Goal: Task Accomplishment & Management: Manage account settings

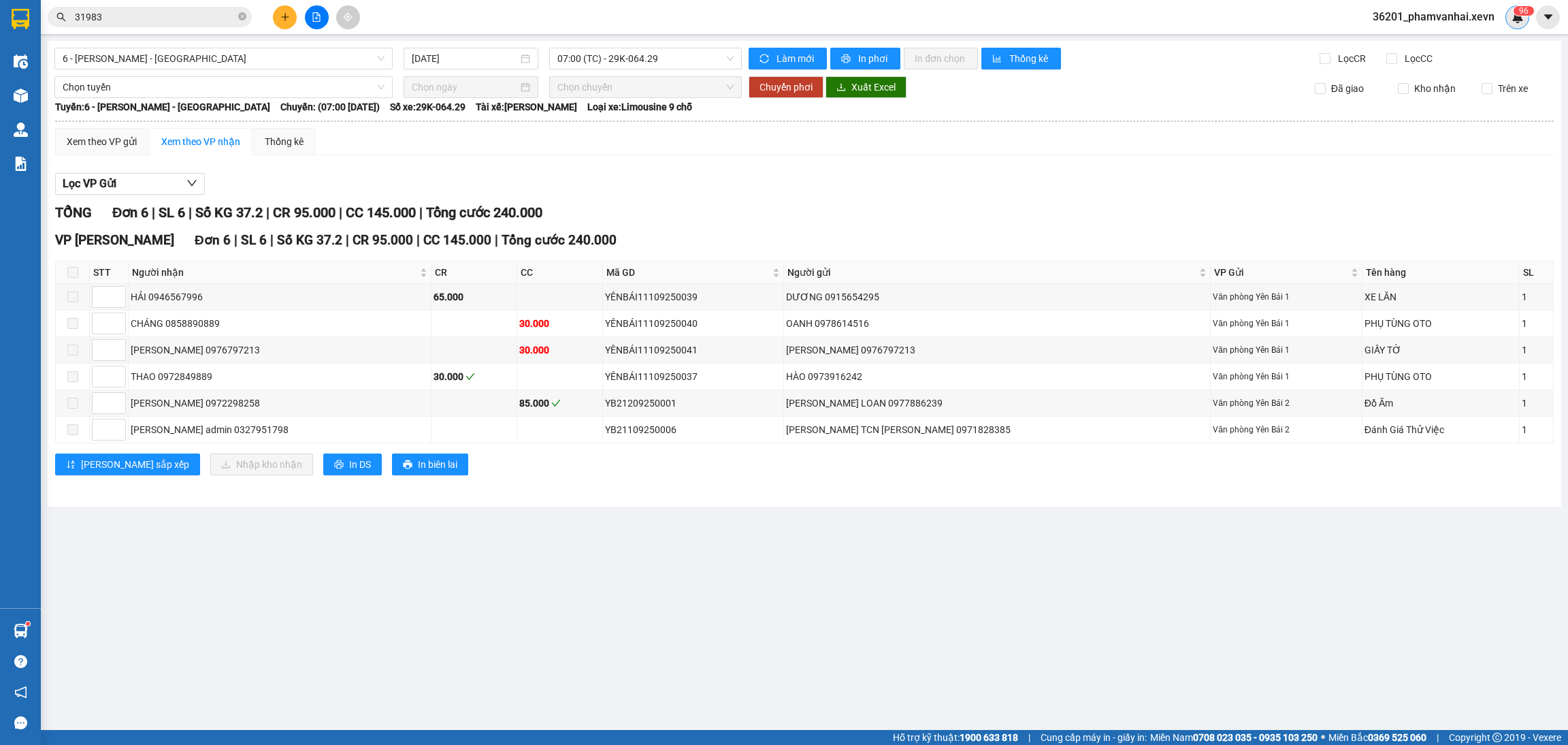
click at [1517, 12] on sup "9 6" at bounding box center [1524, 11] width 20 height 10
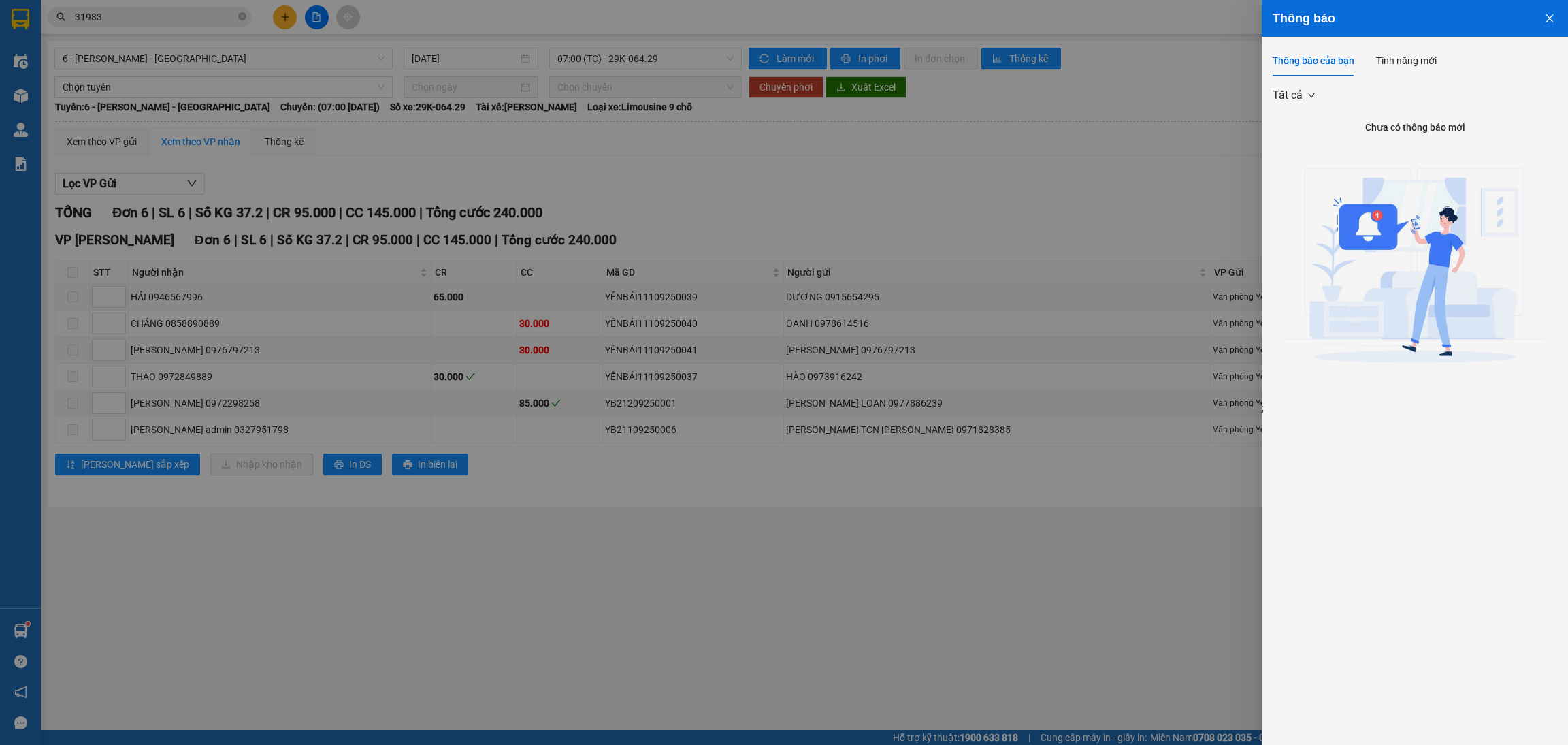
click at [1553, 15] on icon "close" at bounding box center [1549, 17] width 11 height 11
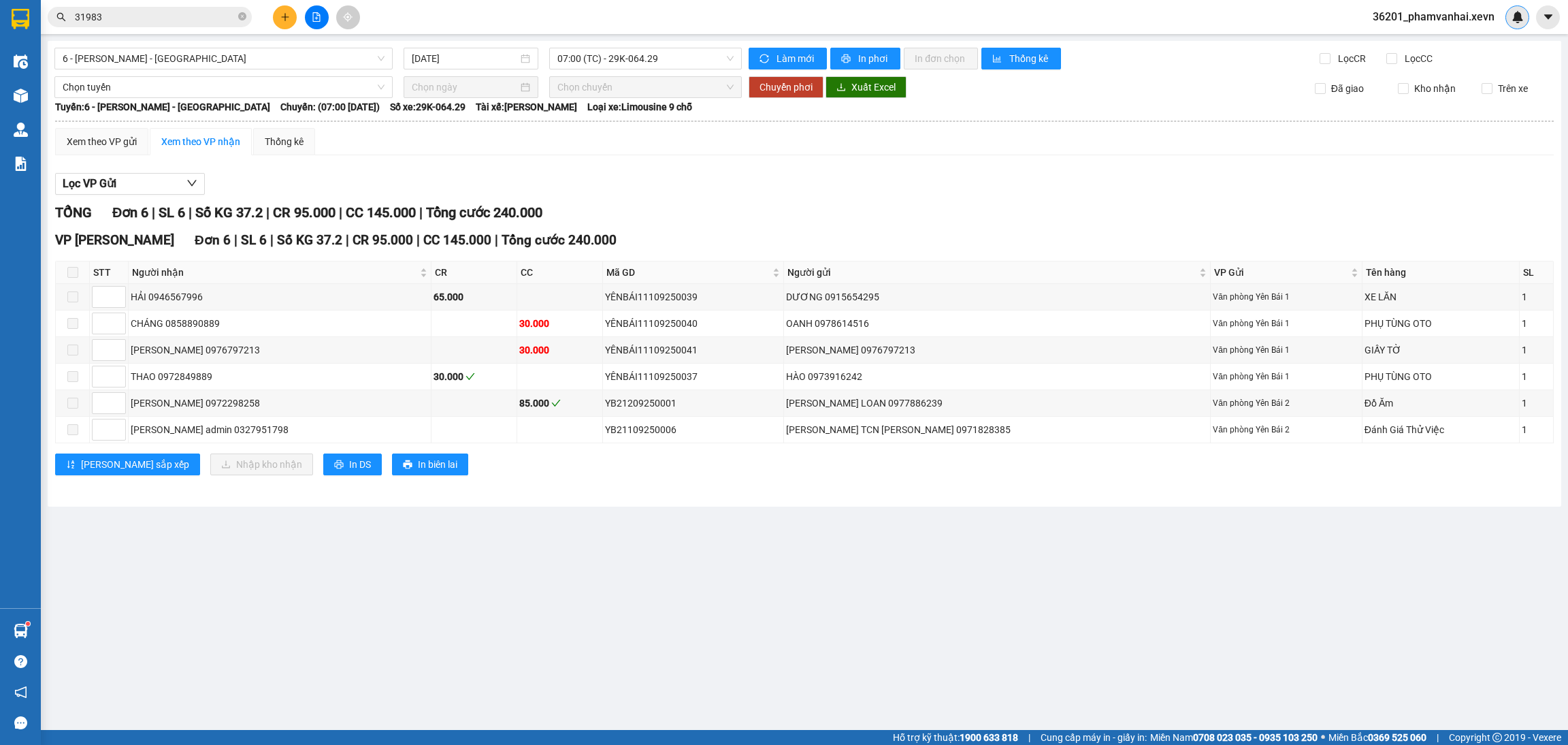
click at [1521, 20] on img at bounding box center [1518, 16] width 13 height 13
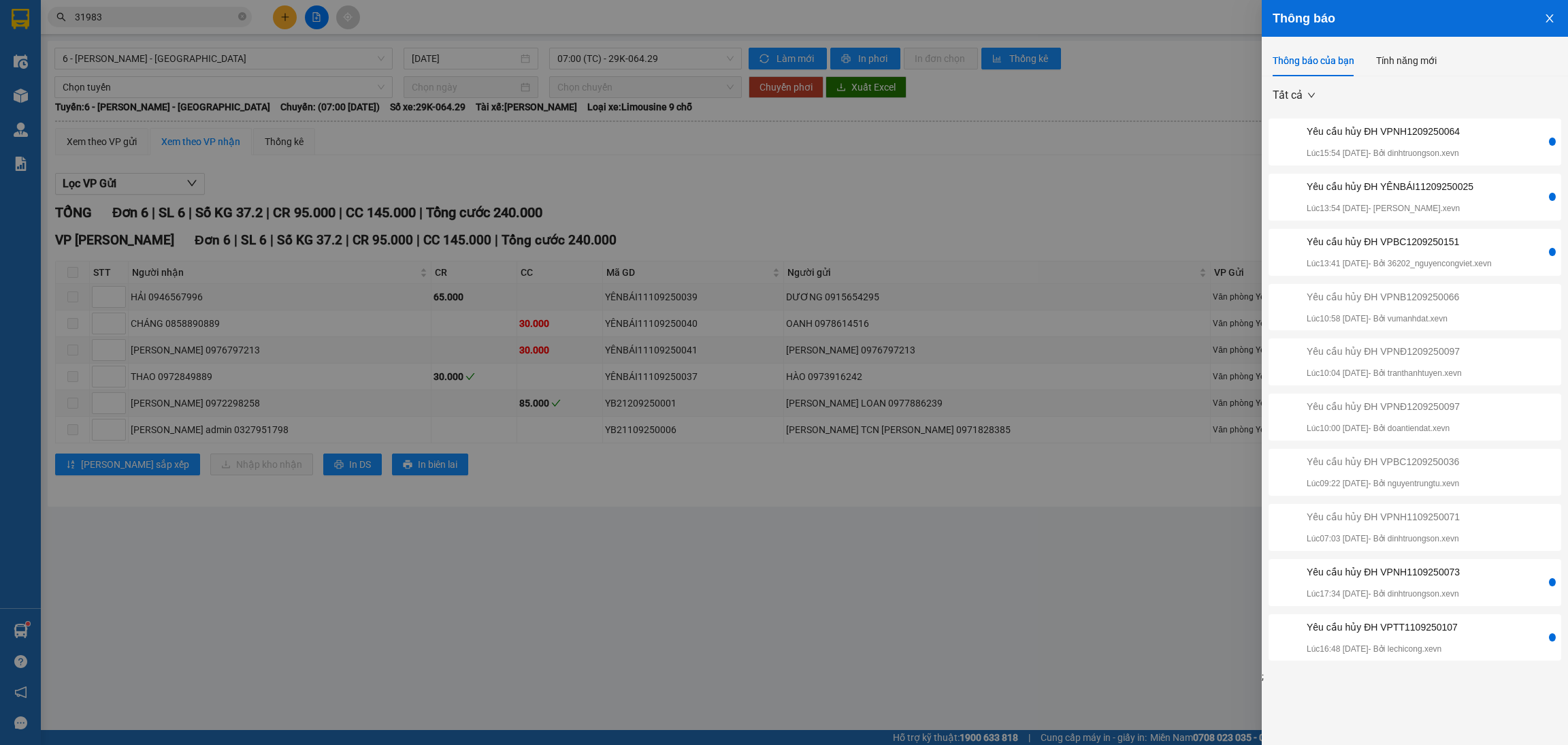
click at [1407, 194] on div "Yêu cầu hủy ĐH YÊNBÁI11209250025 Lúc 13:54 [DATE] - Bởi nguyenthanhtrug.xevn" at bounding box center [1390, 196] width 167 height 36
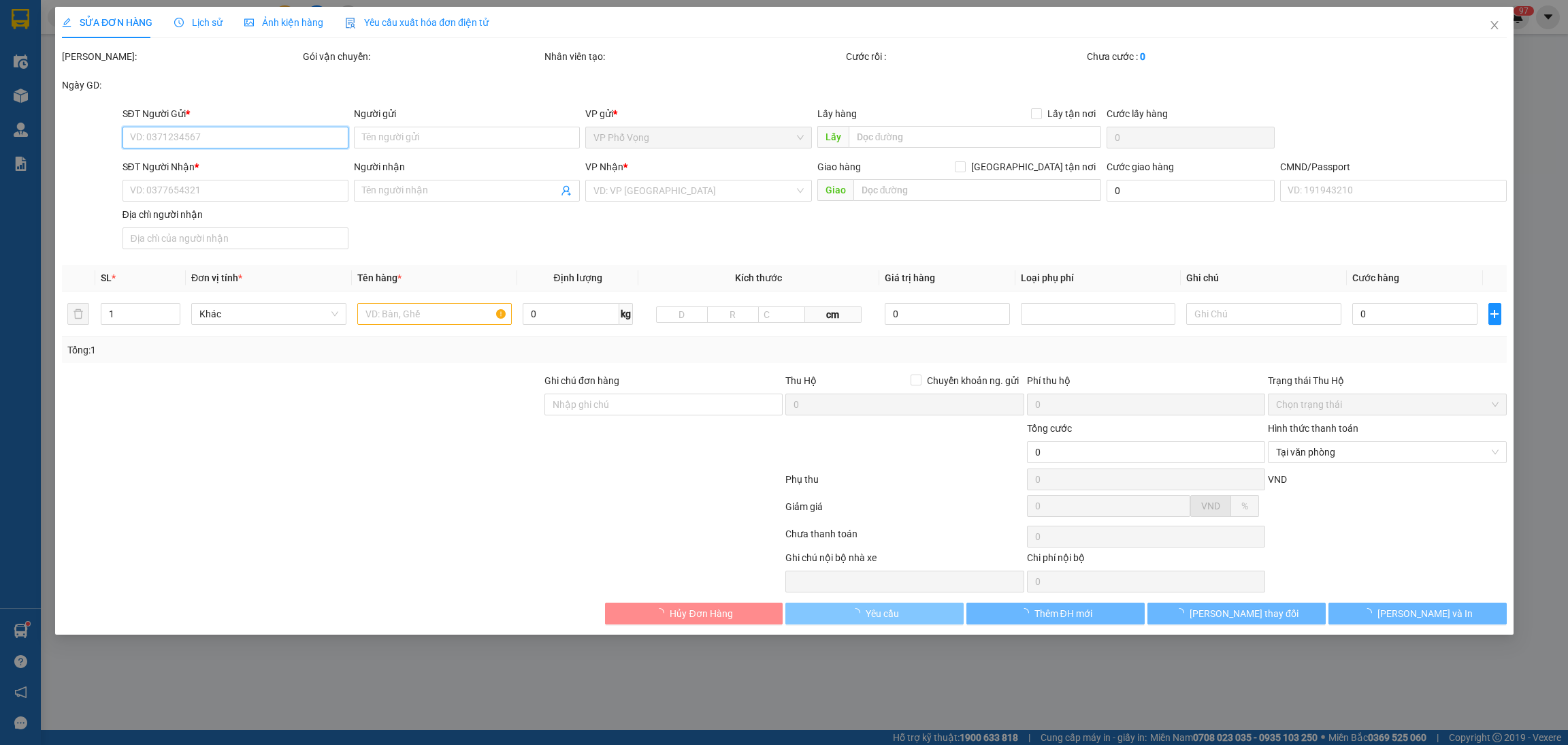
type input "0365944188"
type input "DUY"
type input "0912268892"
type input "LOAN"
type input "SMS"
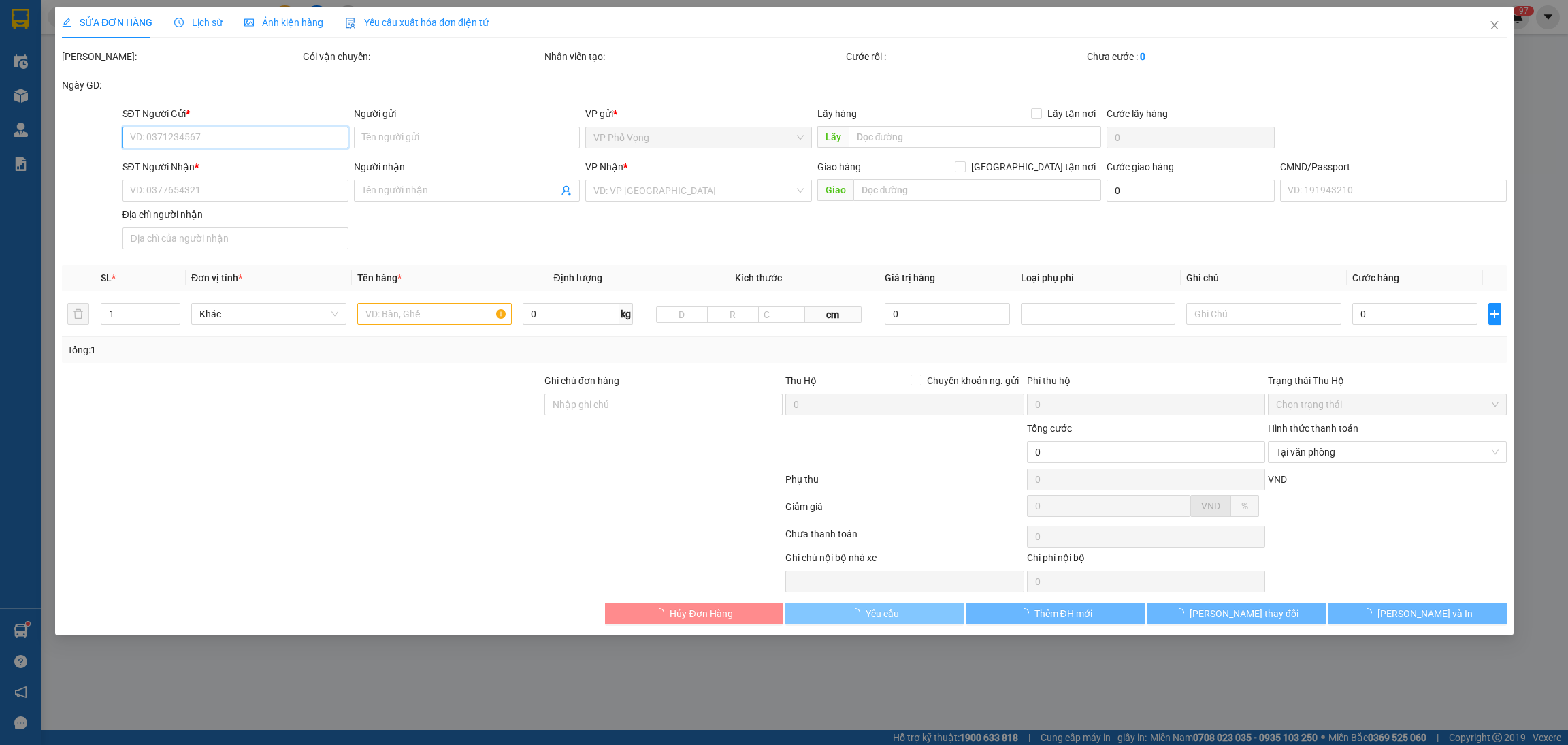
type input "30.000"
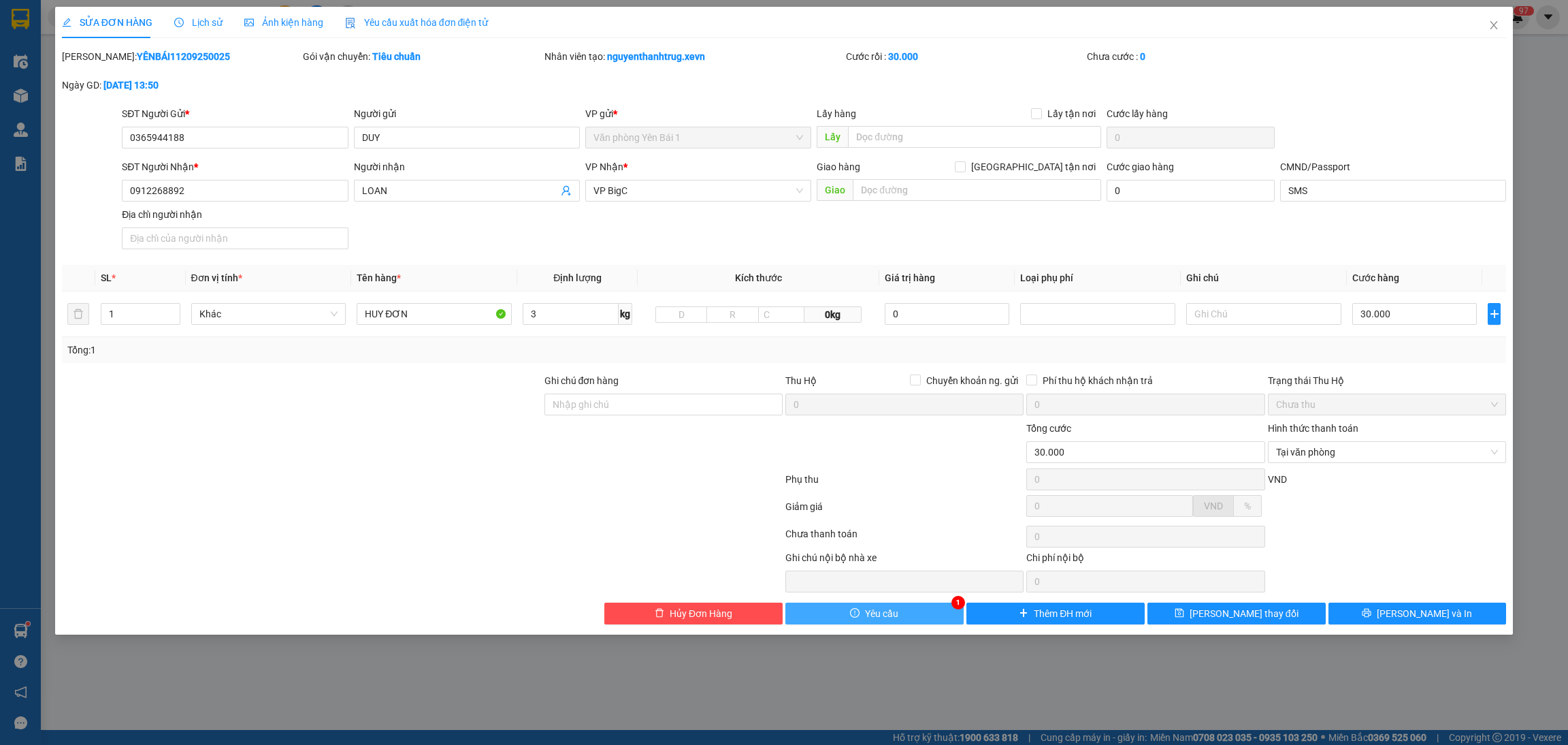
click at [907, 623] on button "Yêu cầu" at bounding box center [874, 613] width 179 height 22
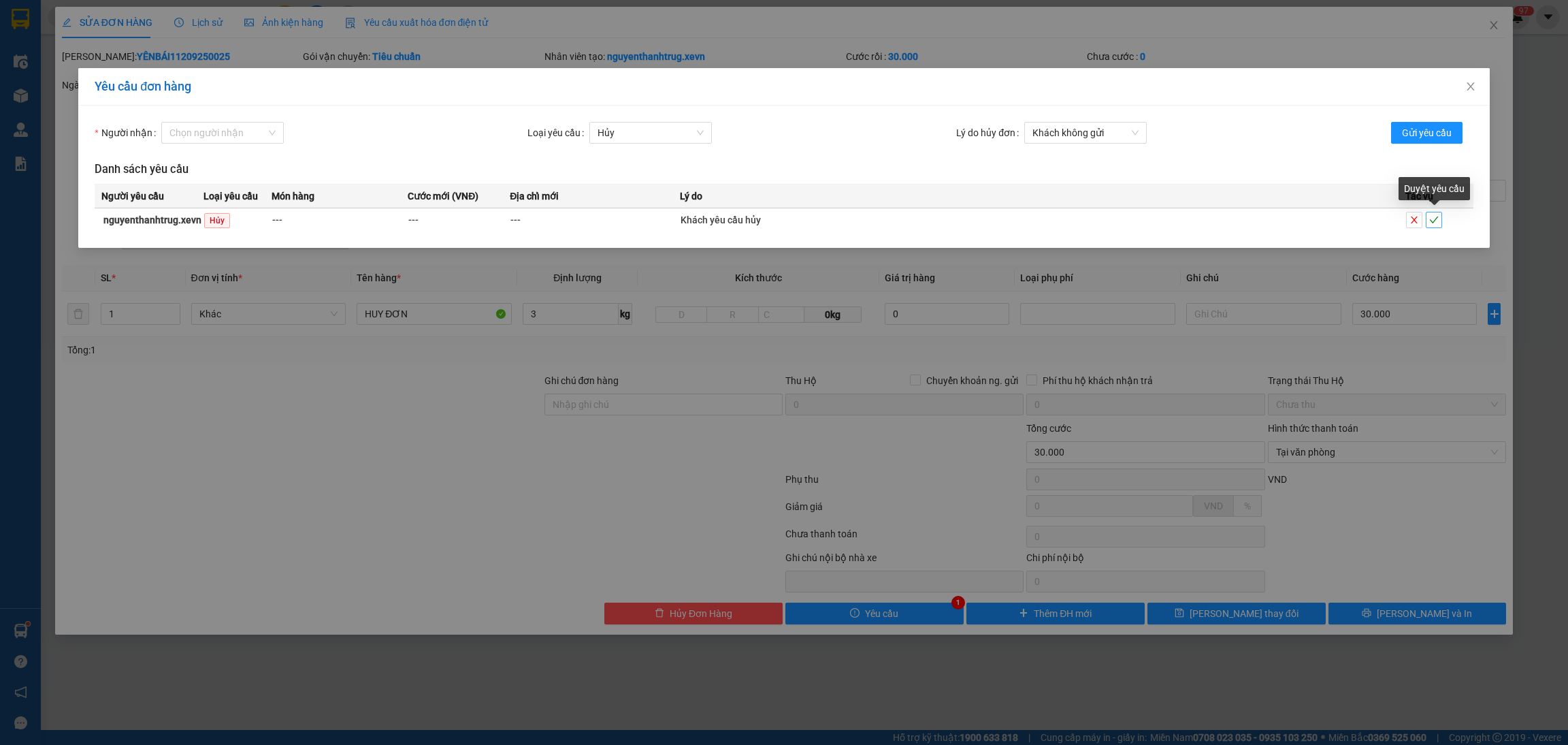
click at [1427, 220] on span "check" at bounding box center [1434, 220] width 14 height 10
click at [1440, 218] on span "check" at bounding box center [1434, 220] width 14 height 10
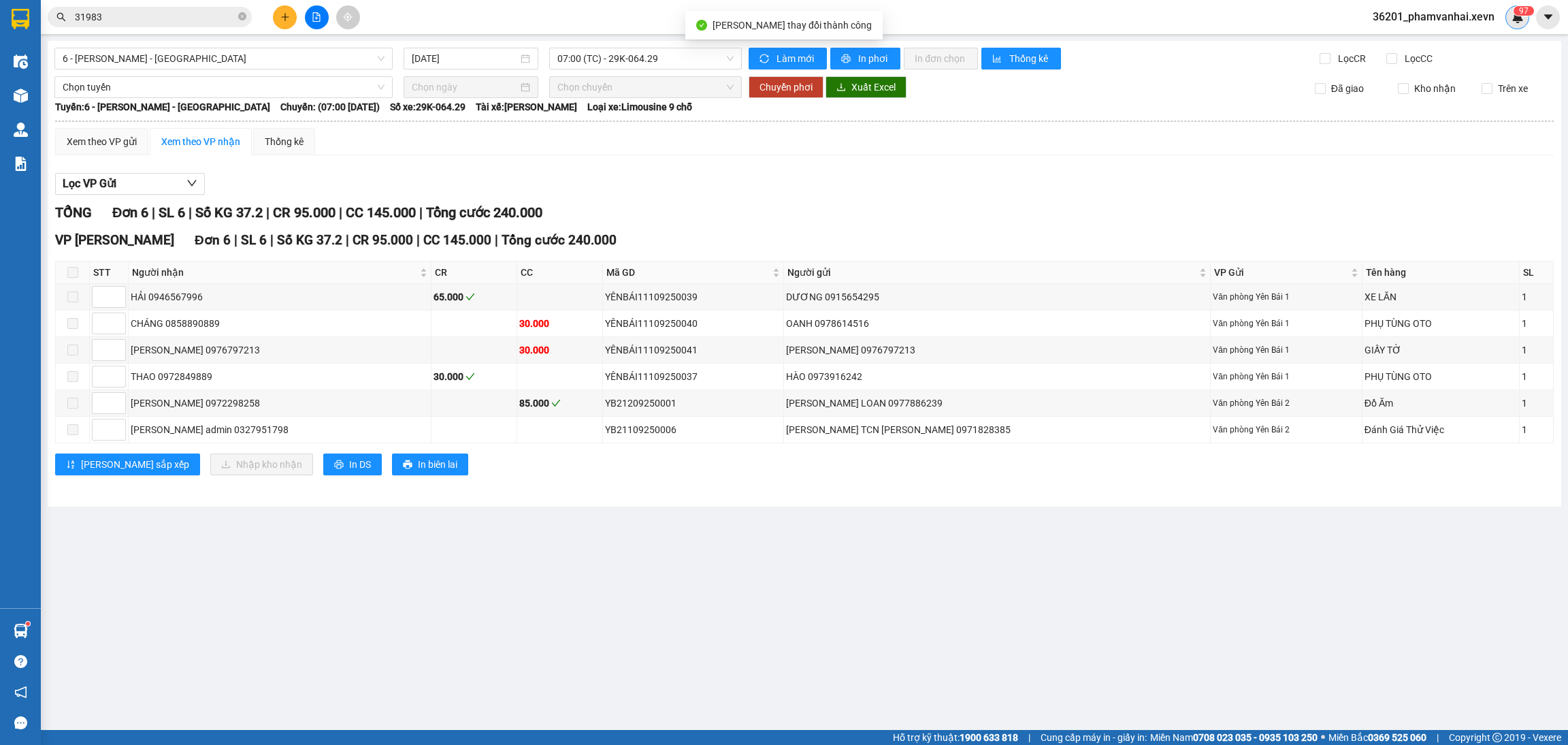
click at [1512, 18] on img at bounding box center [1518, 16] width 13 height 13
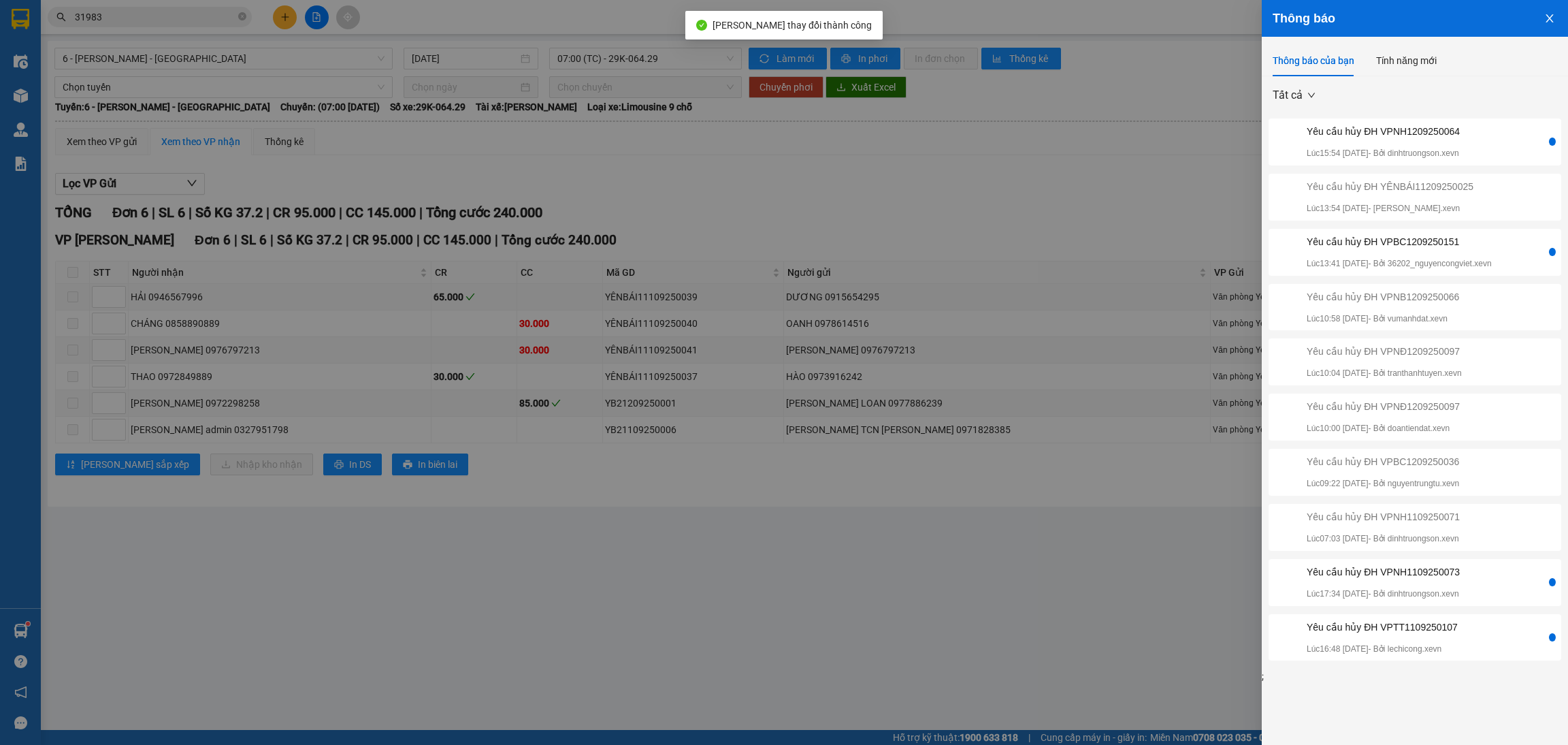
click at [1489, 145] on div "Yêu cầu hủy ĐH VPNH1209250064 Lúc 15:54 [DATE] - Bởi dinhtruongson.xevn" at bounding box center [1409, 141] width 275 height 36
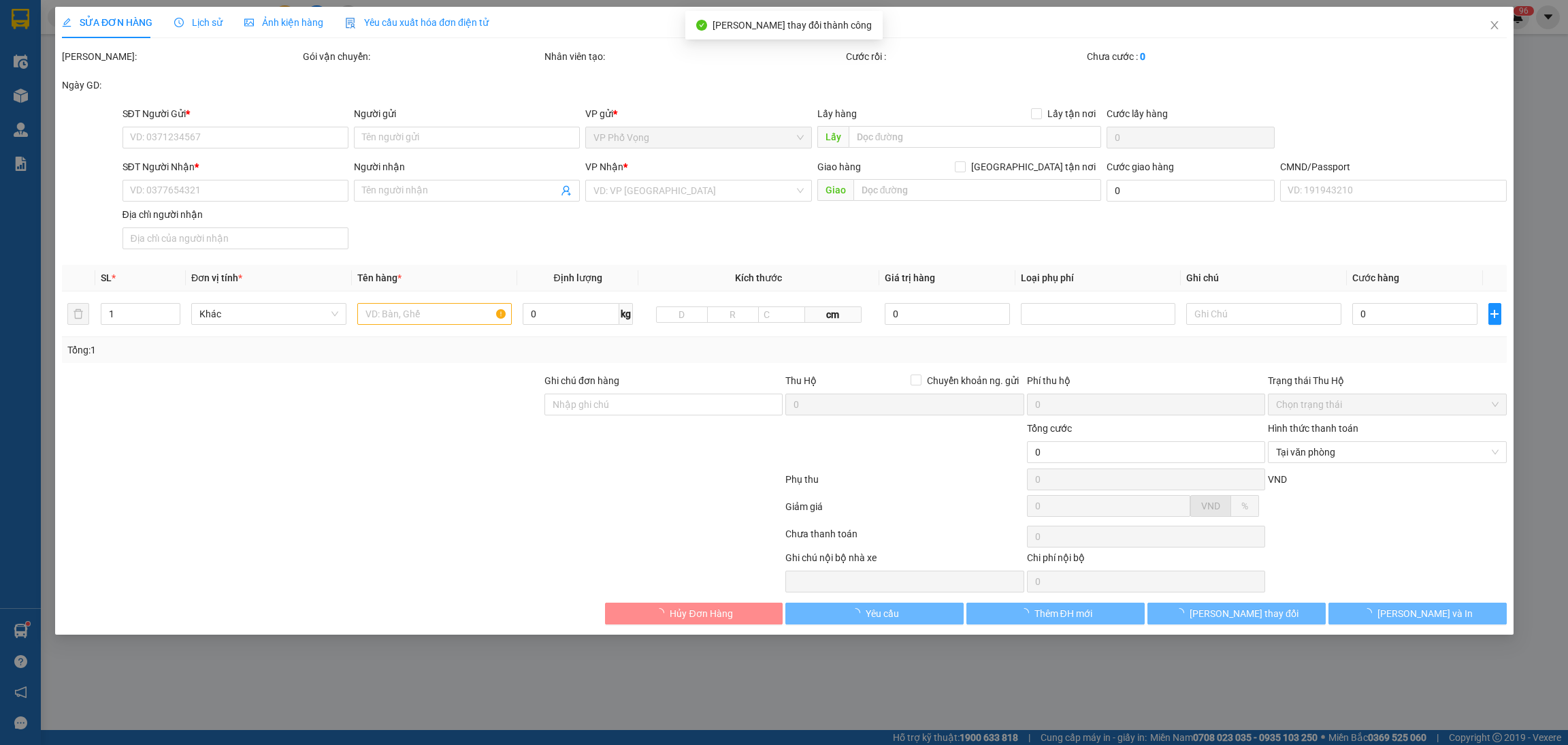
type input "0963154875"
type input "LOAN"
type input "0968543126"
type input "LOAN"
type input "LOAN CHÍNH CHỦ"
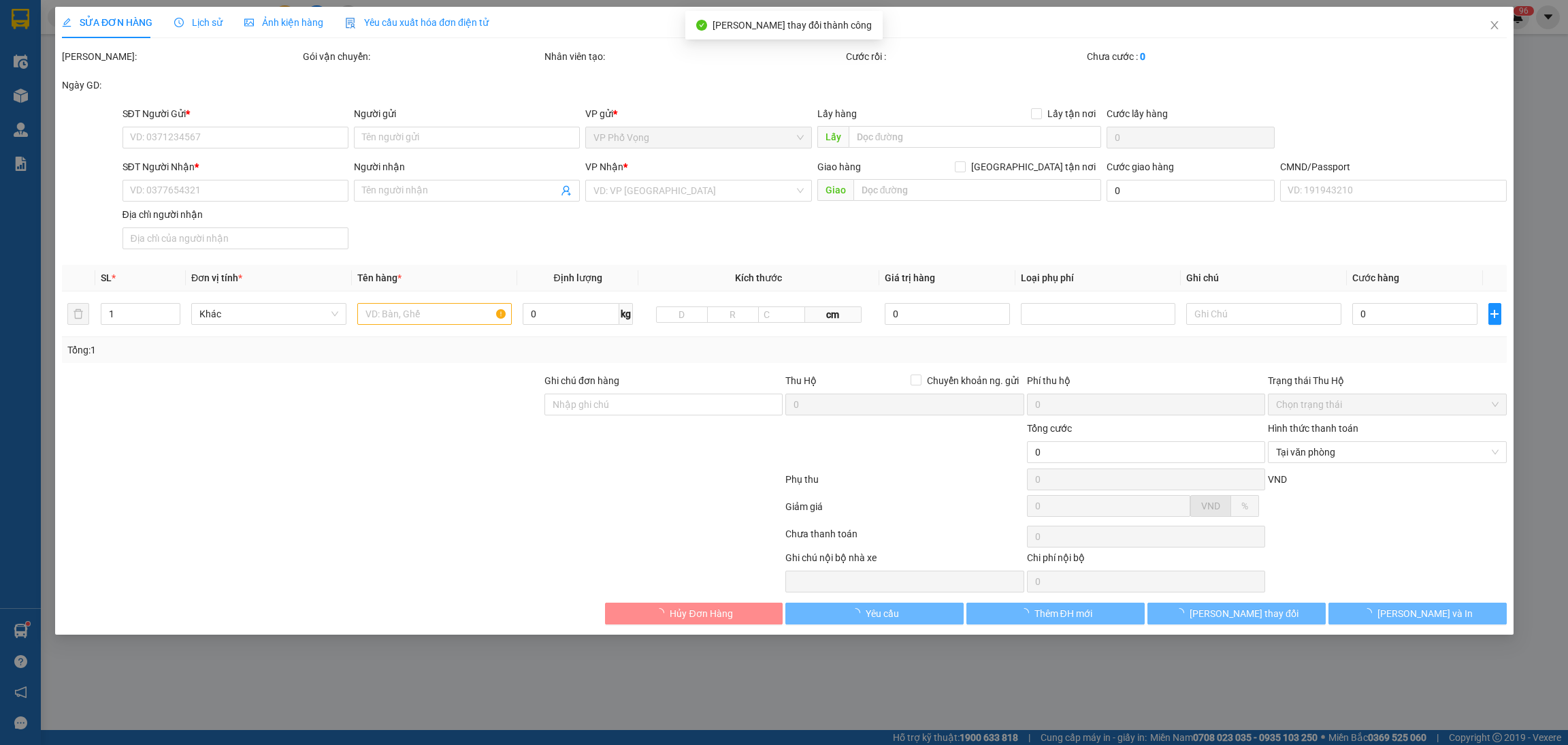
type input "25.000"
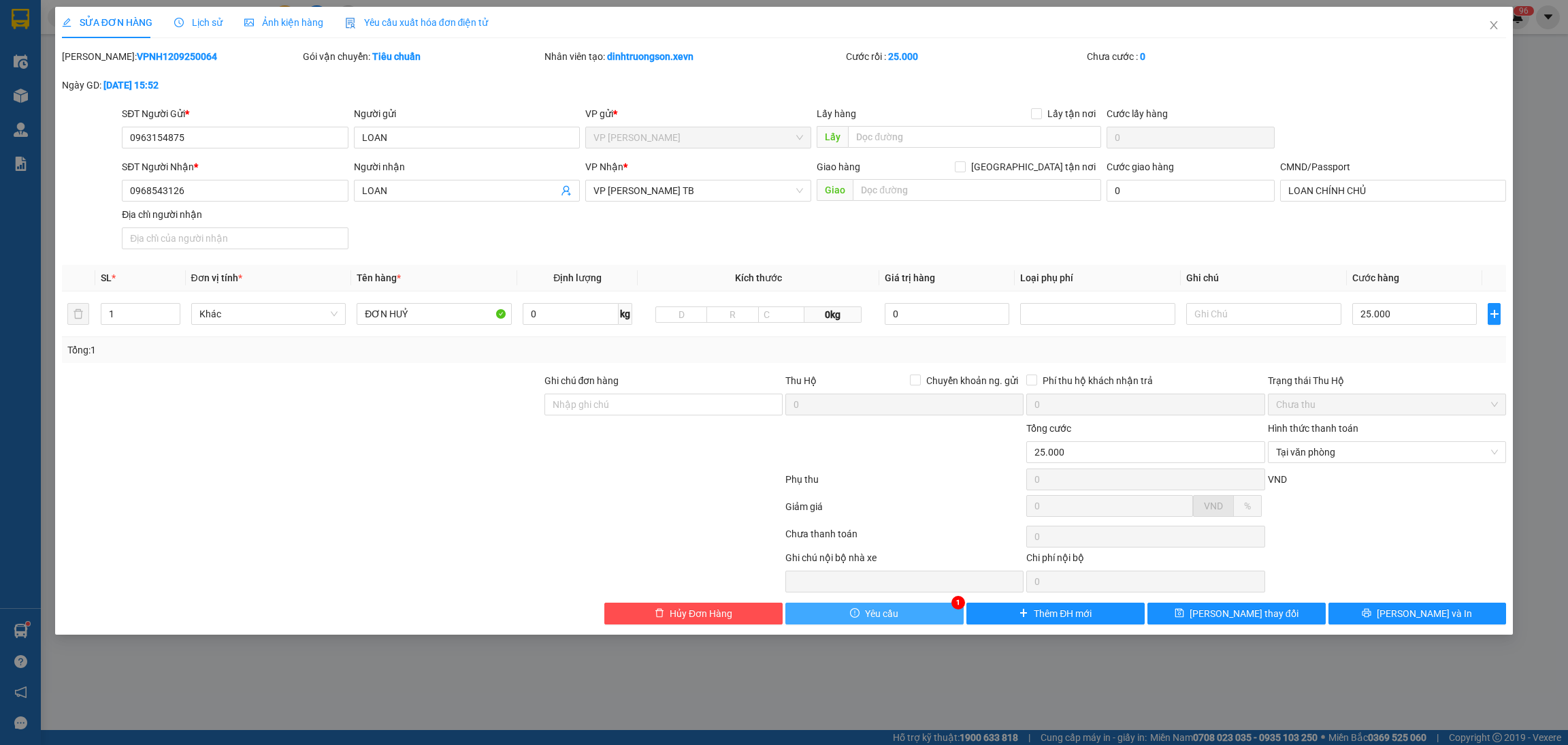
click at [895, 642] on div "SỬA ĐƠN HÀNG Lịch sử Ảnh kiện hàng Yêu cầu xuất hóa đơn điện tử Total Paid Fee …" at bounding box center [784, 372] width 1568 height 745
click at [930, 621] on button "Yêu cầu" at bounding box center [874, 613] width 179 height 22
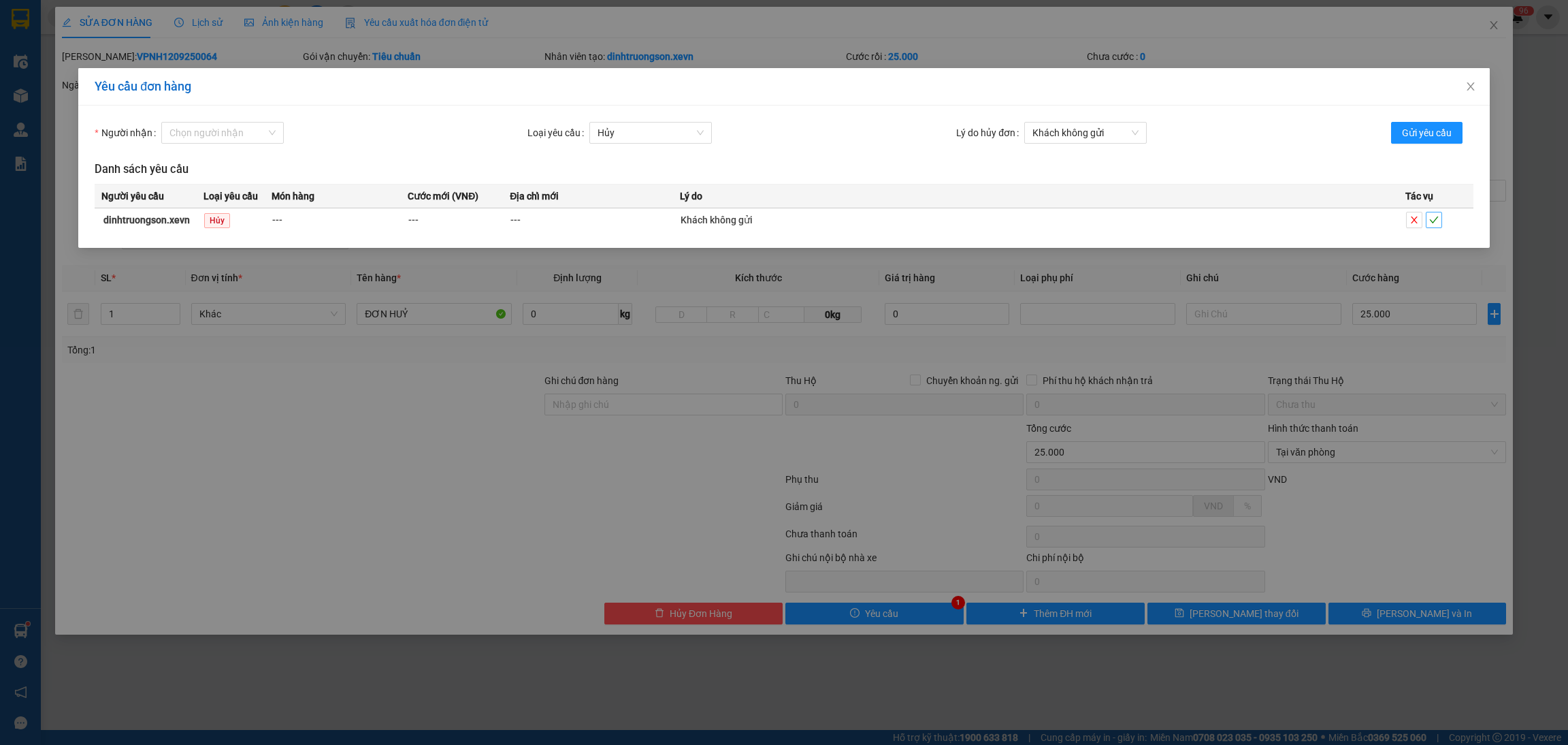
click at [1432, 221] on icon "check" at bounding box center [1434, 220] width 10 height 10
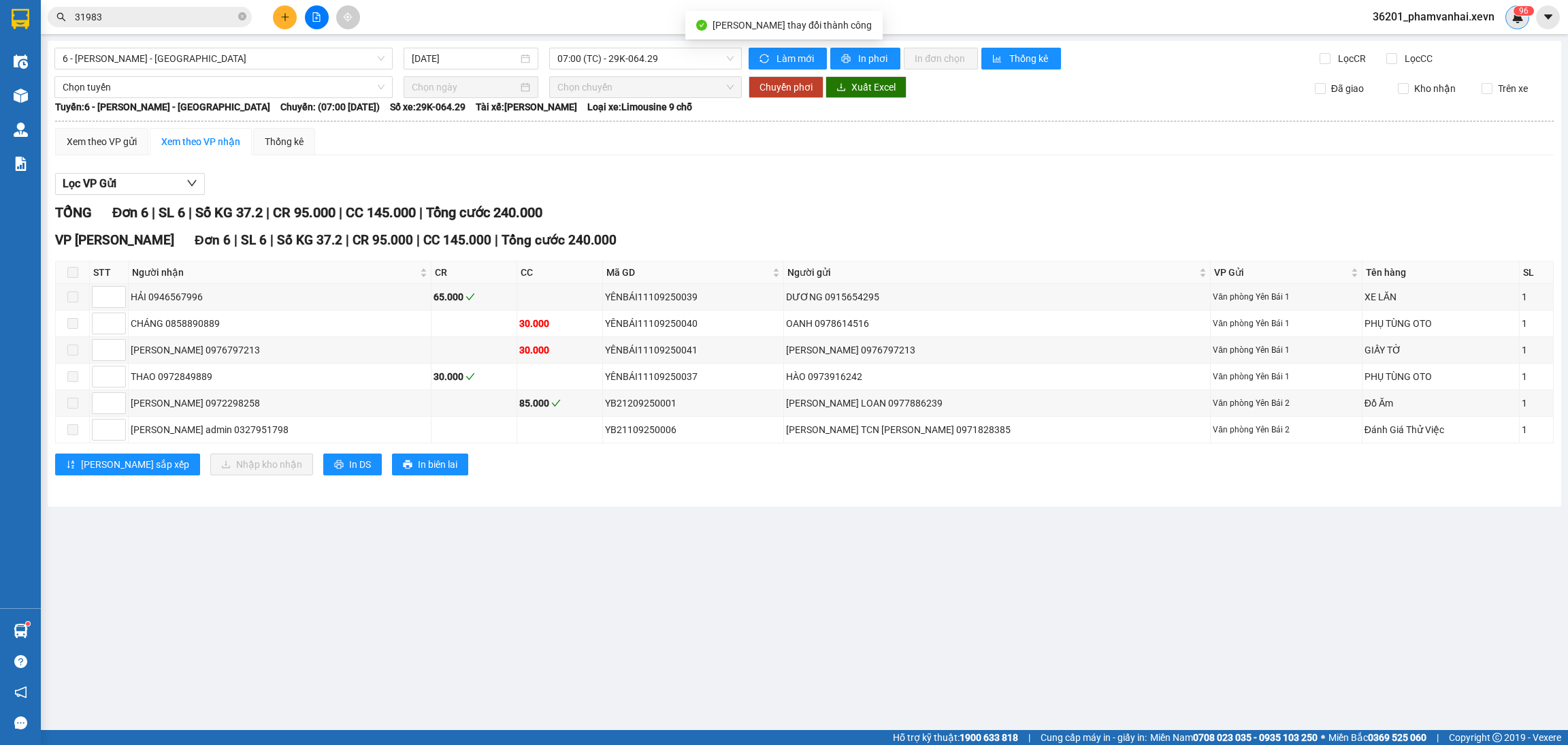
click at [1524, 15] on div "9 6" at bounding box center [1517, 17] width 24 height 24
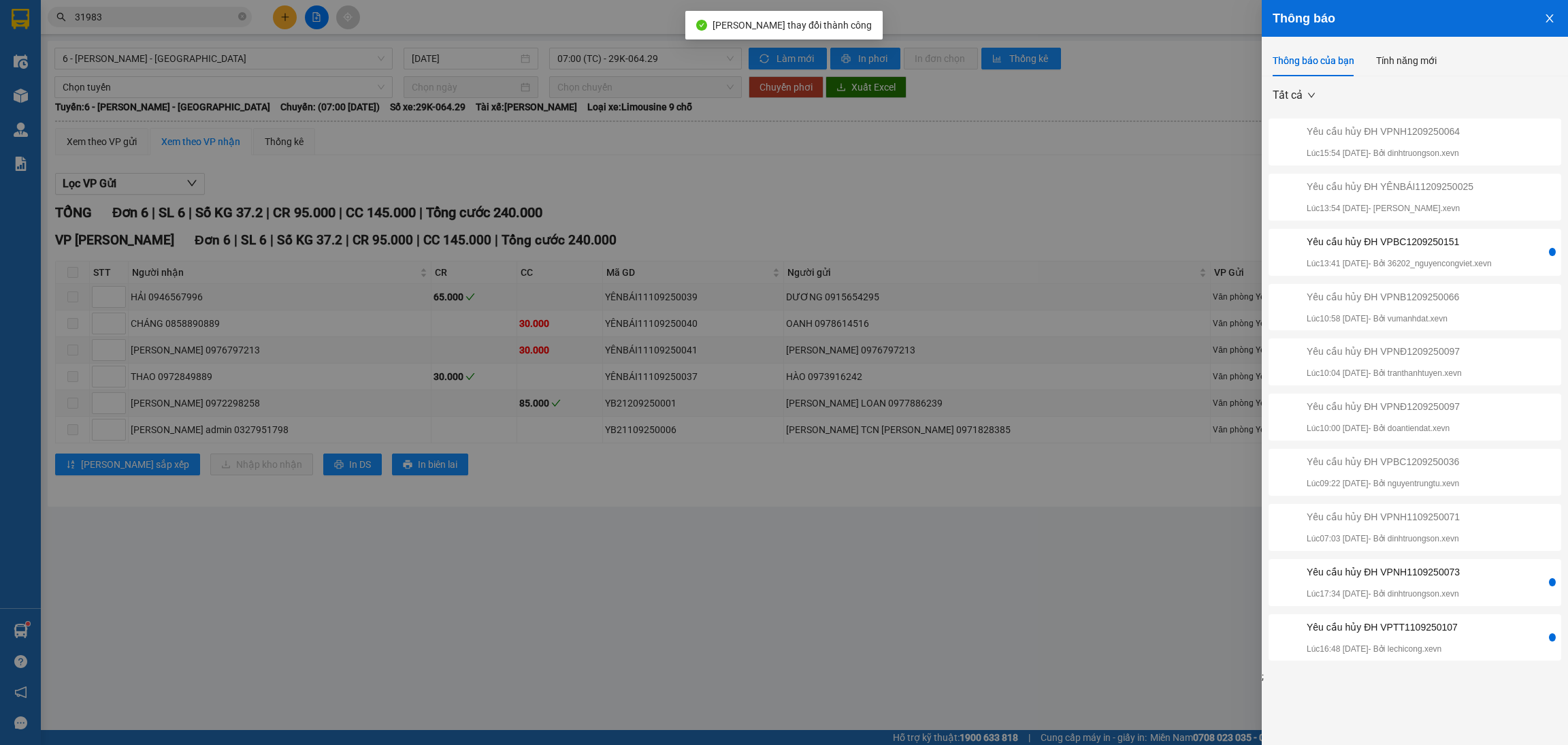
click at [1467, 242] on div "Yêu cầu hủy ĐH VPBC1209250151" at bounding box center [1400, 241] width 185 height 14
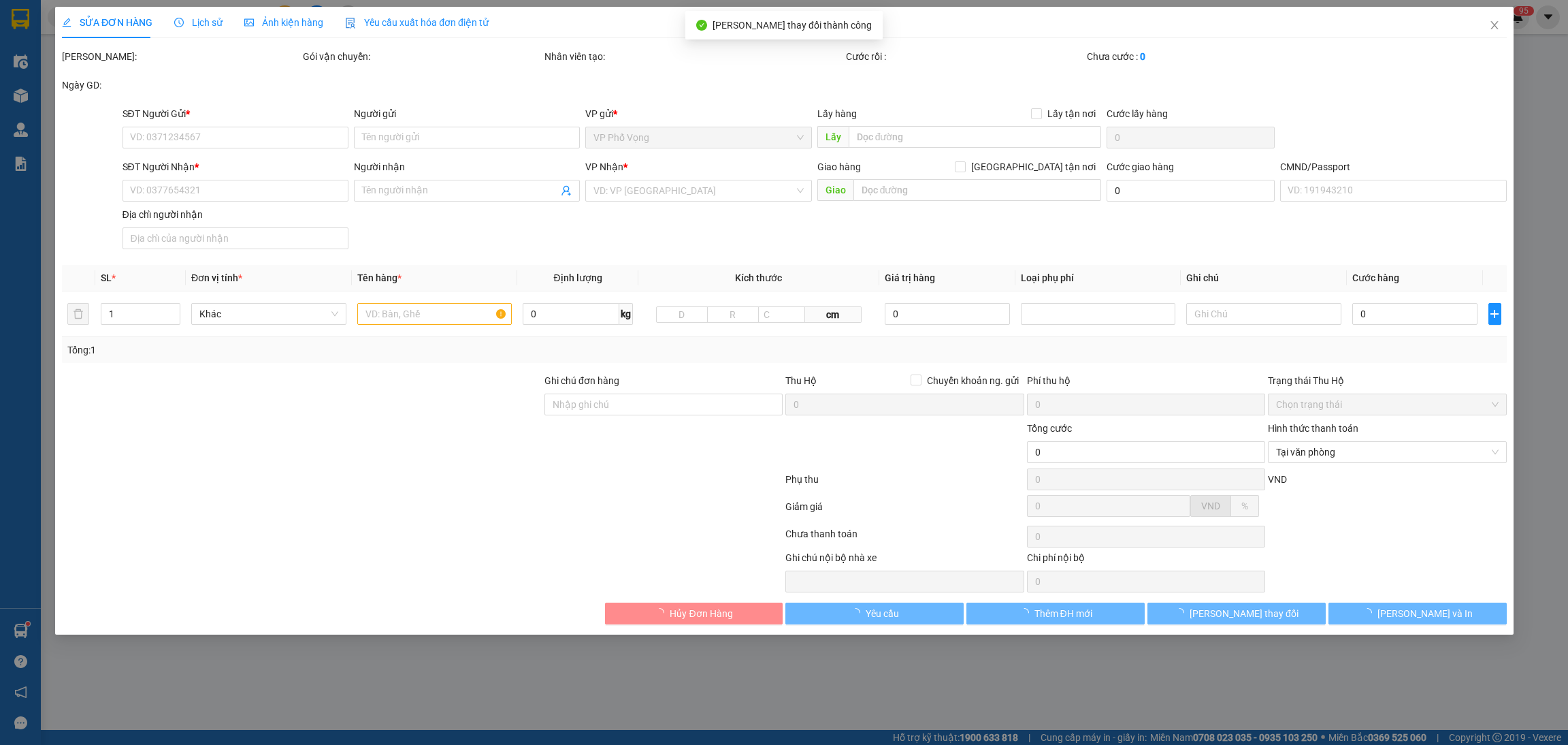
type input "0961757269"
type input "[PERSON_NAME]"
type input "0949385285"
type input "[PERSON_NAME]"
type input "036083004664 [PERSON_NAME][STREET_ADDRESS] CHINH"
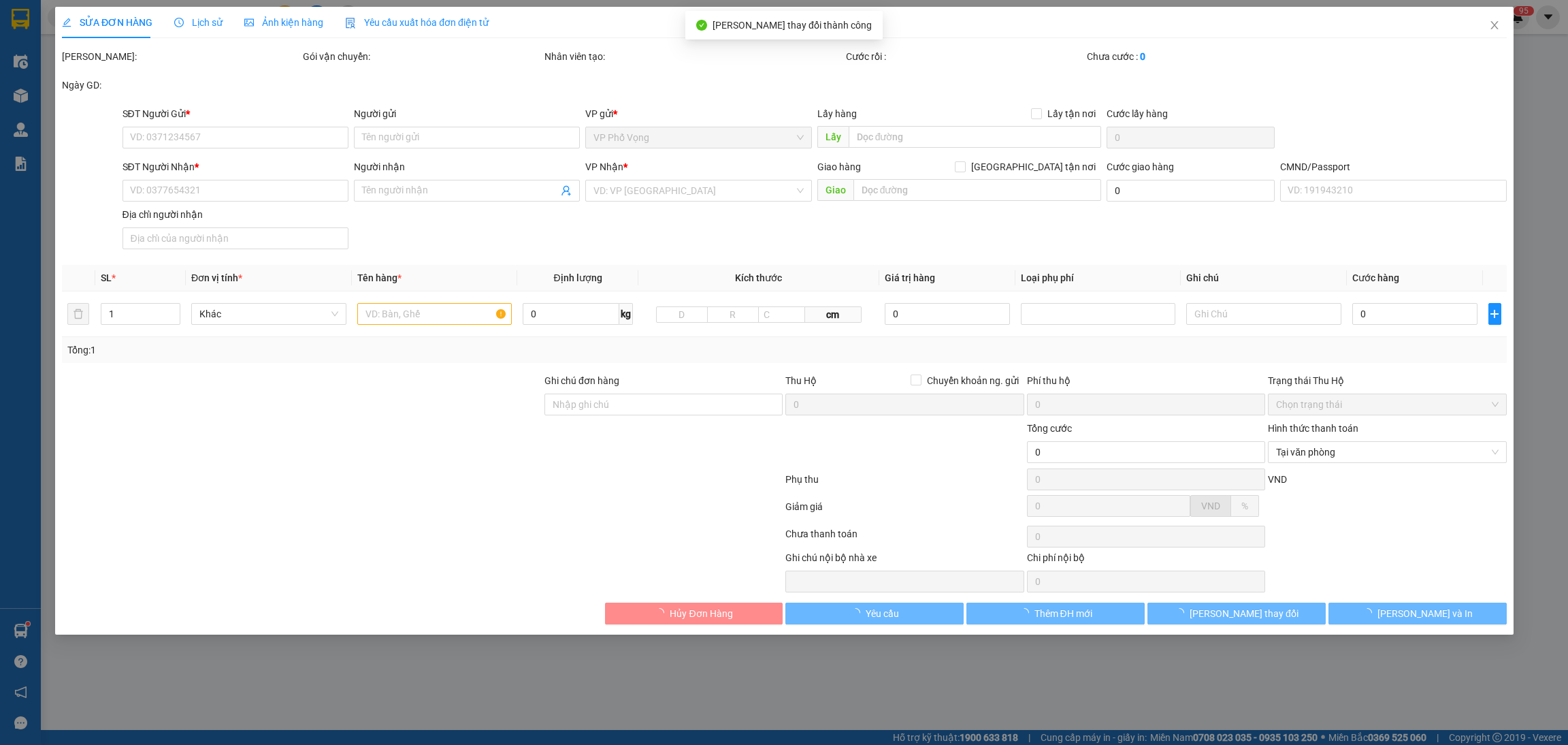
type input "35.000"
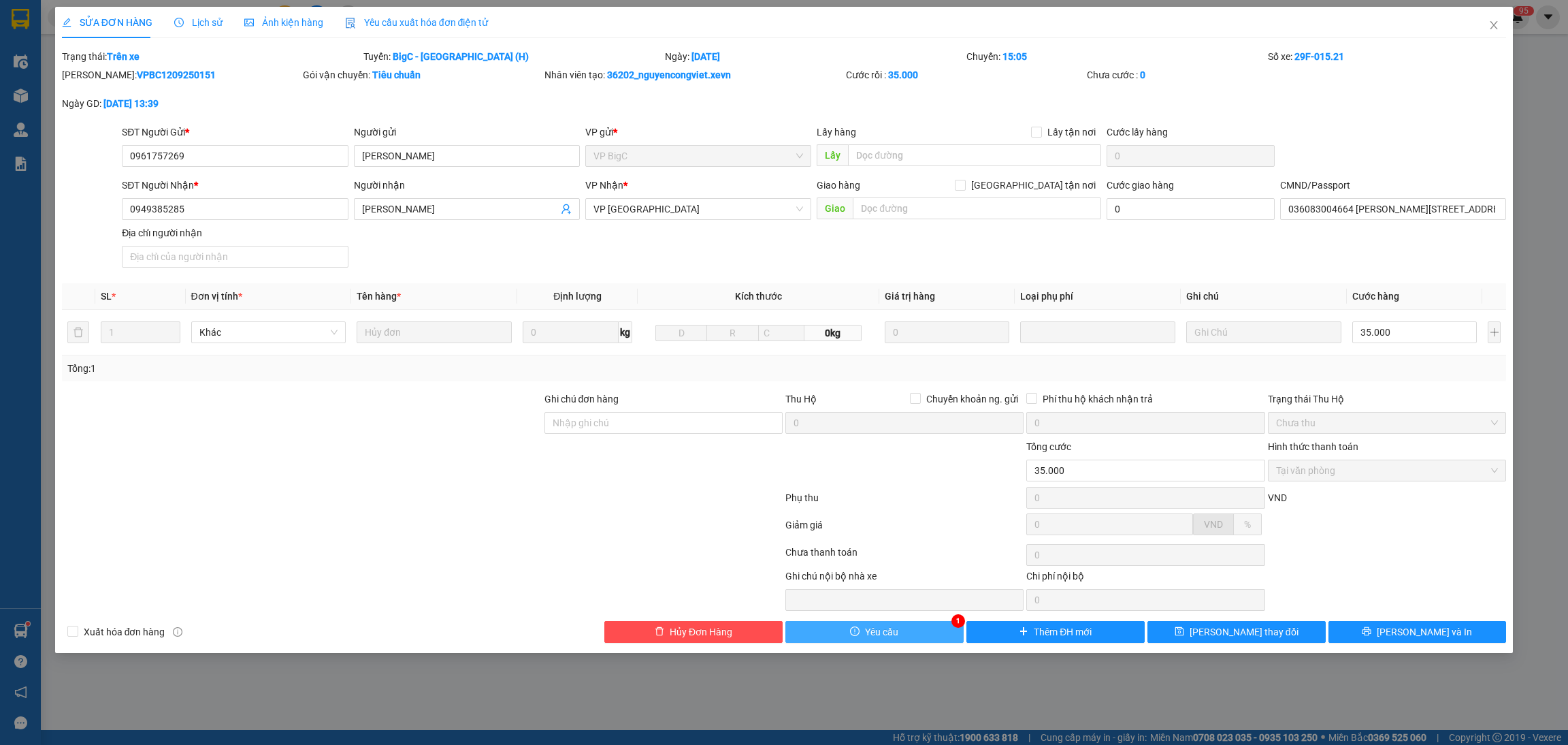
click at [934, 630] on button "Yêu cầu" at bounding box center [874, 631] width 179 height 22
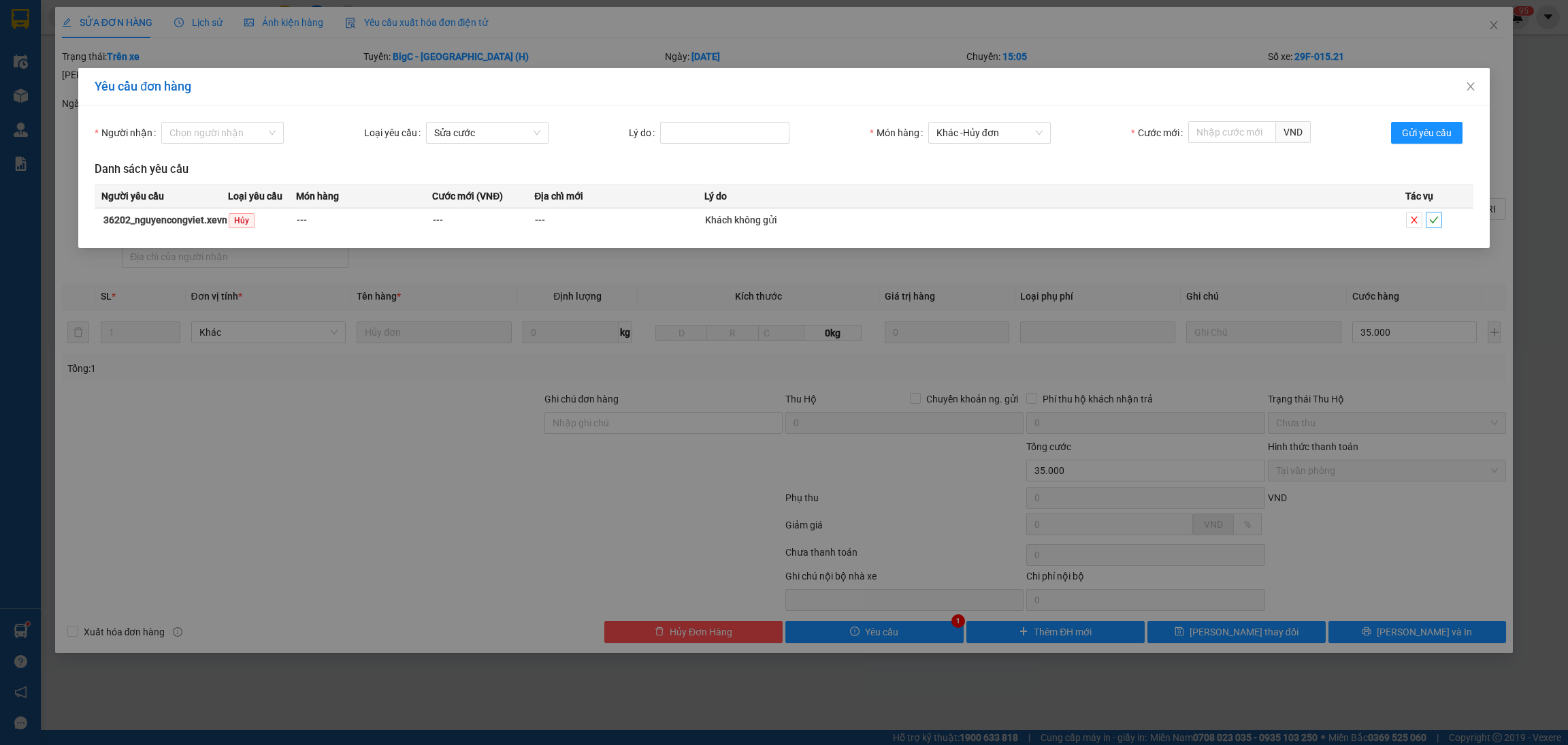
click at [1433, 214] on button "button" at bounding box center [1434, 219] width 16 height 16
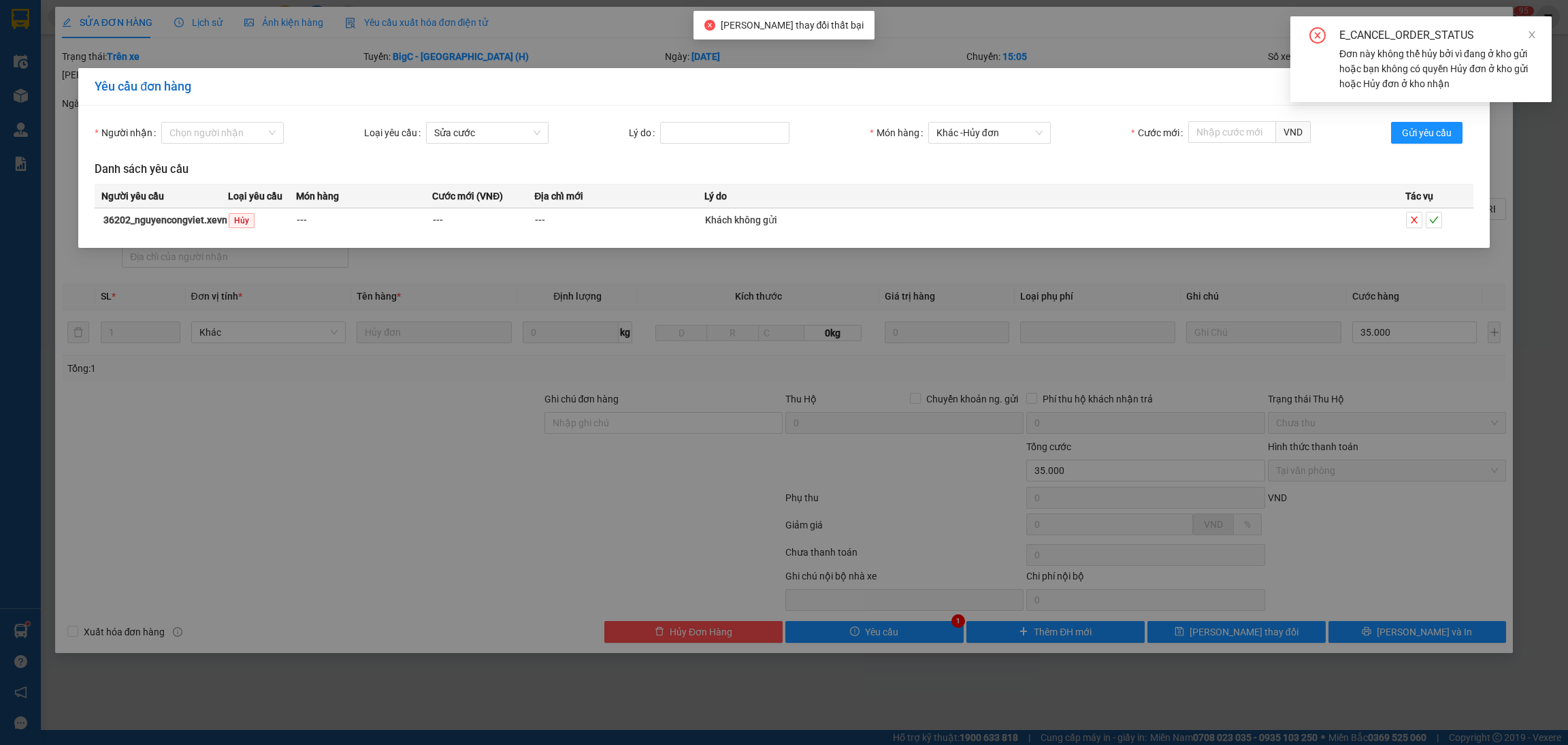
click at [1524, 41] on div "E_CANCEL_ORDER_STATUS" at bounding box center [1437, 35] width 196 height 16
click at [1520, 38] on div "E_CANCEL_ORDER_STATUS" at bounding box center [1437, 35] width 196 height 16
click at [1538, 29] on div "E_CANCEL_ORDER_STATUS Đơn này không thể hủy bởi vì đang ở kho gửi hoặc bạn khôn…" at bounding box center [1421, 59] width 262 height 86
click at [1526, 25] on div "E_CANCEL_ORDER_STATUS Đơn này không thể hủy bởi vì đang ở kho gửi hoặc bạn khôn…" at bounding box center [1421, 59] width 262 height 86
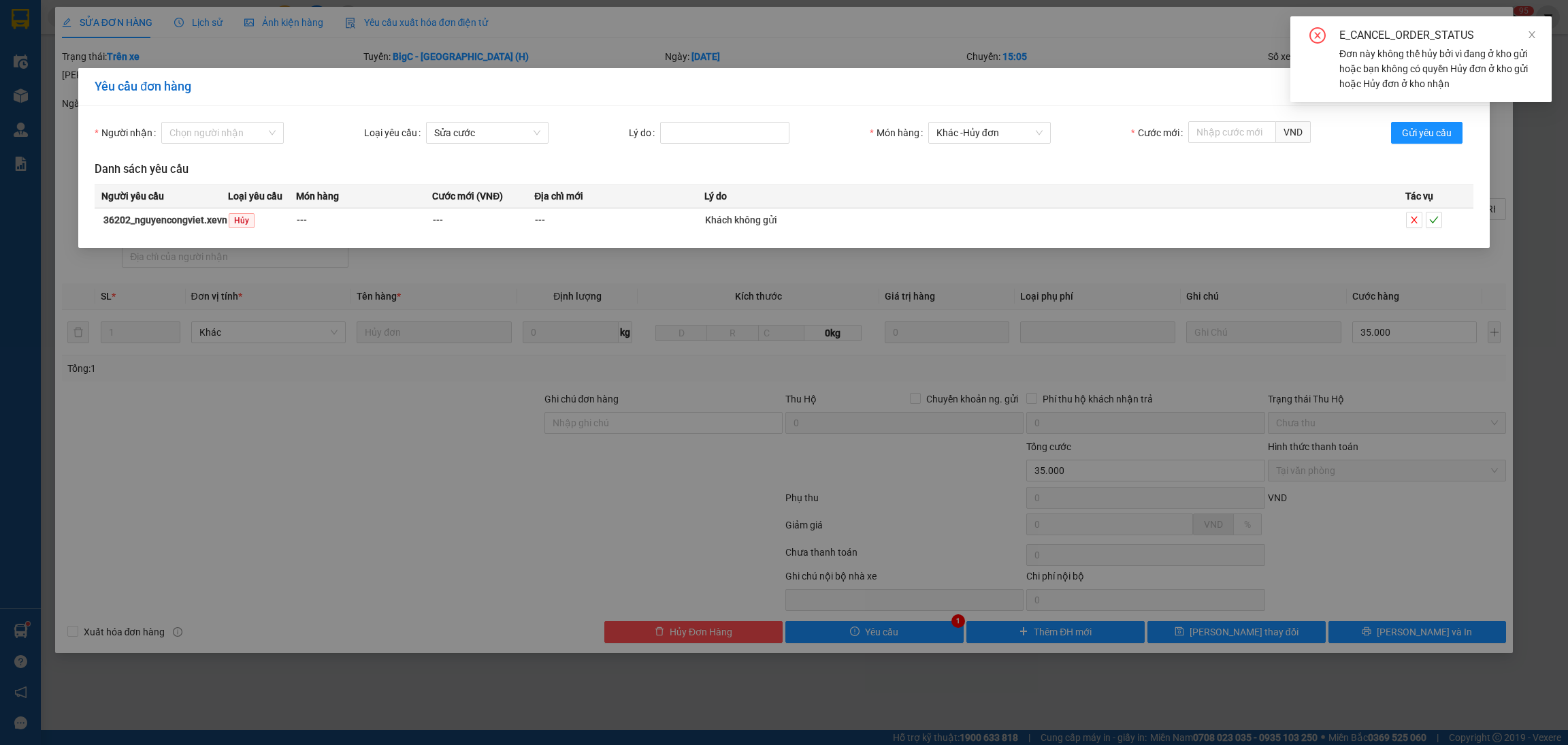
click at [1538, 36] on div "E_CANCEL_ORDER_STATUS Đơn này không thể hủy bởi vì đang ở kho gửi hoặc bạn khôn…" at bounding box center [1421, 59] width 262 height 86
click at [1528, 37] on icon "close" at bounding box center [1532, 35] width 10 height 10
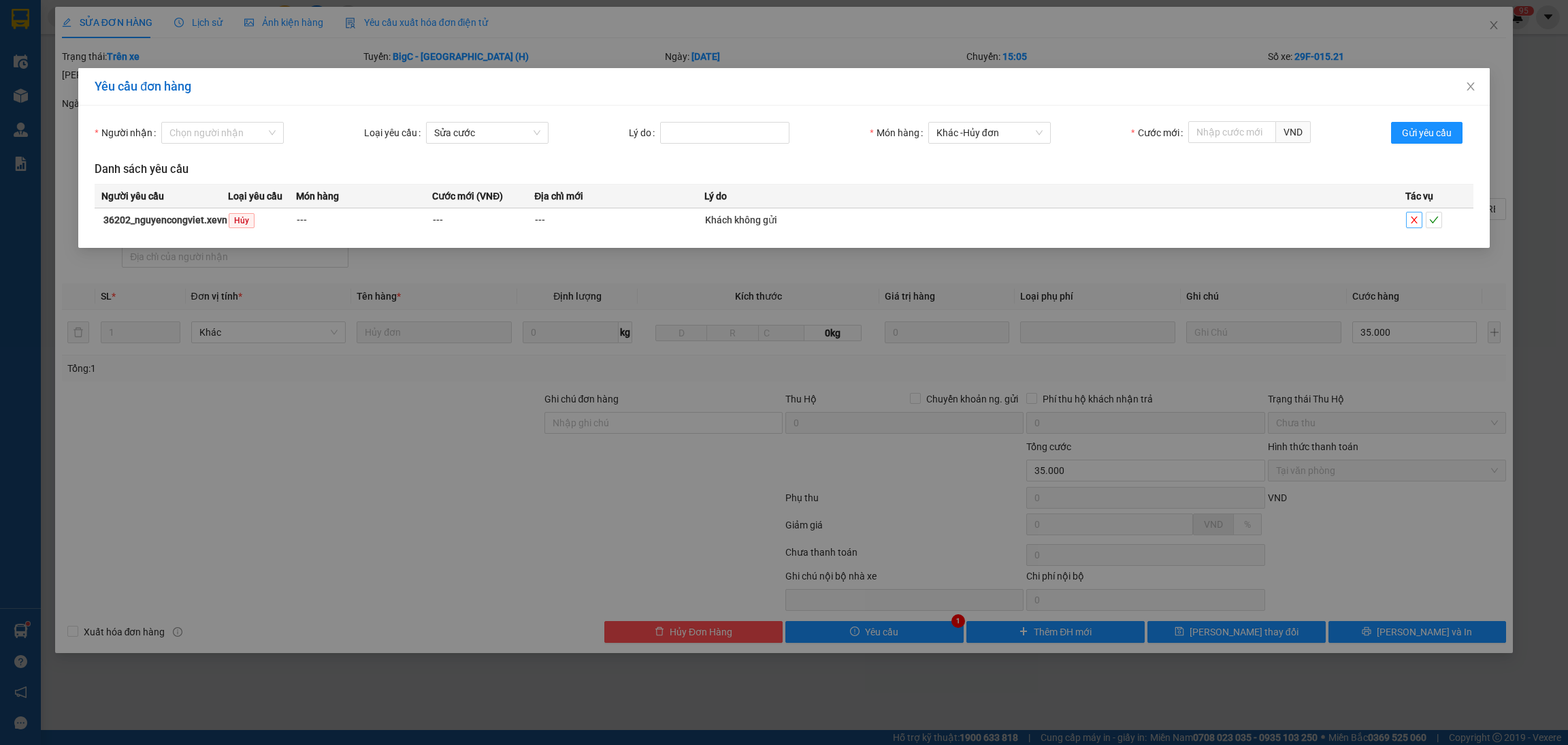
click at [1414, 216] on icon "close" at bounding box center [1414, 220] width 10 height 10
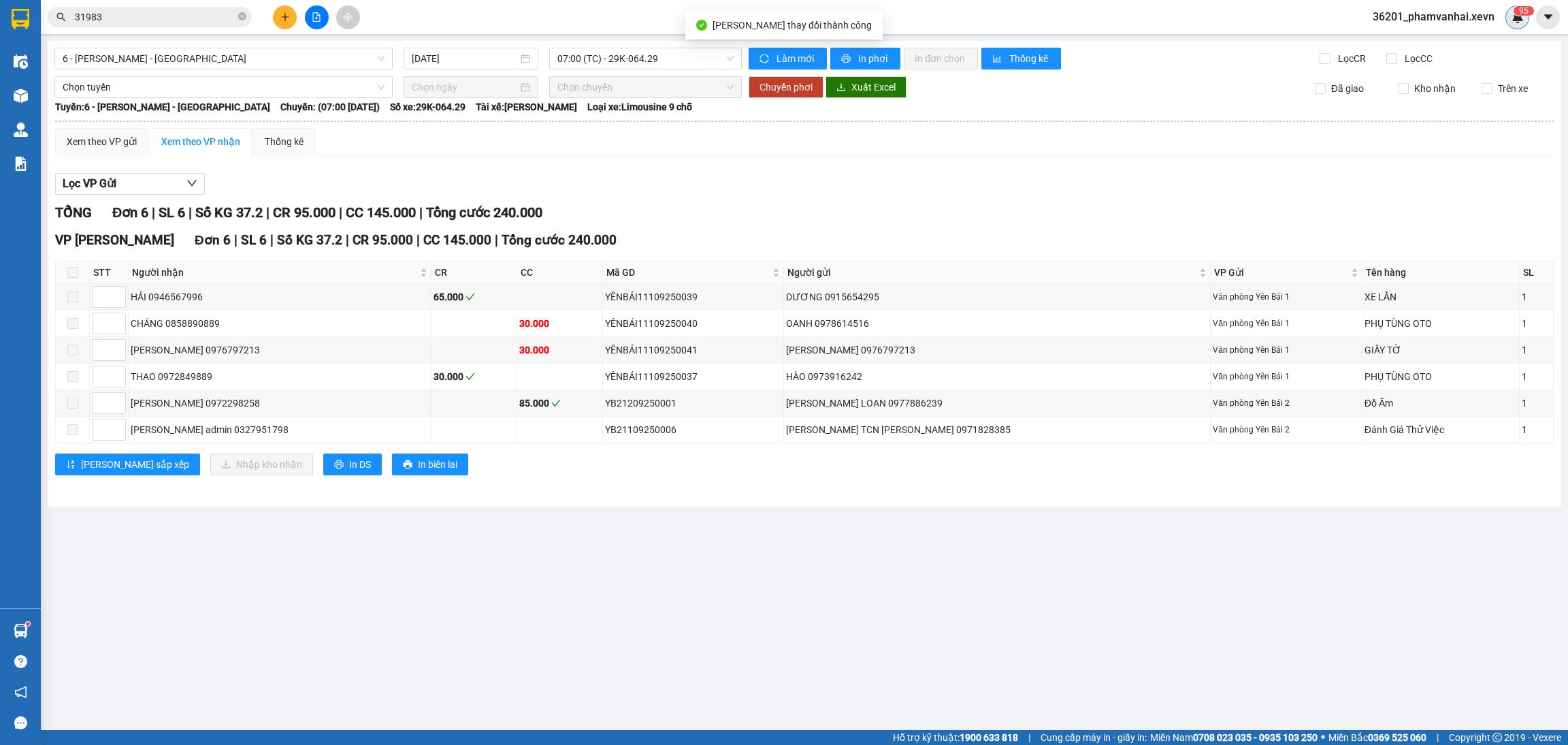
click at [1513, 25] on div "9 5" at bounding box center [1517, 17] width 24 height 24
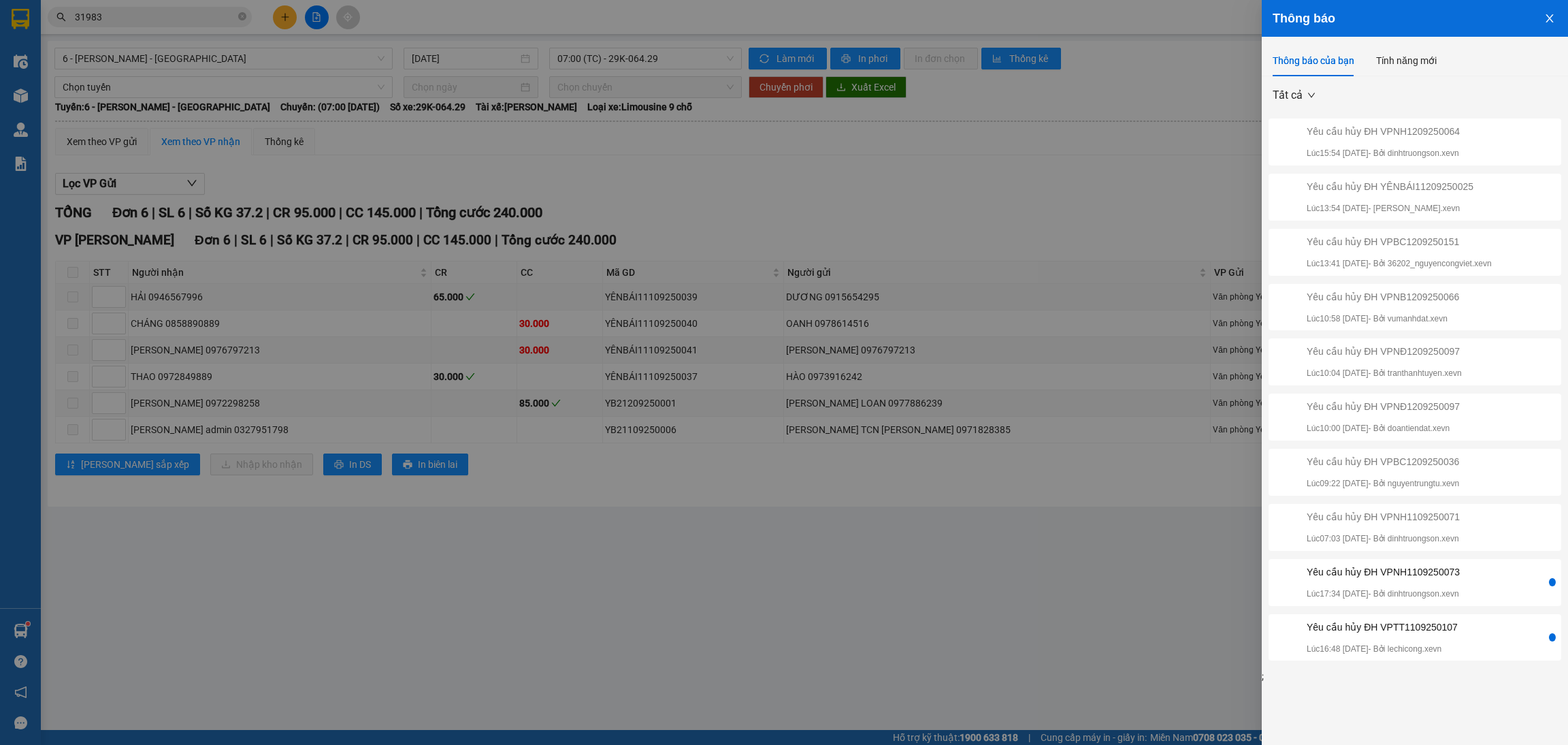
click at [893, 613] on div at bounding box center [784, 372] width 1568 height 745
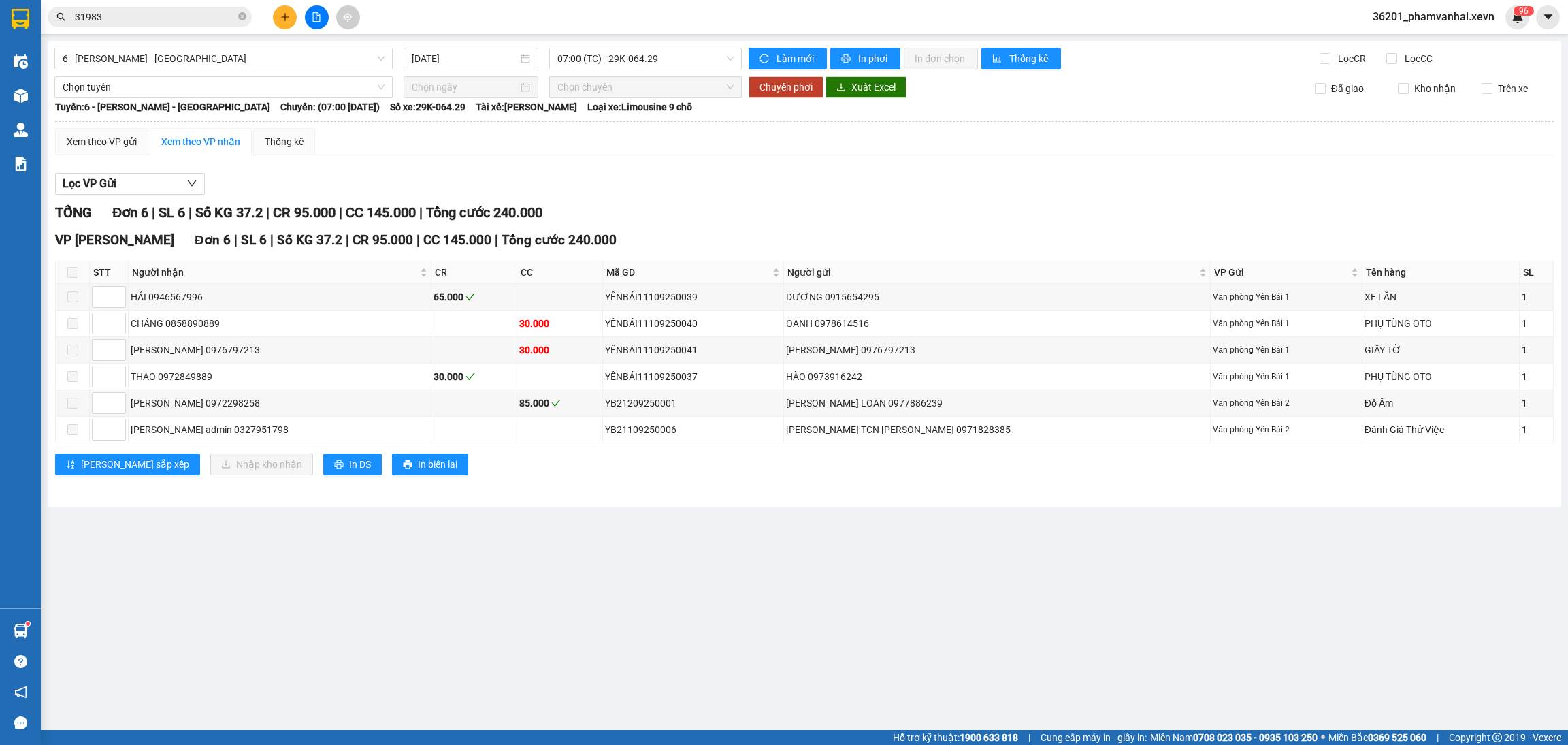
click at [1394, 710] on main "6 - Yên Bái - Ga 12/09/2025 07:00 (TC) - 29K-064.29 Làm mới In phơi In đơn chọn…" at bounding box center [784, 364] width 1568 height 730
click at [1449, 22] on span "36201_phamvanhai.xevn" at bounding box center [1434, 16] width 144 height 17
click at [1432, 36] on span "Đăng xuất" at bounding box center [1441, 42] width 112 height 14
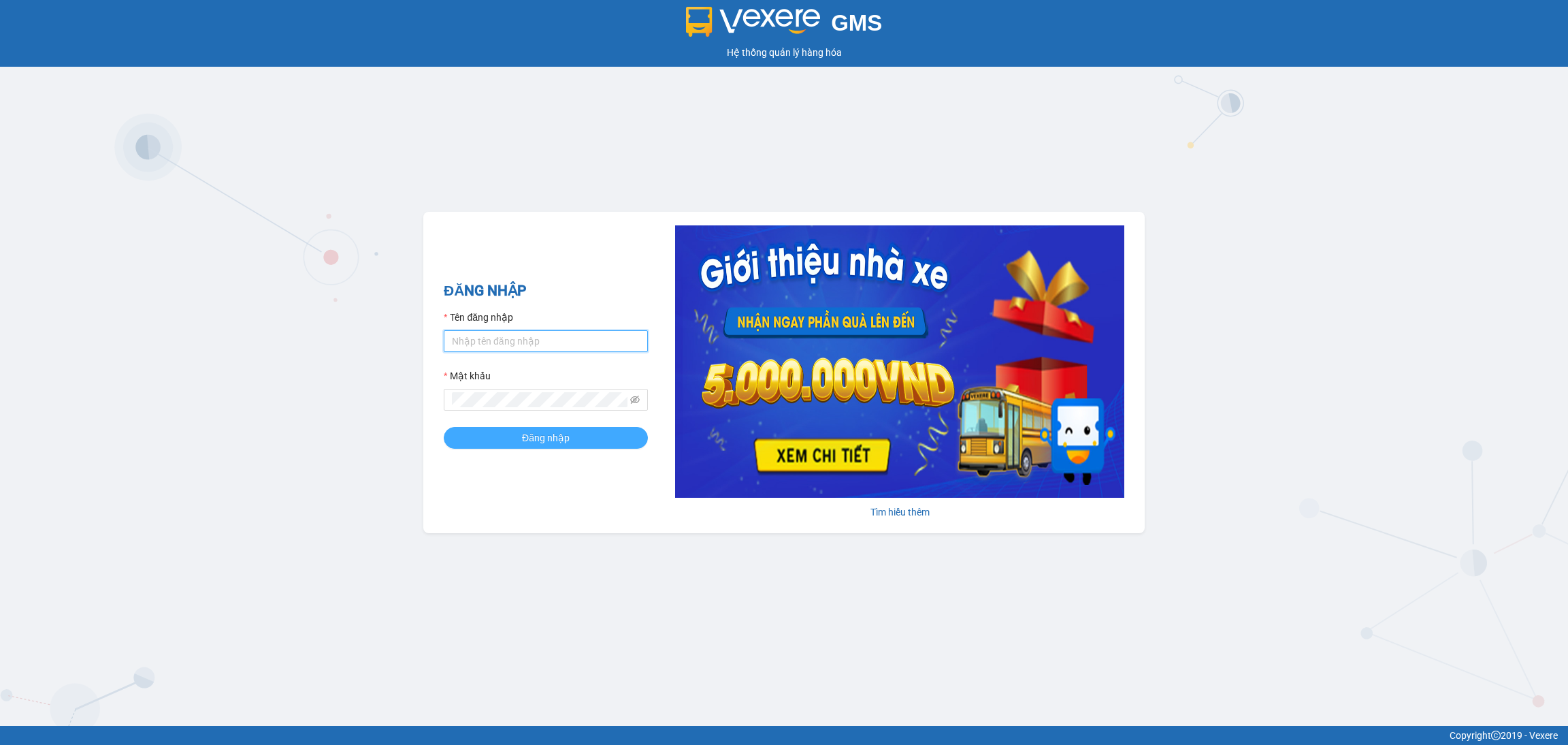
type input "phamvanhai.xevn"
click at [560, 448] on button "Đăng nhập" at bounding box center [545, 438] width 204 height 22
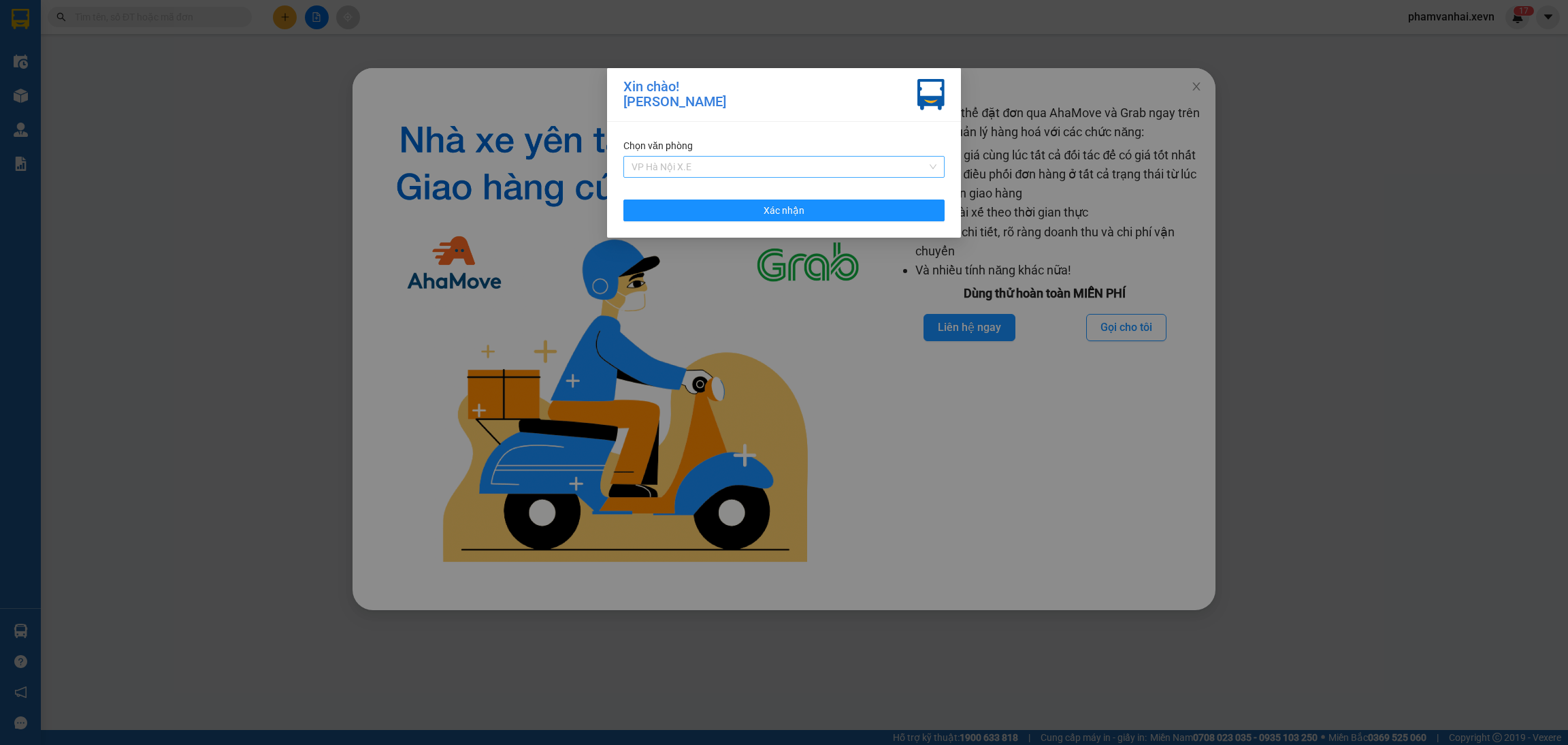
click at [836, 161] on span "VP Hà Nội X.E" at bounding box center [784, 166] width 305 height 20
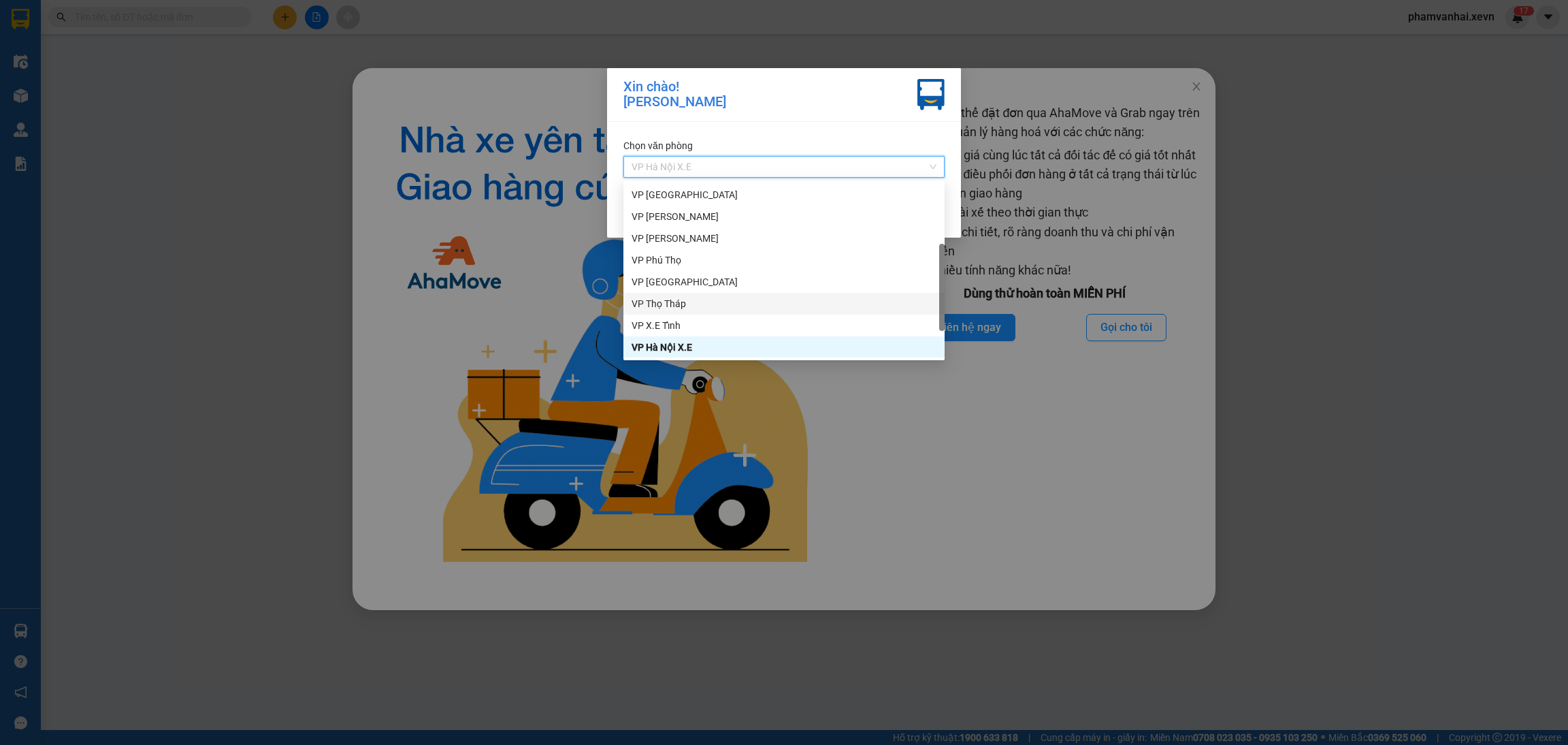
scroll to position [250, 0]
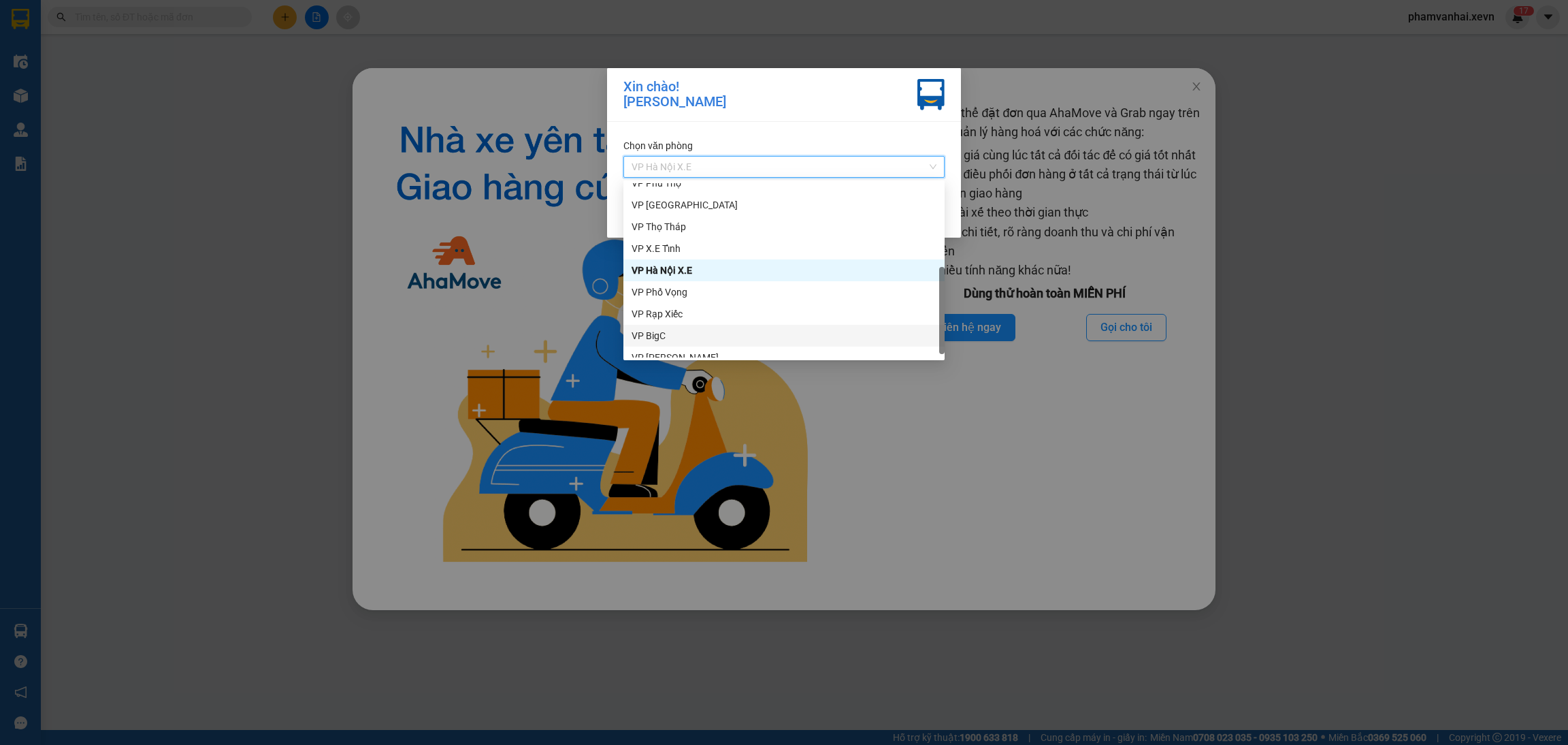
click at [655, 341] on div "VP BigC" at bounding box center [784, 335] width 305 height 14
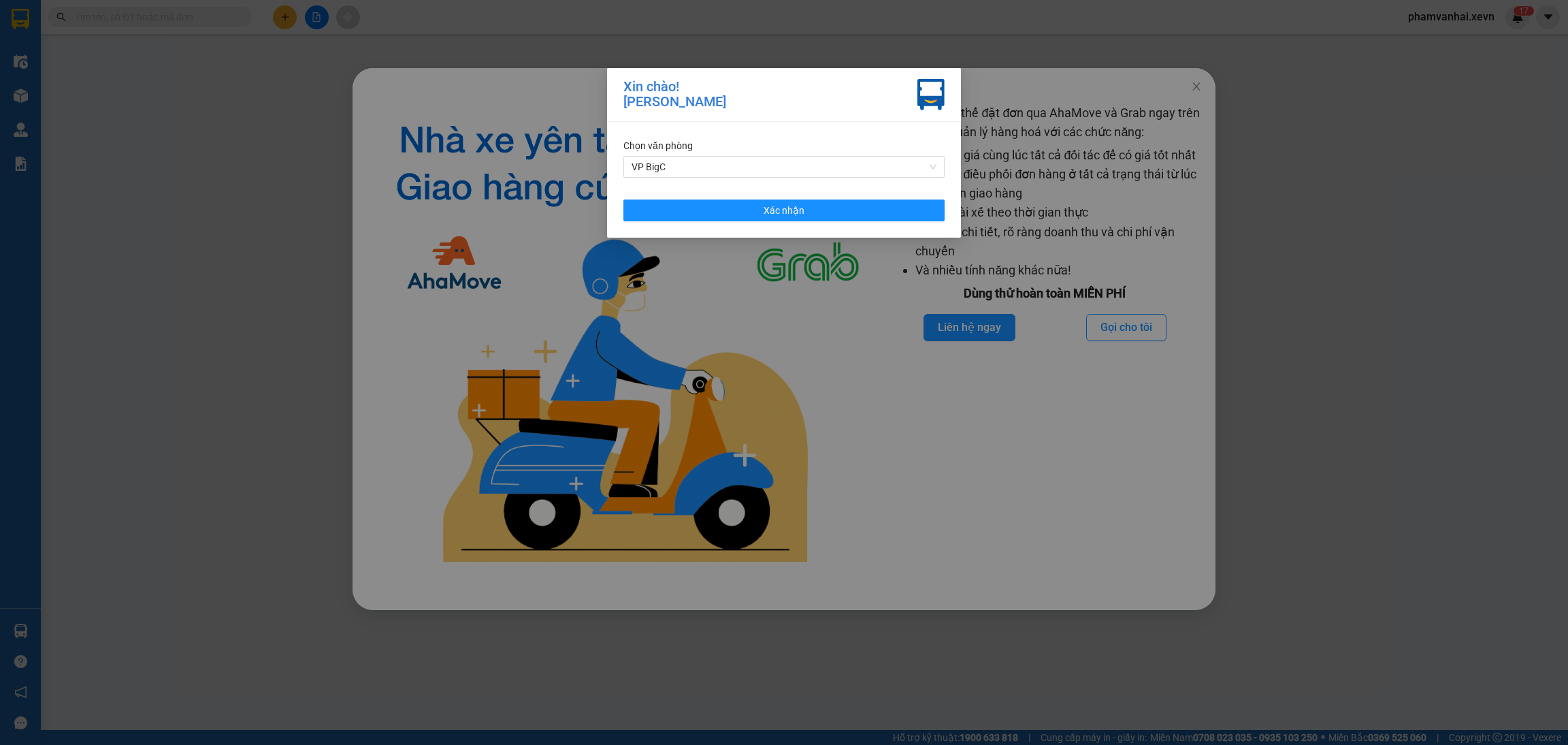
click at [733, 197] on div "Chọn văn phòng VP BigC Xác nhận" at bounding box center [784, 180] width 354 height 116
click at [738, 205] on button "Xác nhận" at bounding box center [784, 210] width 322 height 22
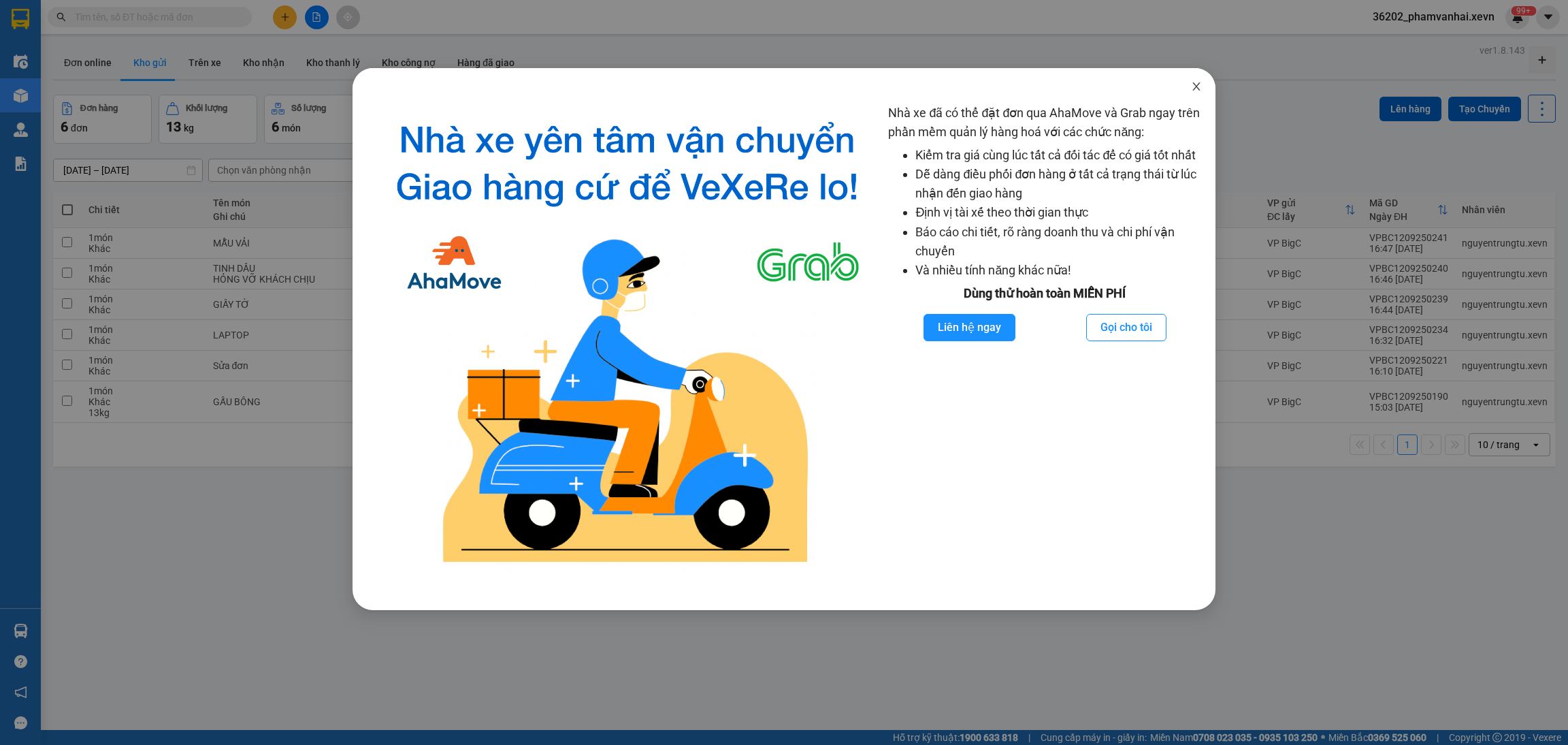
click at [1208, 94] on span "Close" at bounding box center [1196, 86] width 38 height 38
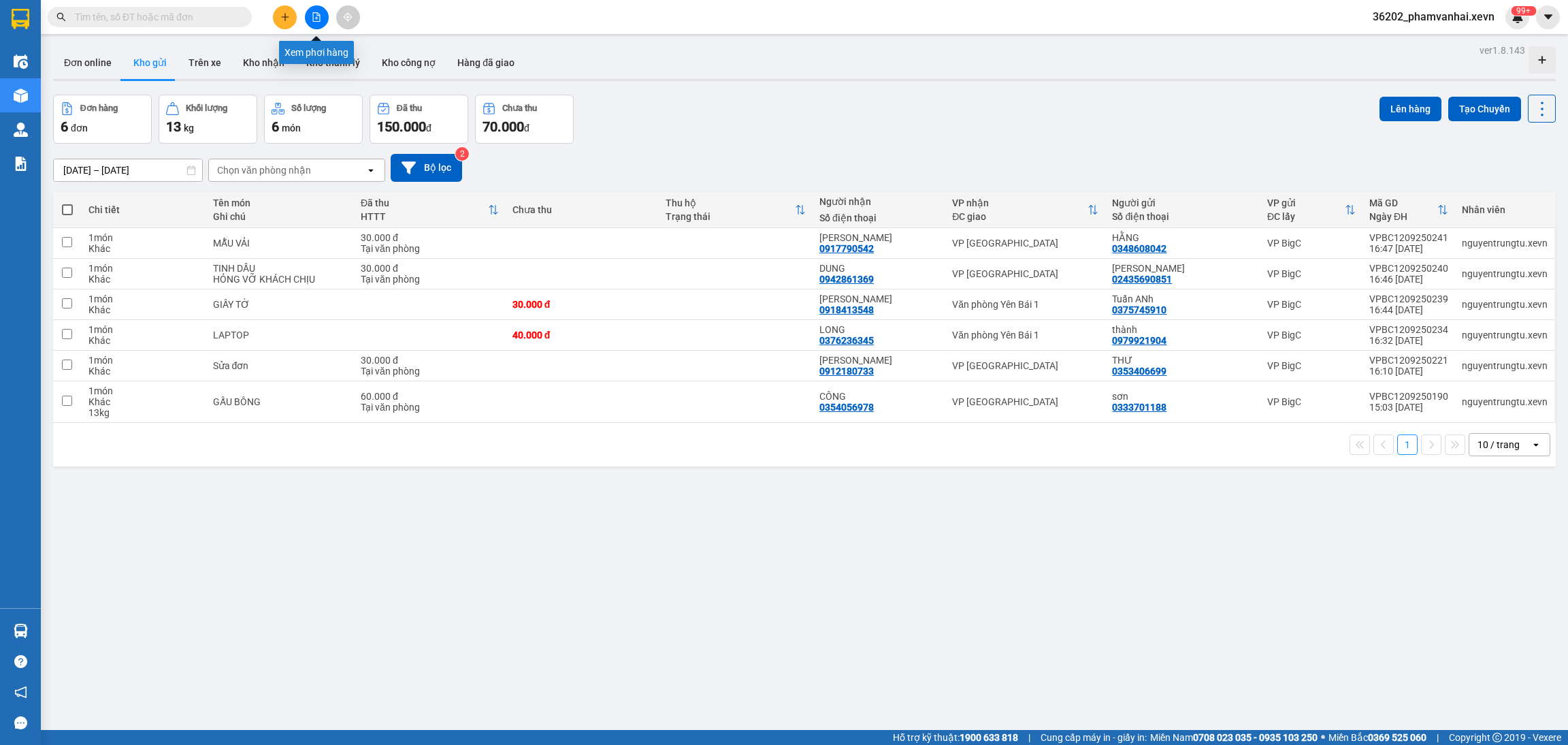
click at [307, 14] on button at bounding box center [317, 17] width 24 height 24
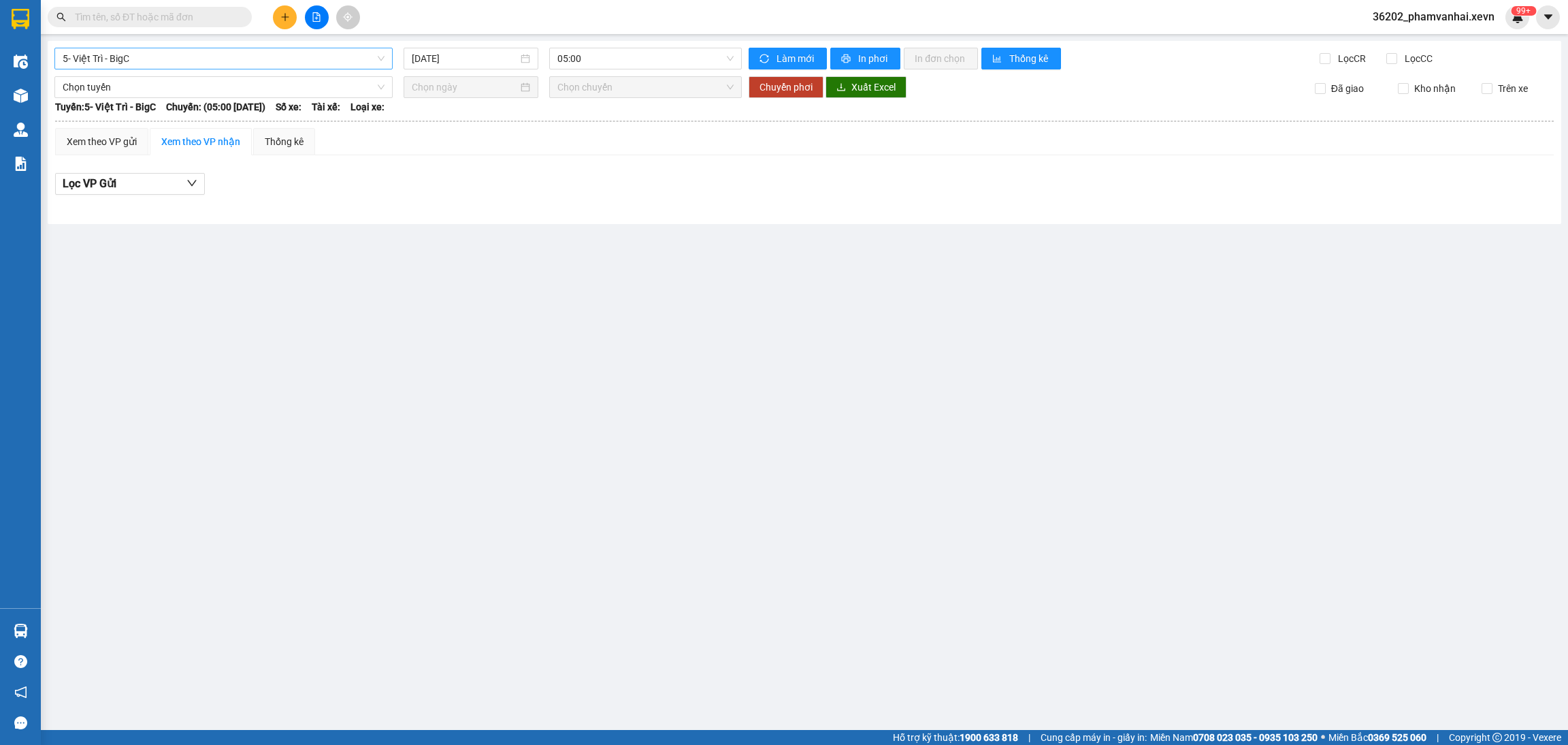
click at [287, 57] on span "5- Việt Trì - BigC" at bounding box center [223, 58] width 322 height 20
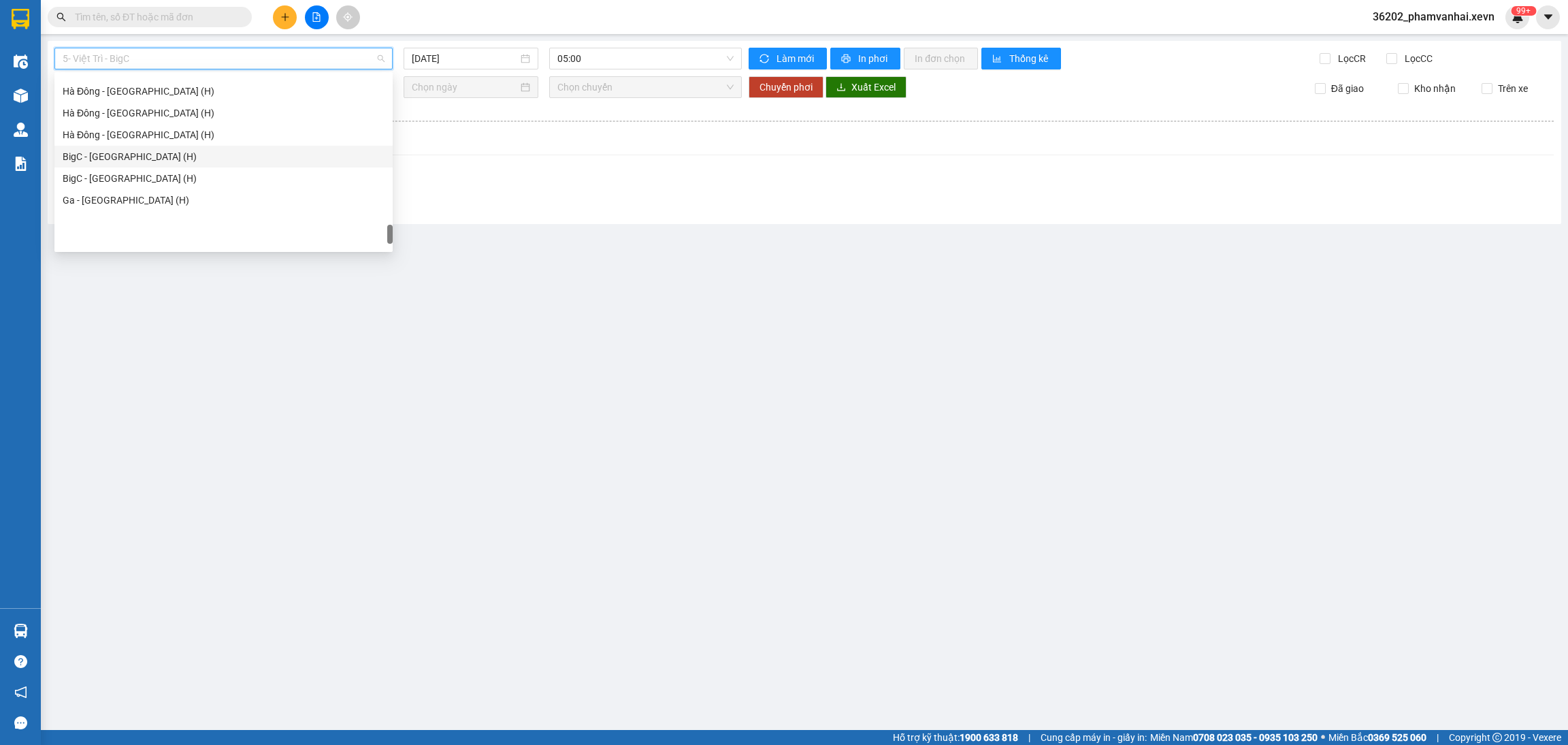
scroll to position [1807, 0]
click at [114, 151] on div "BigC - [GEOGRAPHIC_DATA] (H)" at bounding box center [223, 151] width 322 height 14
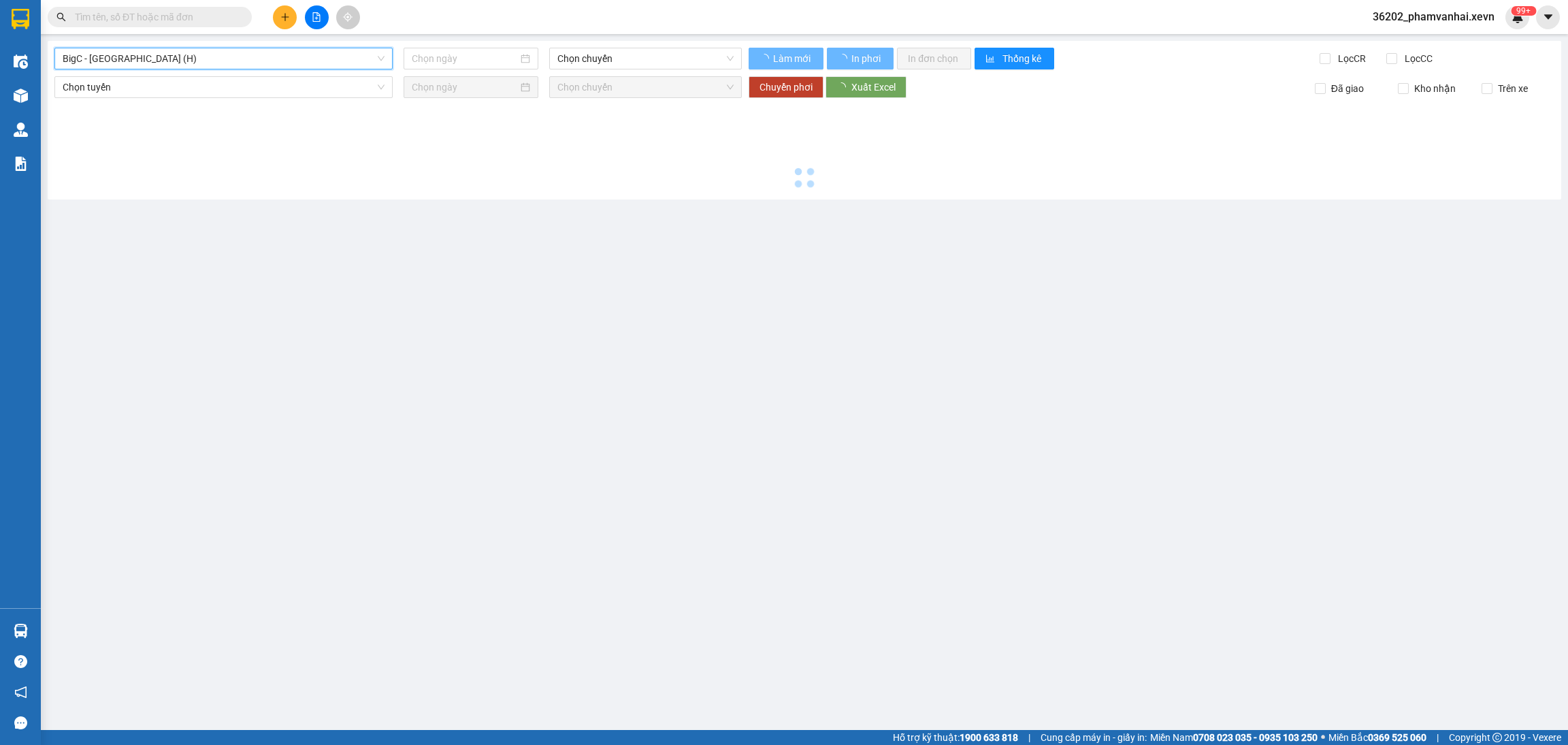
type input "[DATE]"
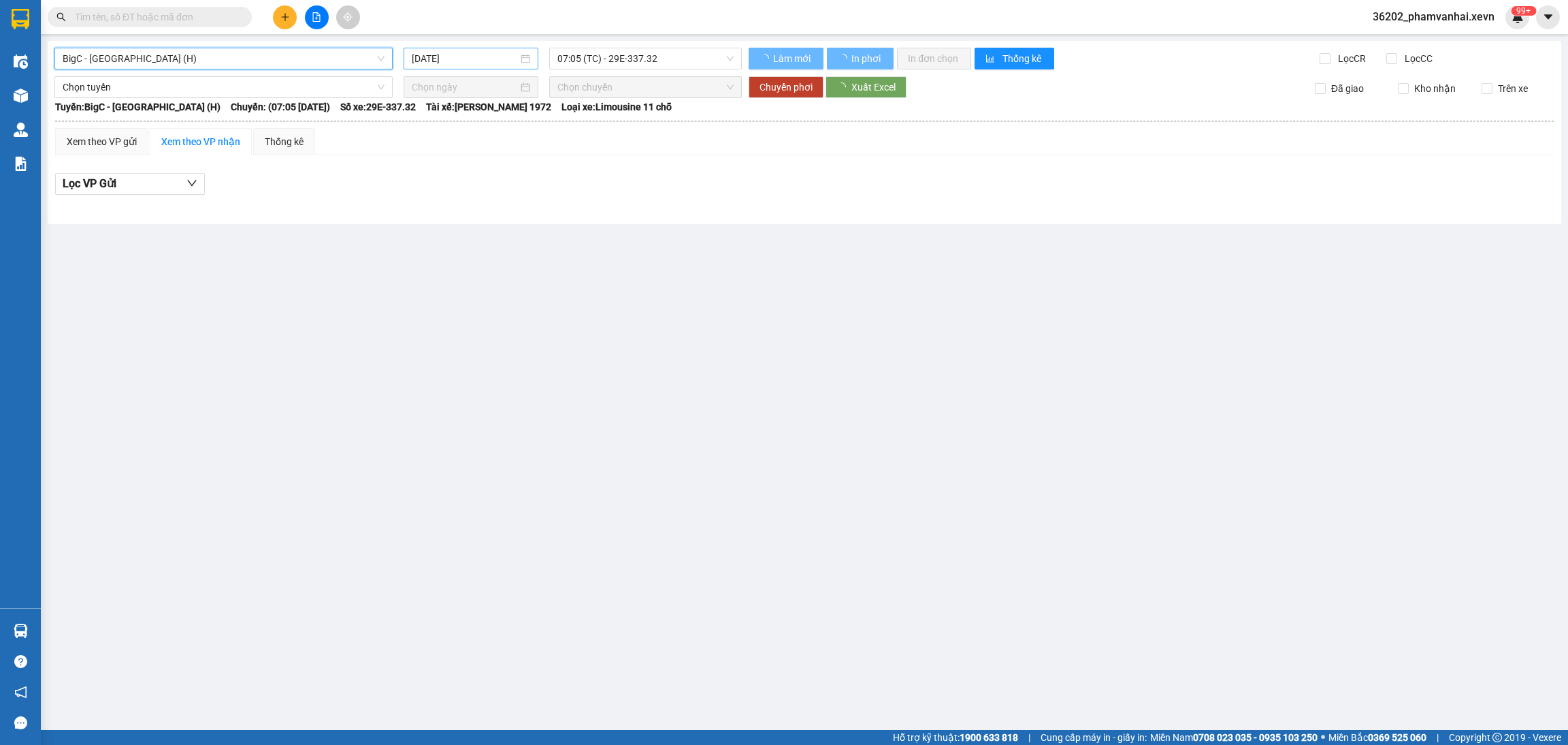
click at [475, 62] on input "[DATE]" at bounding box center [465, 58] width 106 height 14
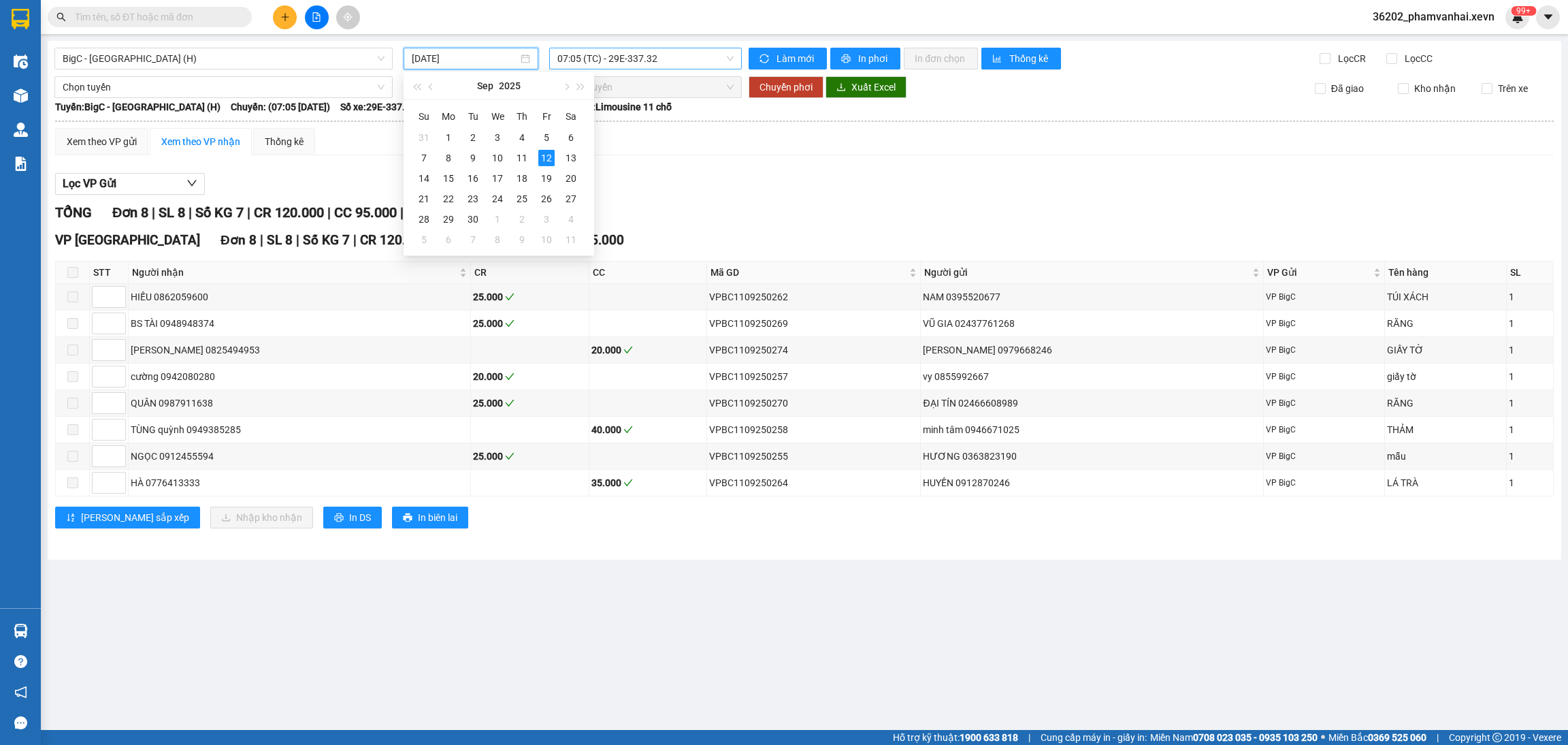
click at [618, 54] on span "07:05 (TC) - 29E-337.32" at bounding box center [645, 58] width 176 height 20
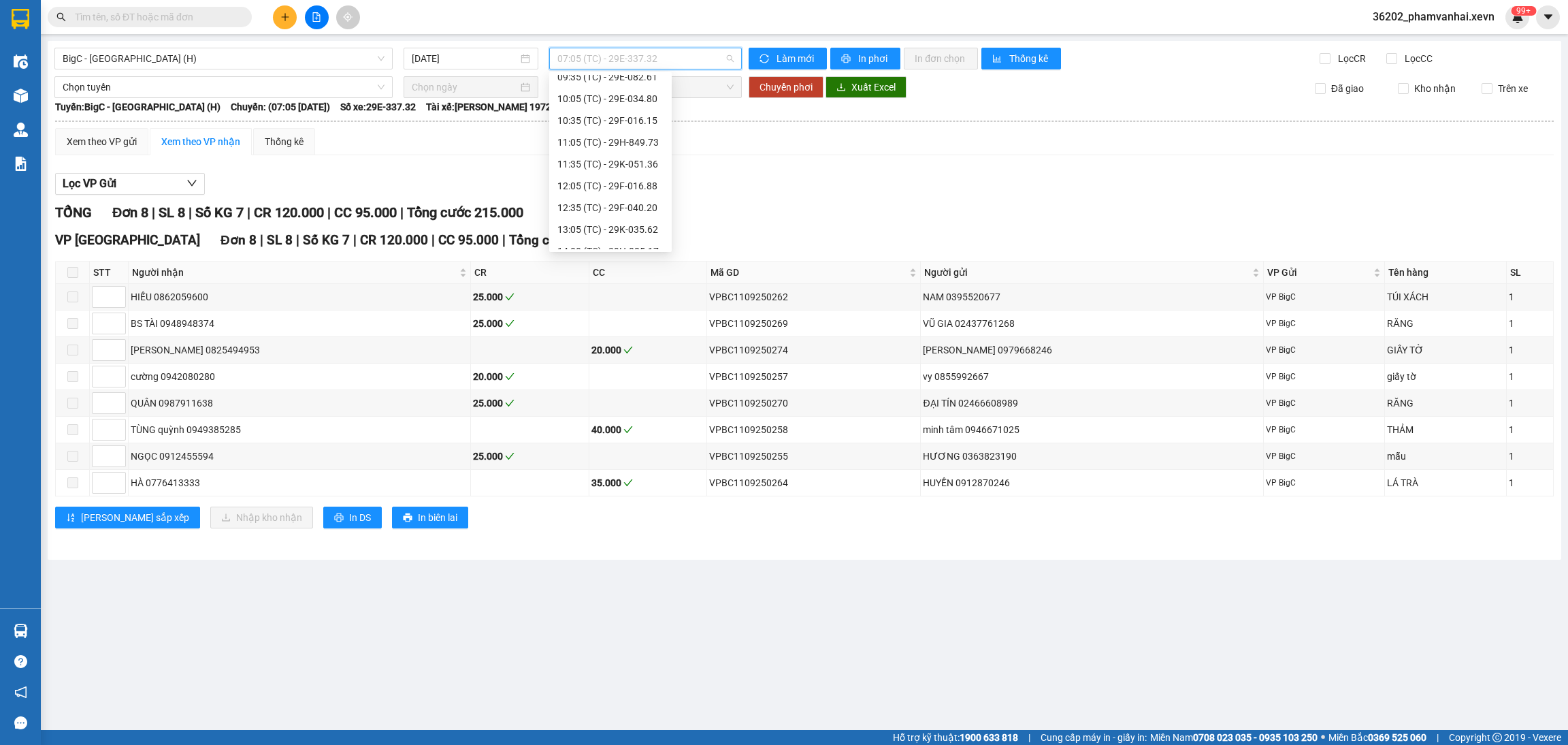
scroll to position [282, 0]
click at [615, 145] on div "15:05 (TC) - 29F-015.21" at bounding box center [611, 151] width 106 height 14
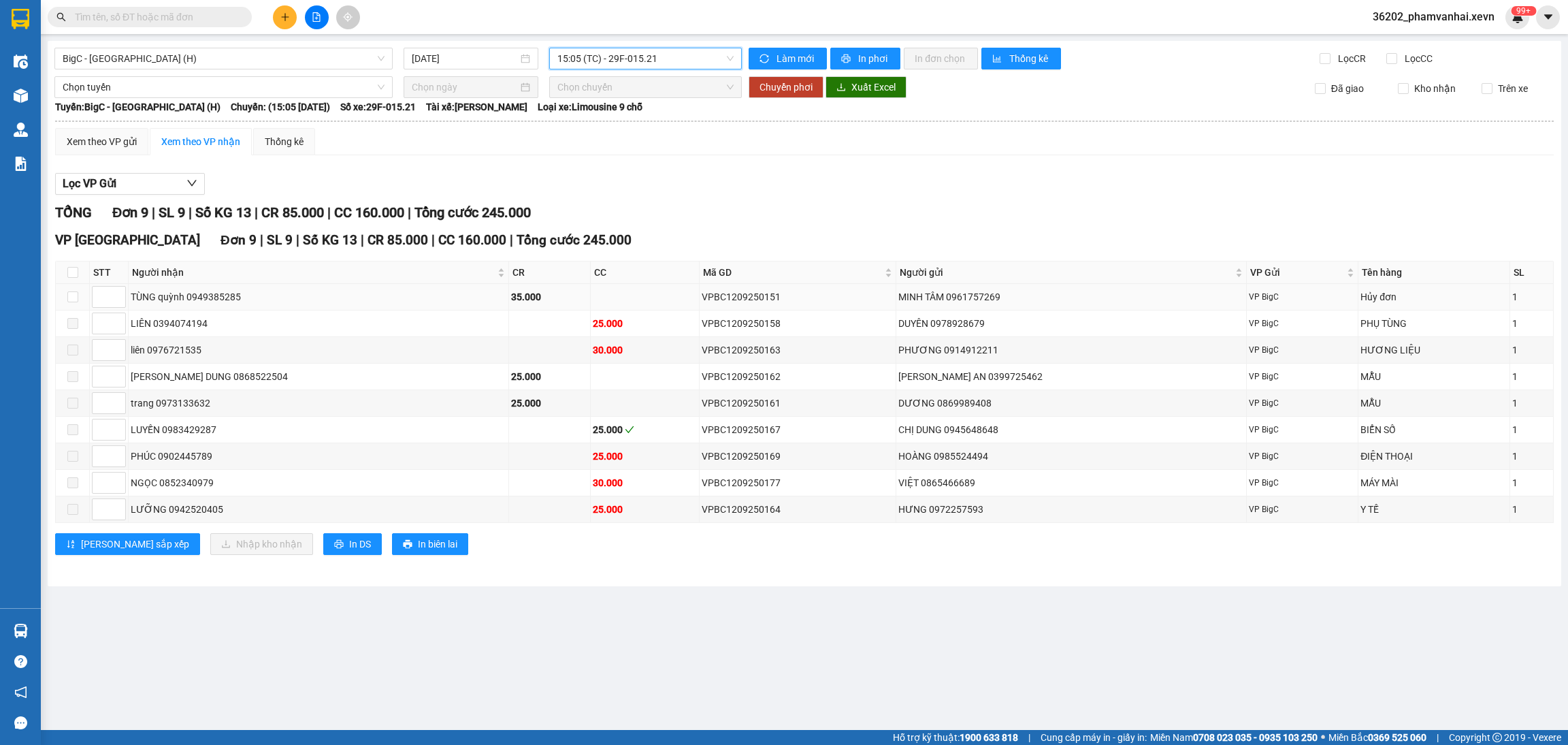
click at [1121, 292] on div "MINH TÂM 0961757269" at bounding box center [1071, 296] width 346 height 14
click at [263, 277] on span "Người nhận" at bounding box center [313, 272] width 362 height 14
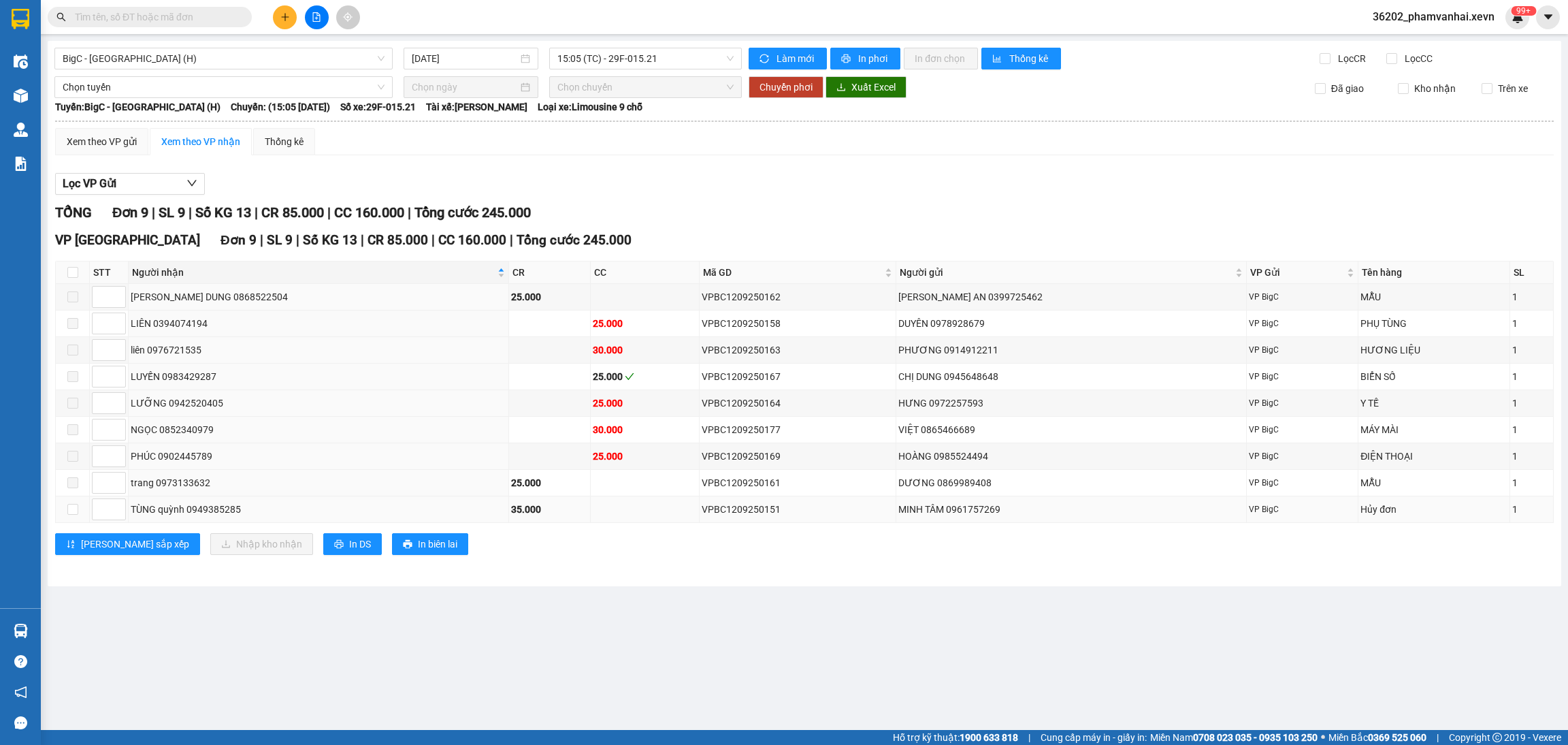
click at [1381, 512] on div "Hủy đơn" at bounding box center [1434, 508] width 147 height 14
click at [107, 141] on div "Xem theo VP gửi" at bounding box center [101, 141] width 71 height 14
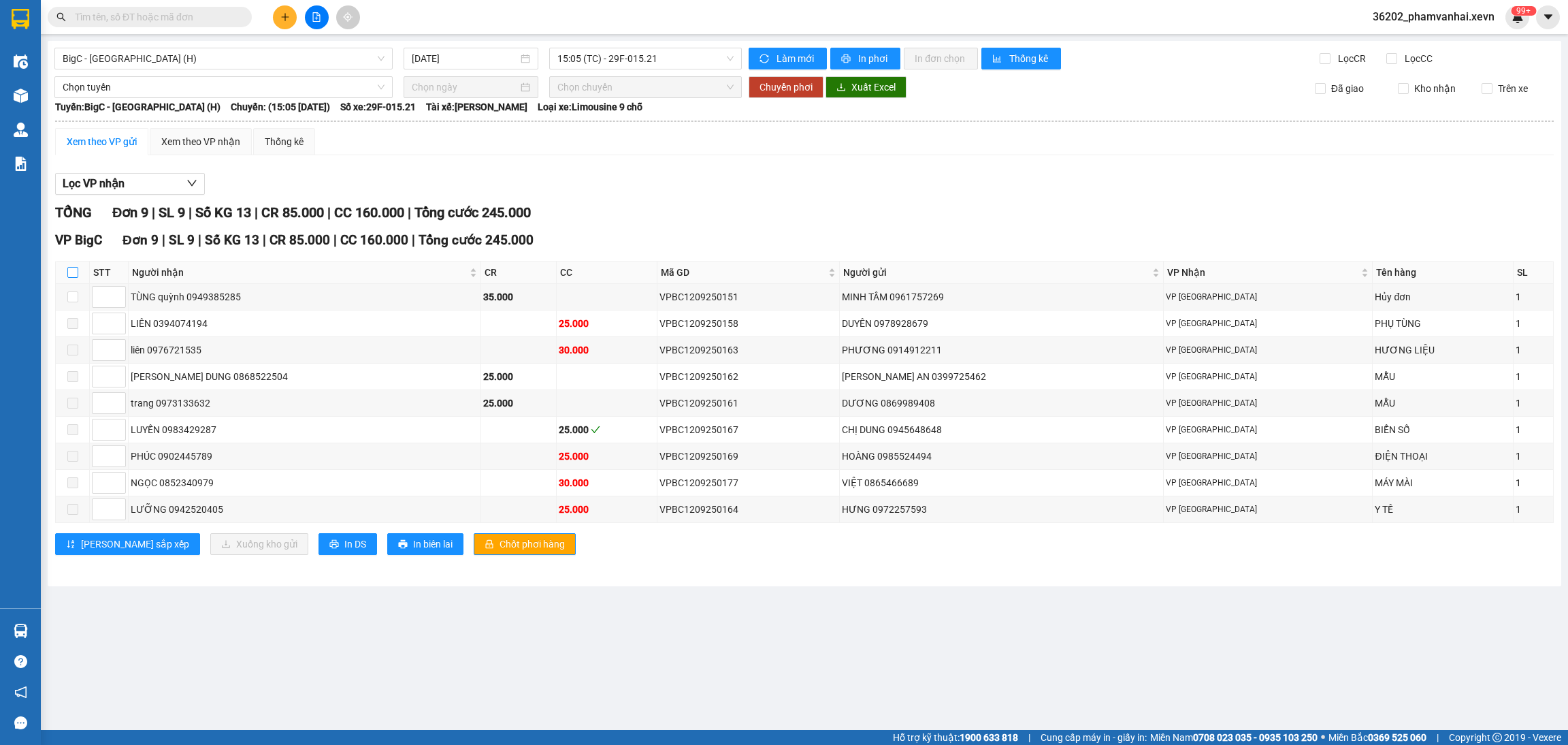
click at [71, 271] on input "checkbox" at bounding box center [72, 272] width 11 height 11
checkbox input "true"
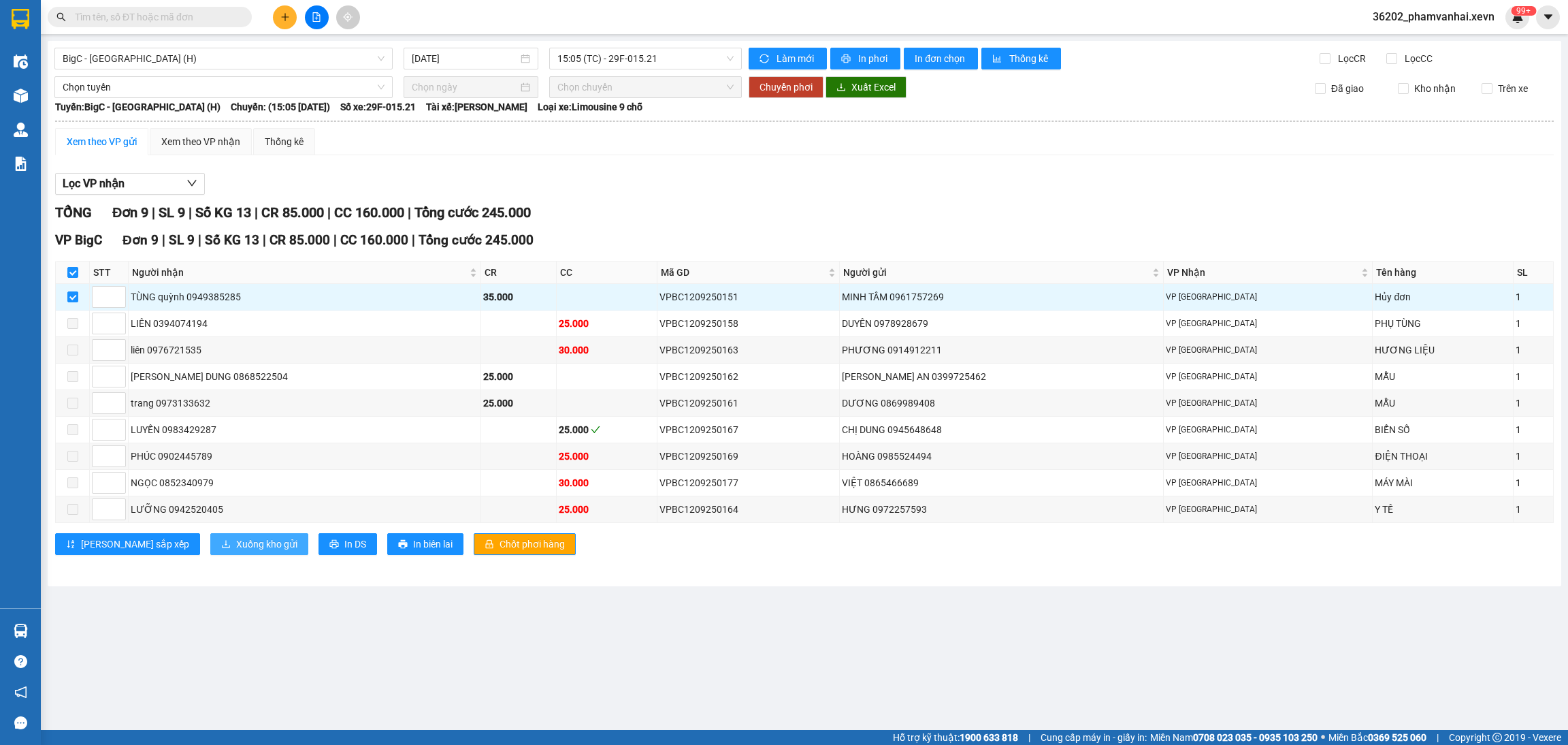
click at [236, 552] on span "Xuống kho gửi" at bounding box center [266, 543] width 61 height 14
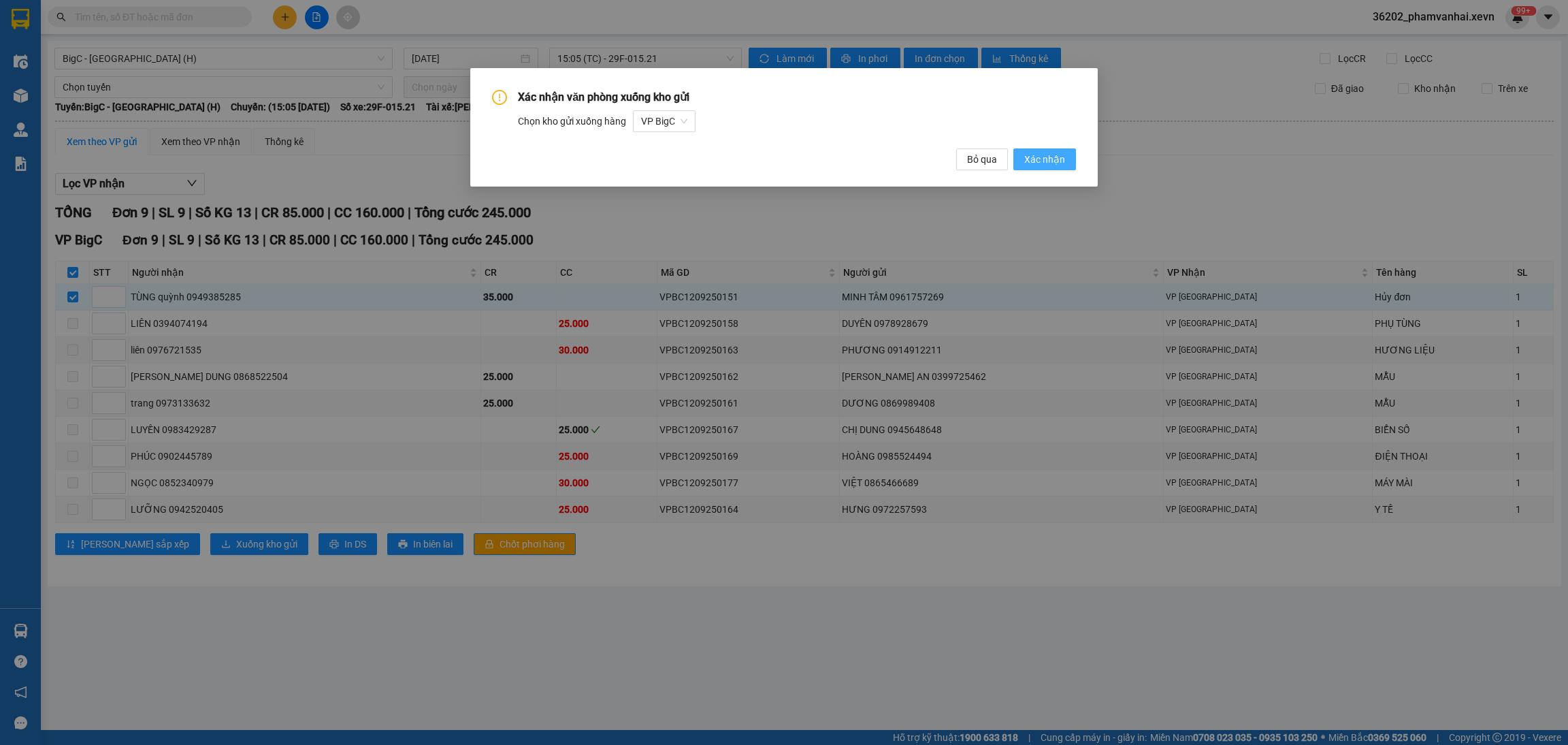
click at [1057, 157] on span "Xác nhận" at bounding box center [1044, 158] width 41 height 14
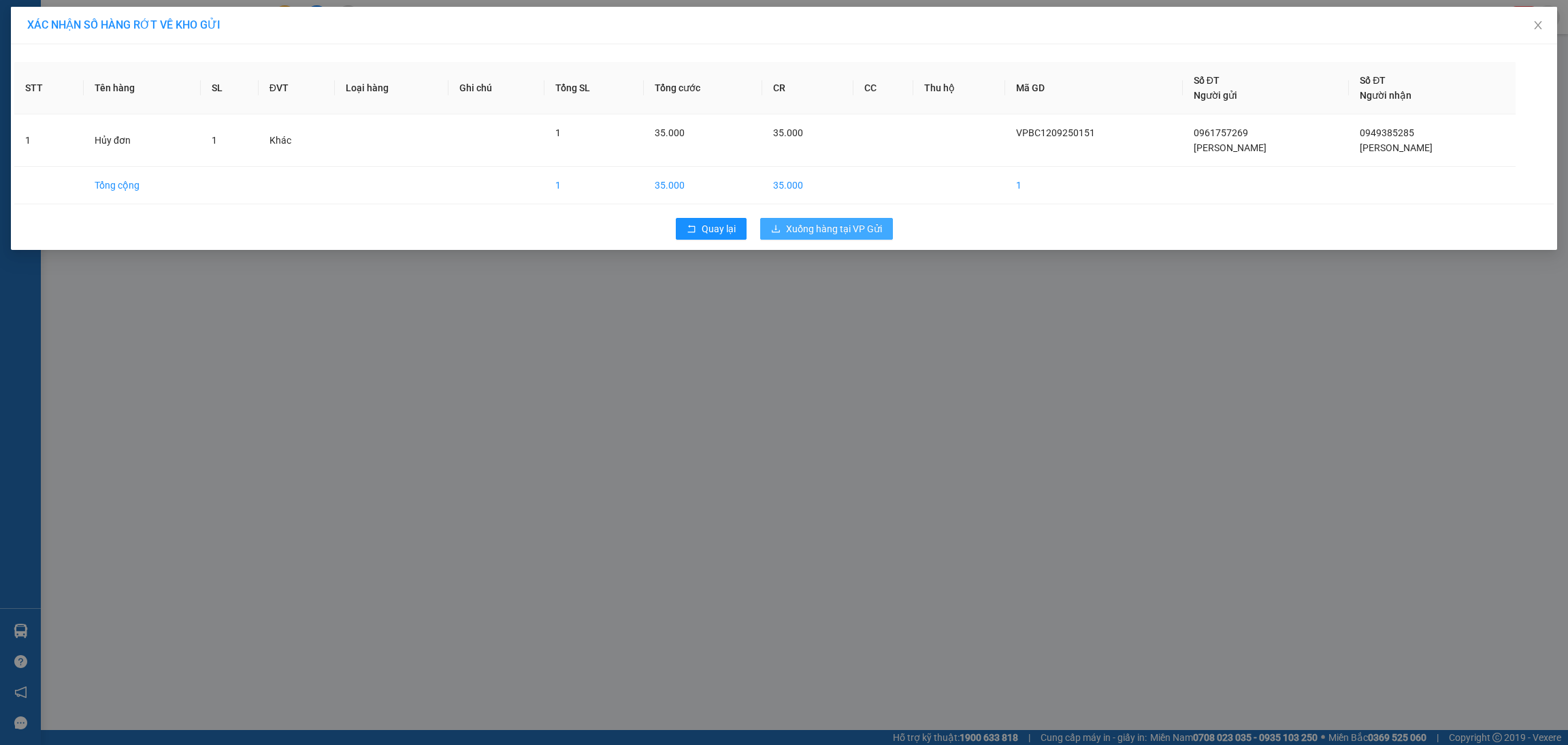
click at [867, 231] on span "Xuống hàng tại VP Gửi" at bounding box center [834, 228] width 96 height 14
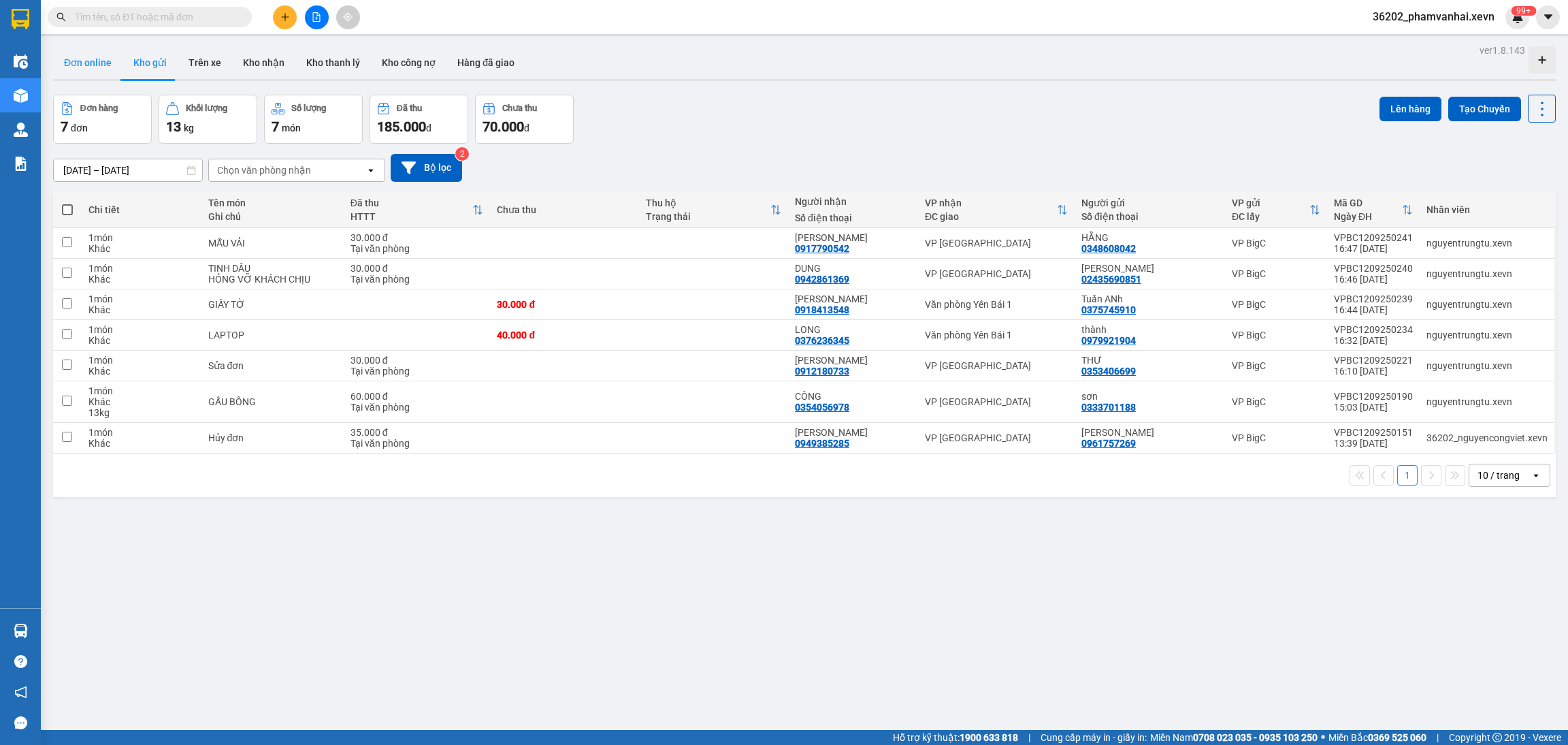
click at [107, 61] on button "Đơn online" at bounding box center [88, 63] width 70 height 33
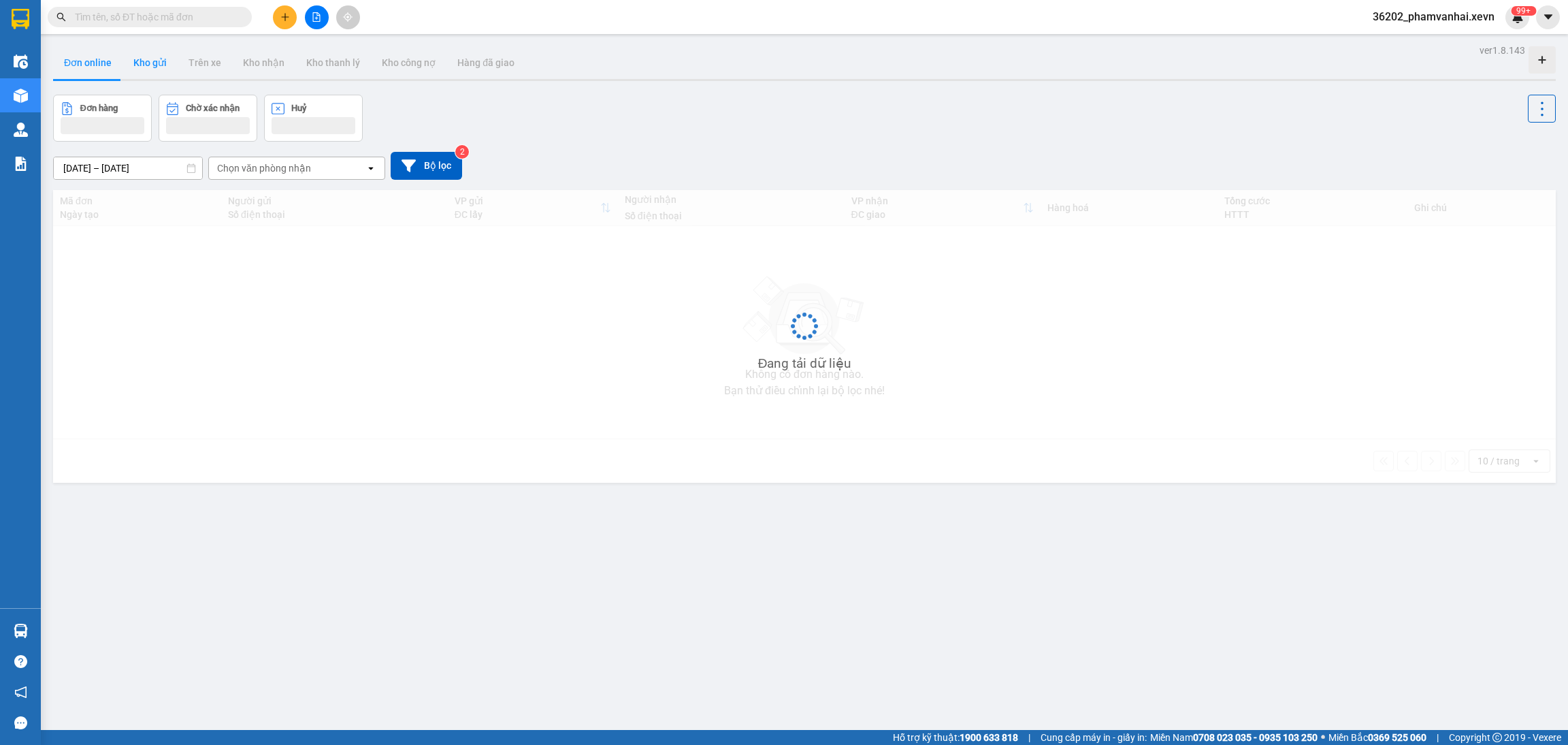
click at [154, 66] on button "Kho gửi" at bounding box center [150, 63] width 55 height 33
type input "[DATE] – [DATE]"
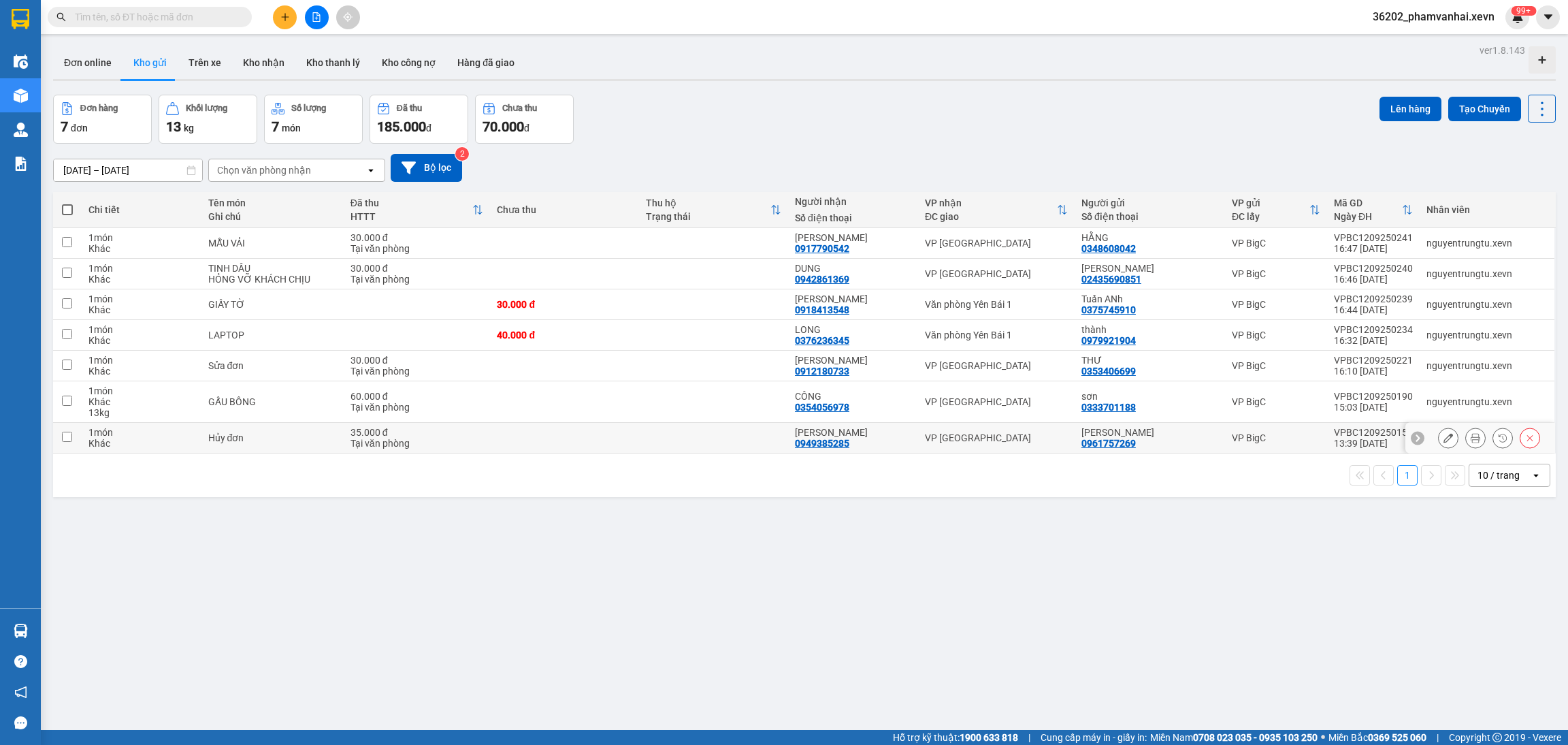
click at [1443, 441] on icon at bounding box center [1448, 438] width 10 height 10
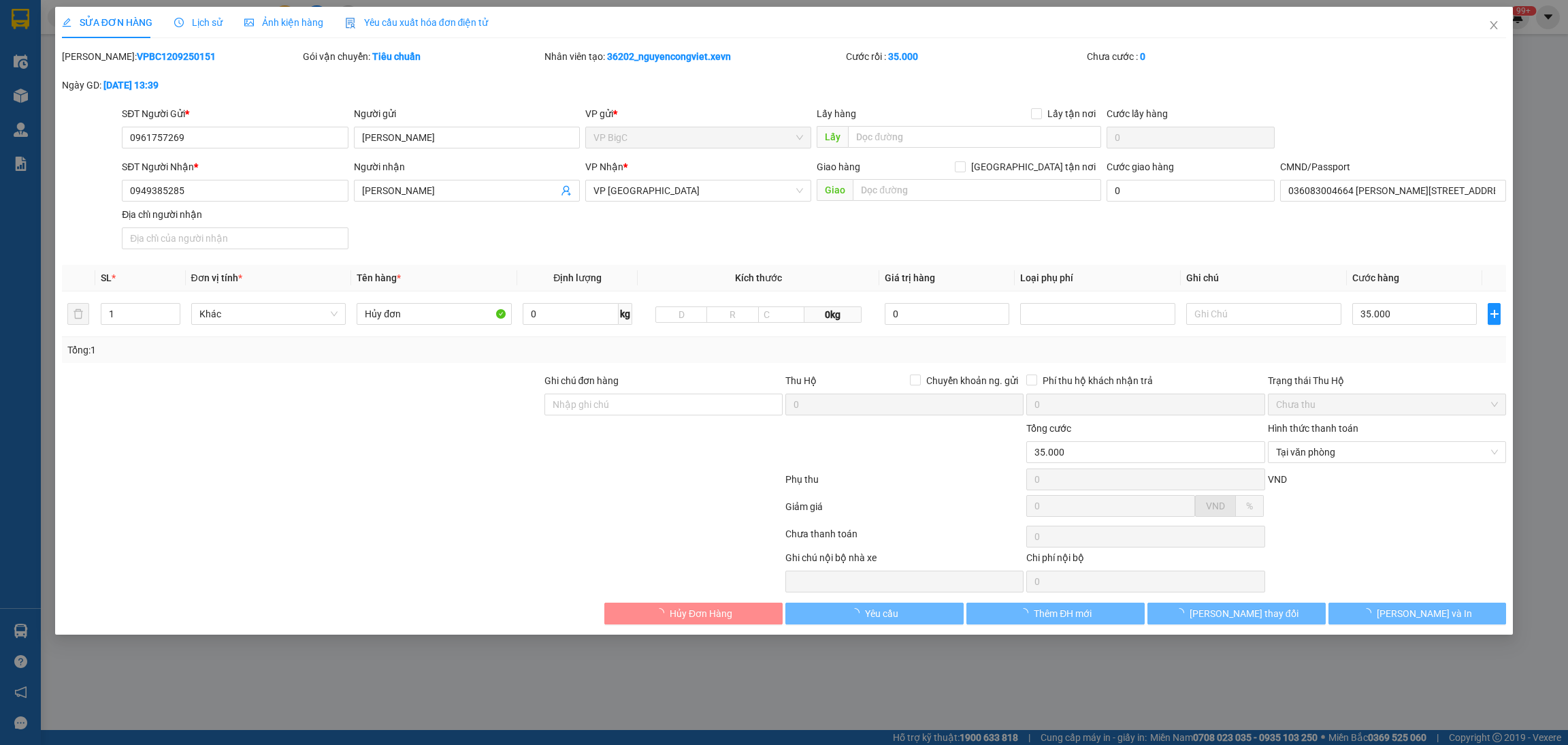
type input "0961757269"
type input "[PERSON_NAME]"
type input "0949385285"
type input "[PERSON_NAME]"
type input "036083004664 [PERSON_NAME][STREET_ADDRESS] CHINH"
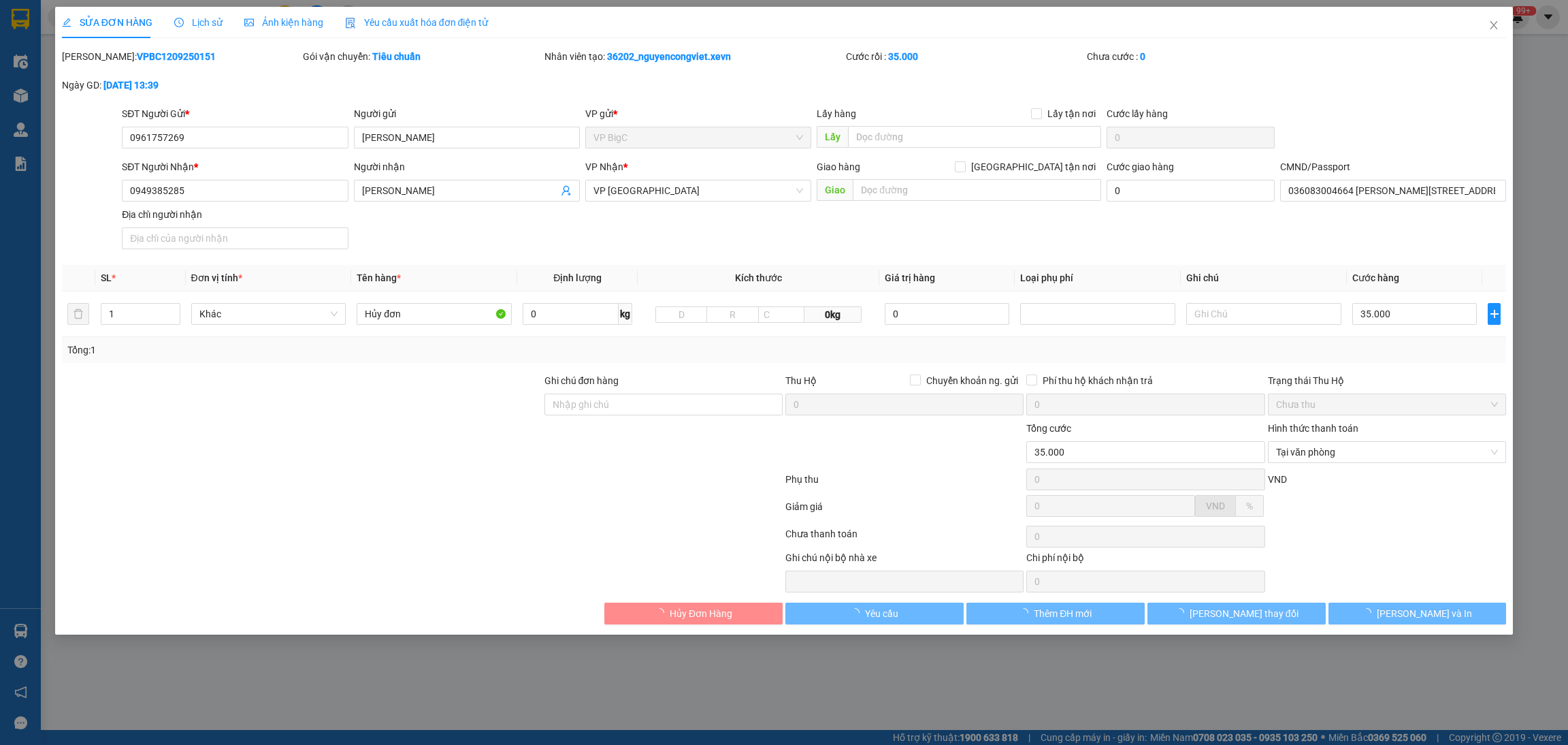
type input "35.000"
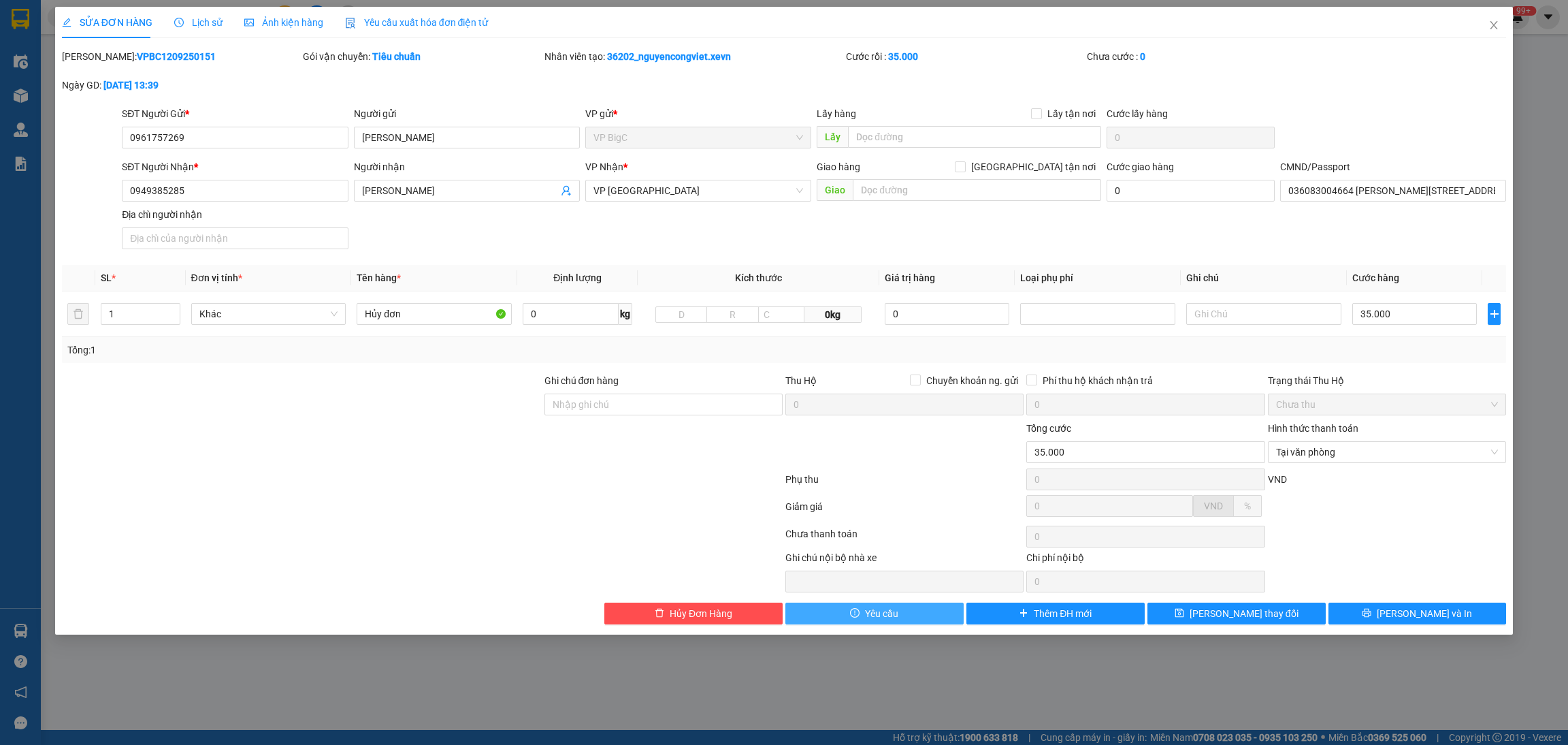
click at [853, 623] on button "Yêu cầu" at bounding box center [874, 613] width 179 height 22
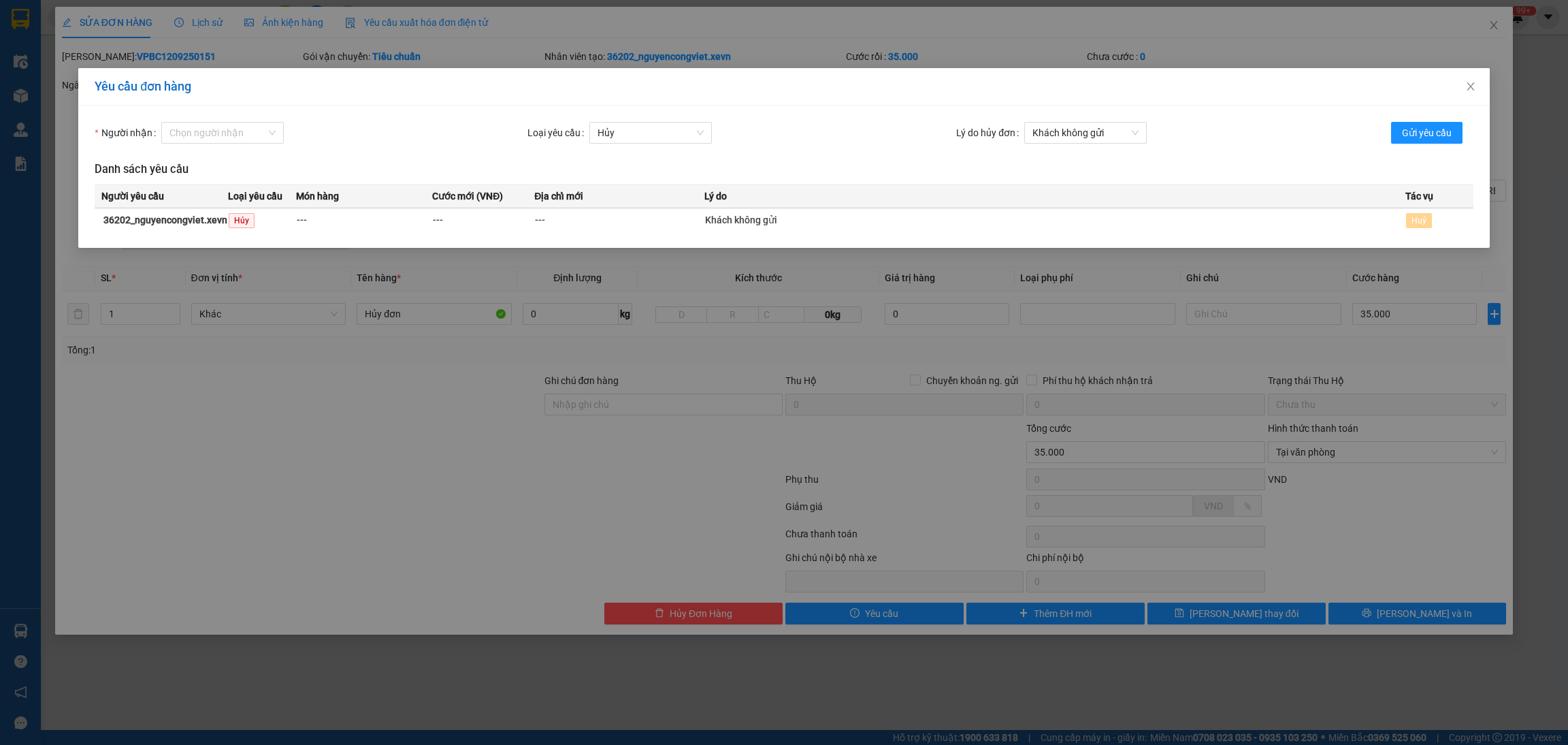
click at [214, 119] on div "Người nhận Chọn người nhận Loại yêu cầu Hủy Lý do hủy đơn Khách không gửi Gửi y…" at bounding box center [784, 176] width 1411 height 142
click at [217, 130] on input "Người nhận" at bounding box center [217, 132] width 97 height 20
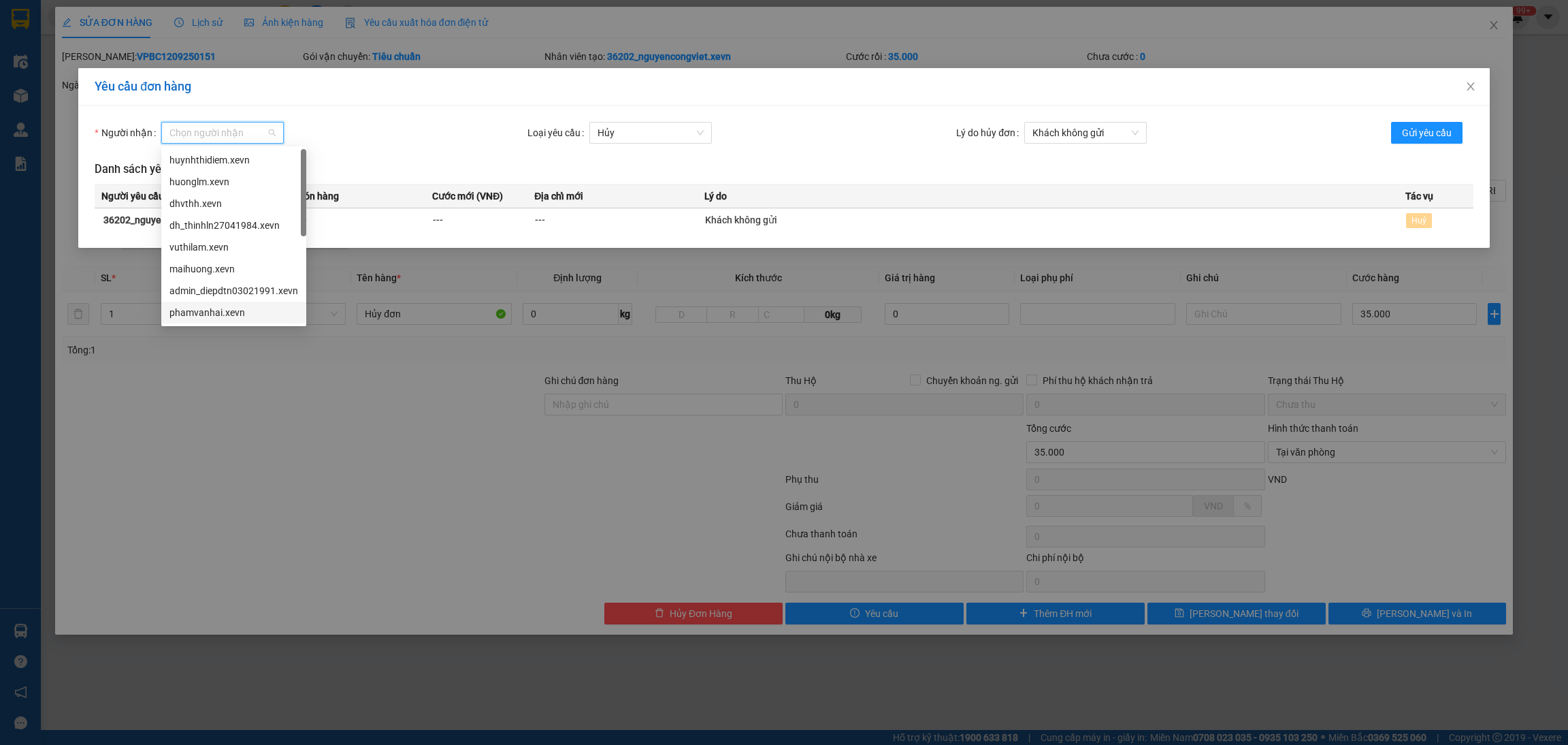
drag, startPoint x: 232, startPoint y: 310, endPoint x: 282, endPoint y: 307, distance: 50.1
click at [232, 310] on div "phamvanhai.xevn" at bounding box center [233, 312] width 128 height 14
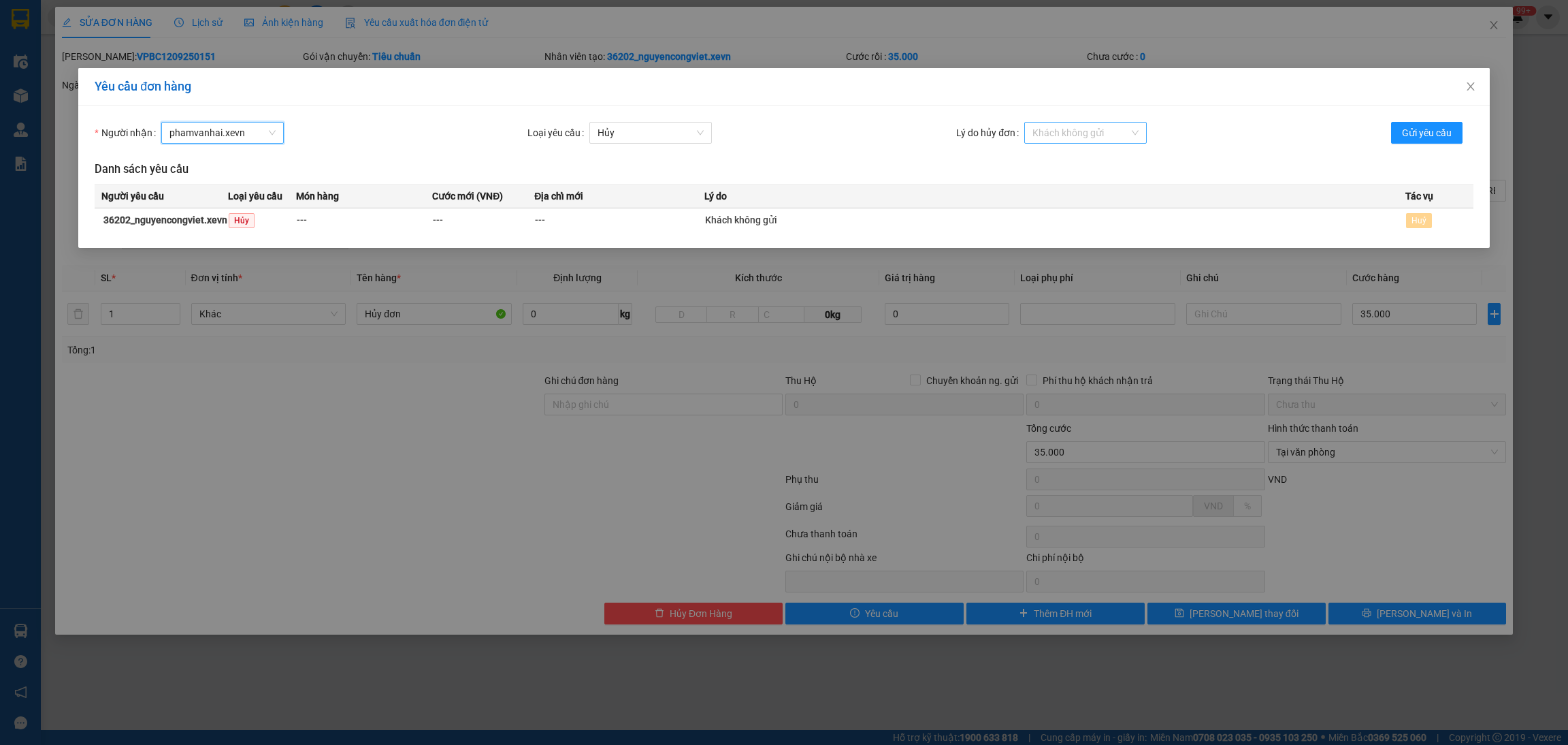
click at [1101, 129] on span "Khách không gửi" at bounding box center [1086, 132] width 106 height 20
click at [1084, 206] on div "Nhập sai thông tin" at bounding box center [1086, 203] width 106 height 14
click at [1437, 135] on span "Gửi yêu cầu" at bounding box center [1426, 132] width 49 height 14
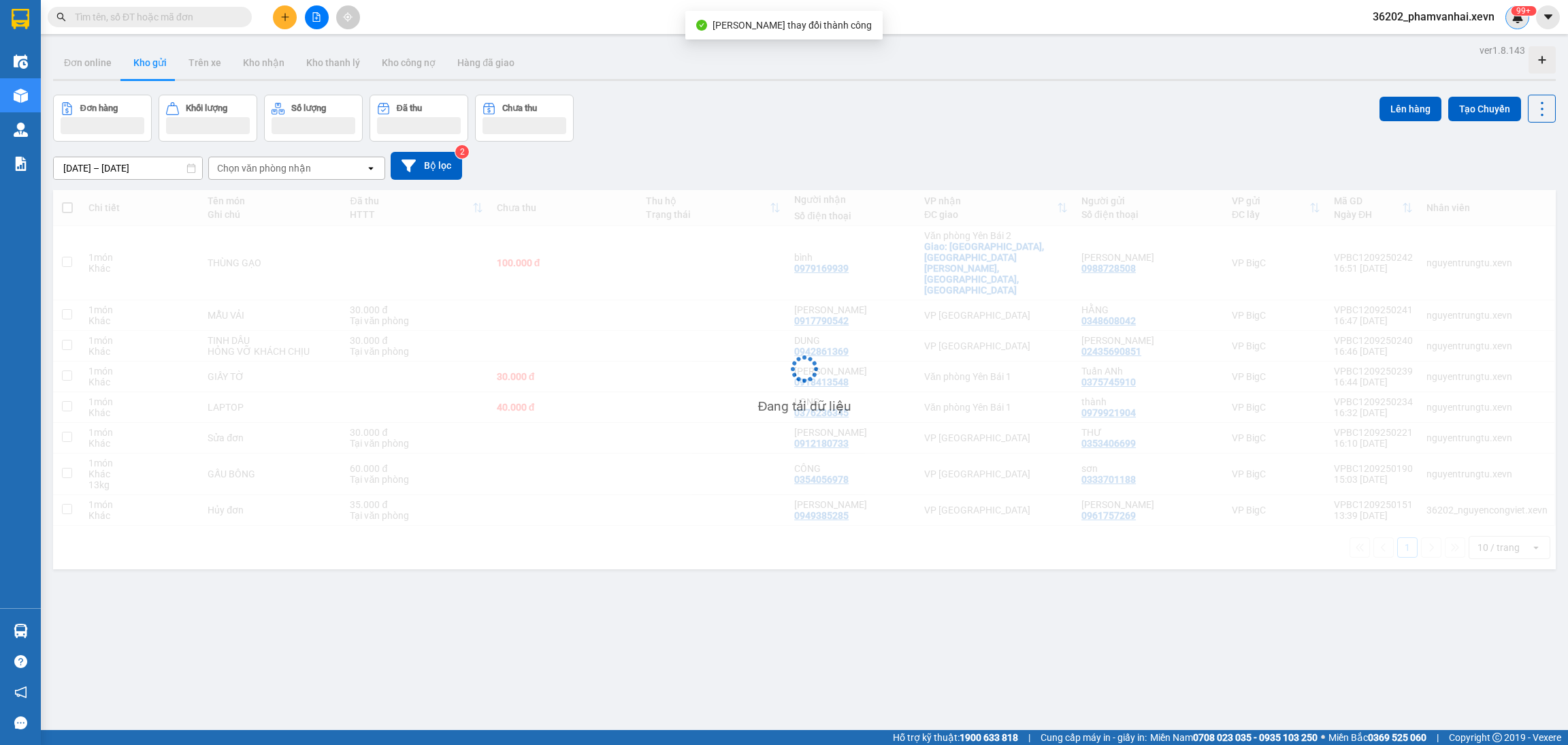
click at [1512, 15] on img at bounding box center [1518, 16] width 13 height 13
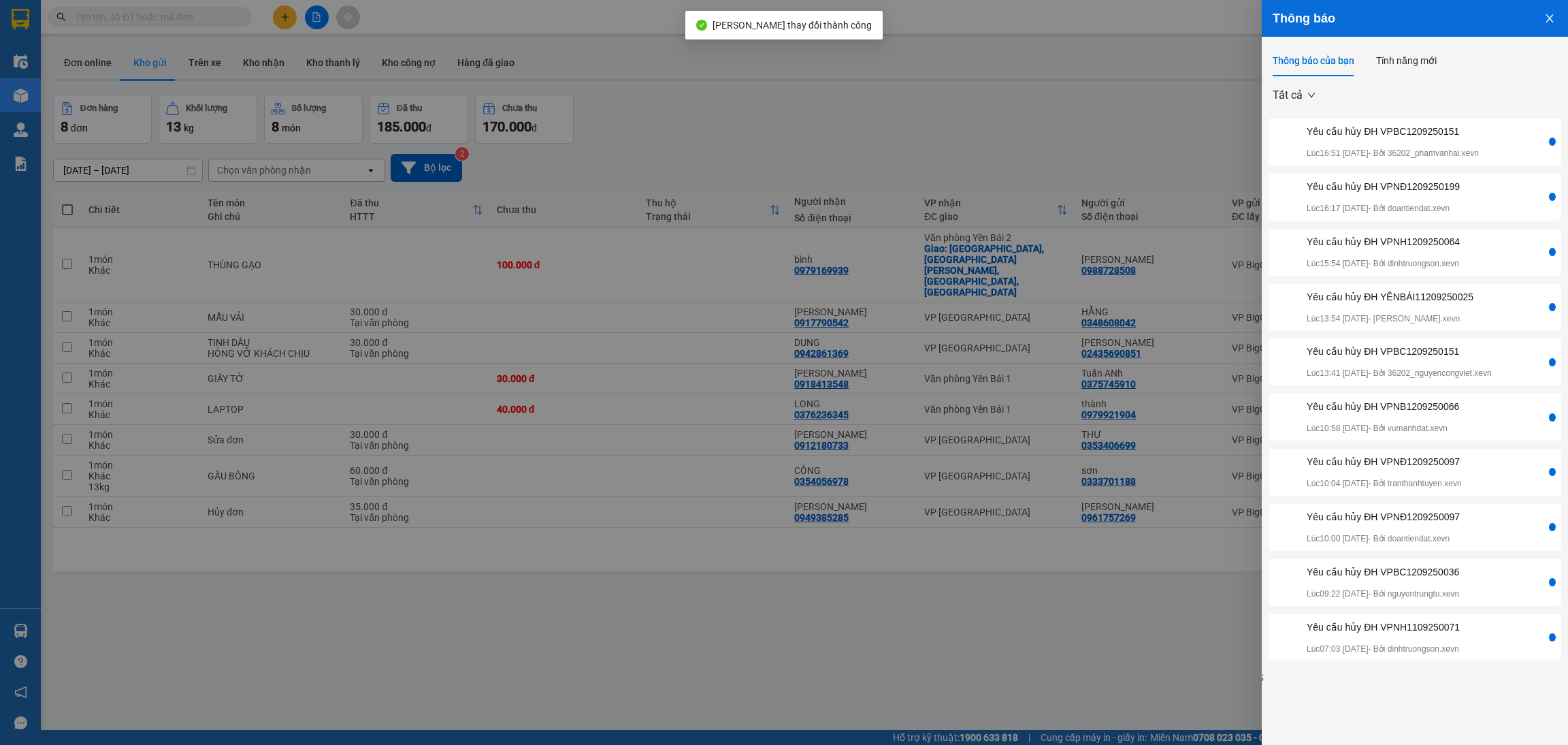
click at [1403, 140] on div "Yêu cầu hủy ĐH VPBC1209250151 Lúc 16:51 [DATE] - Bởi 36202_phamvanhai.xevn" at bounding box center [1393, 141] width 172 height 36
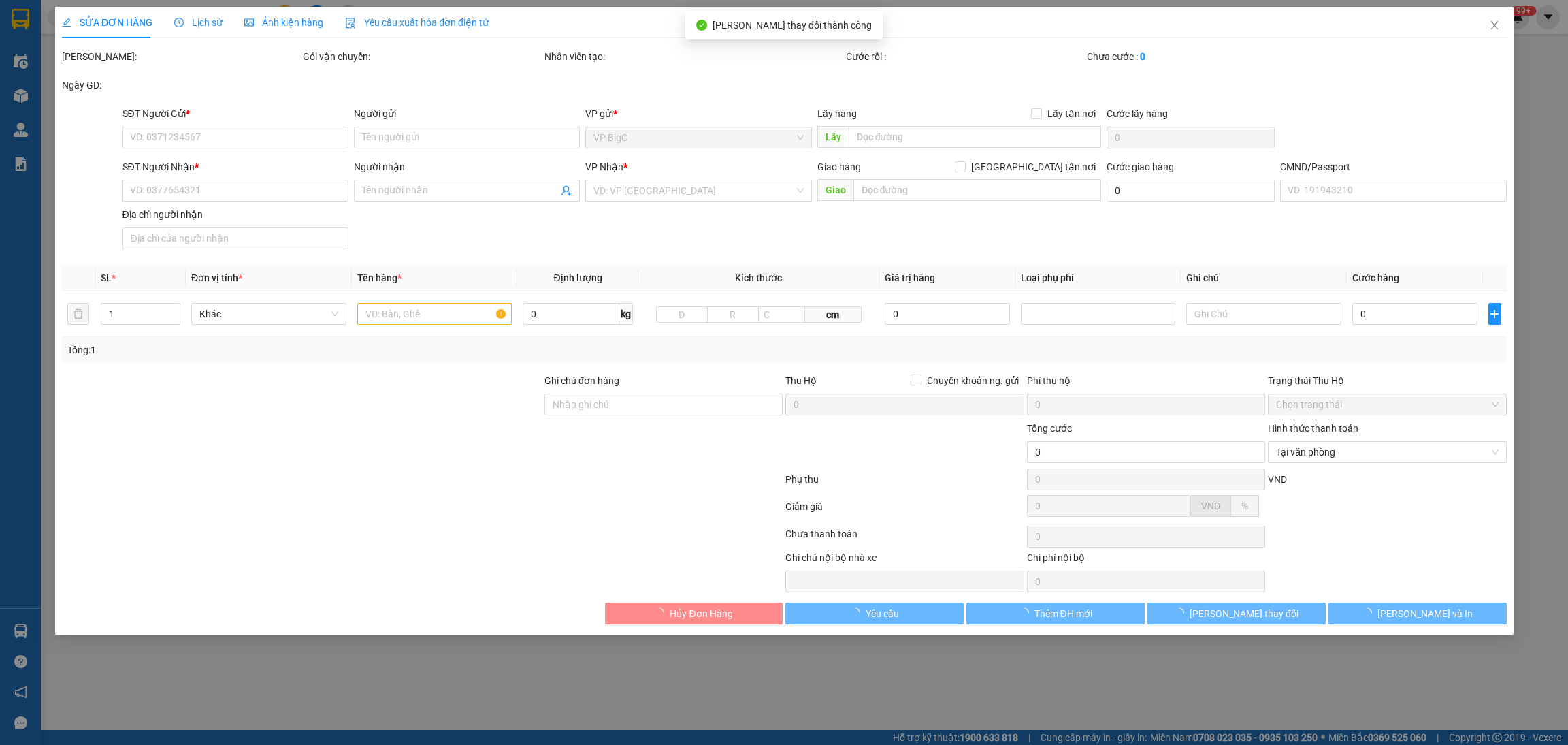
type input "0961757269"
type input "[PERSON_NAME]"
type input "0949385285"
type input "[PERSON_NAME]"
type input "036083004664 [PERSON_NAME][STREET_ADDRESS] CHINH"
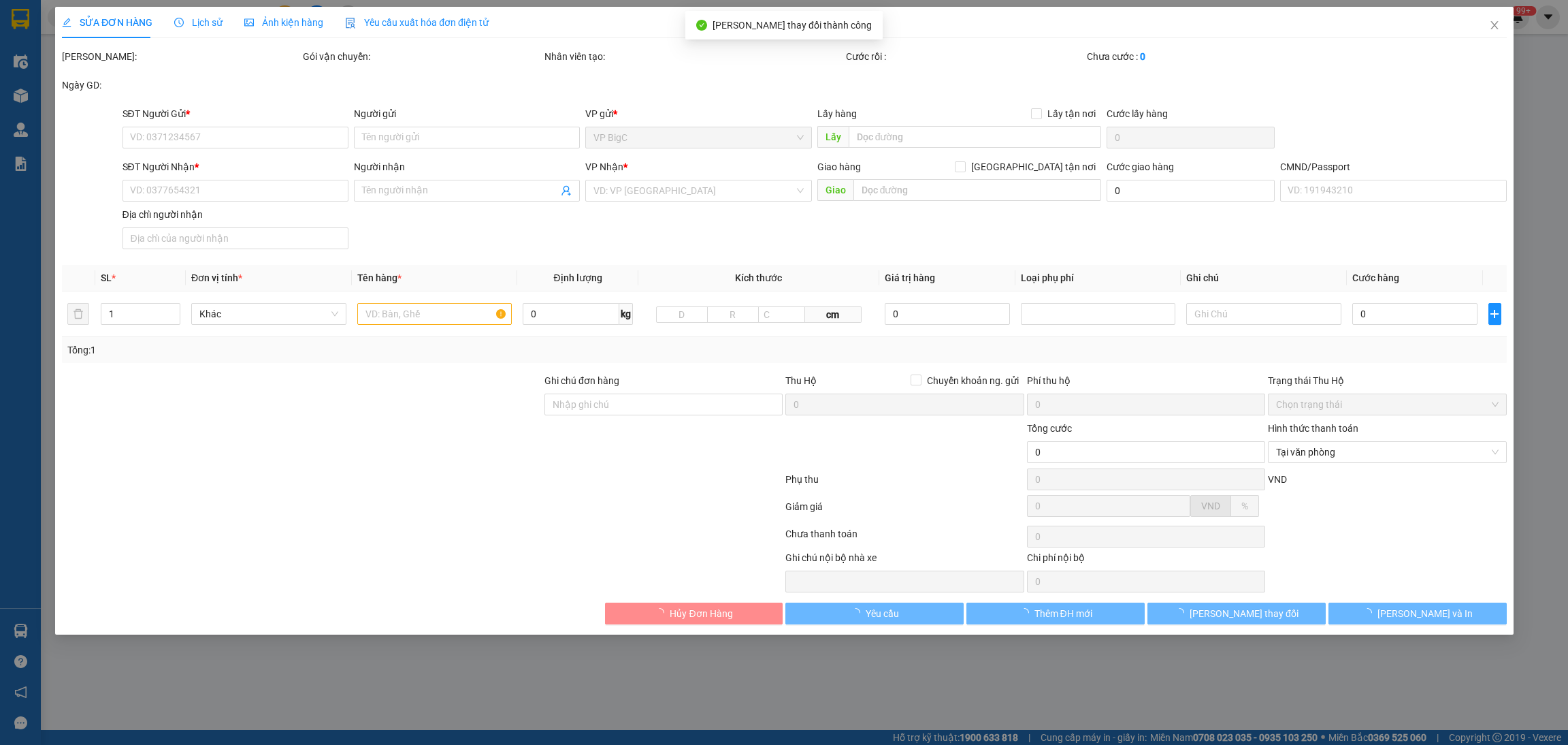
type input "35.000"
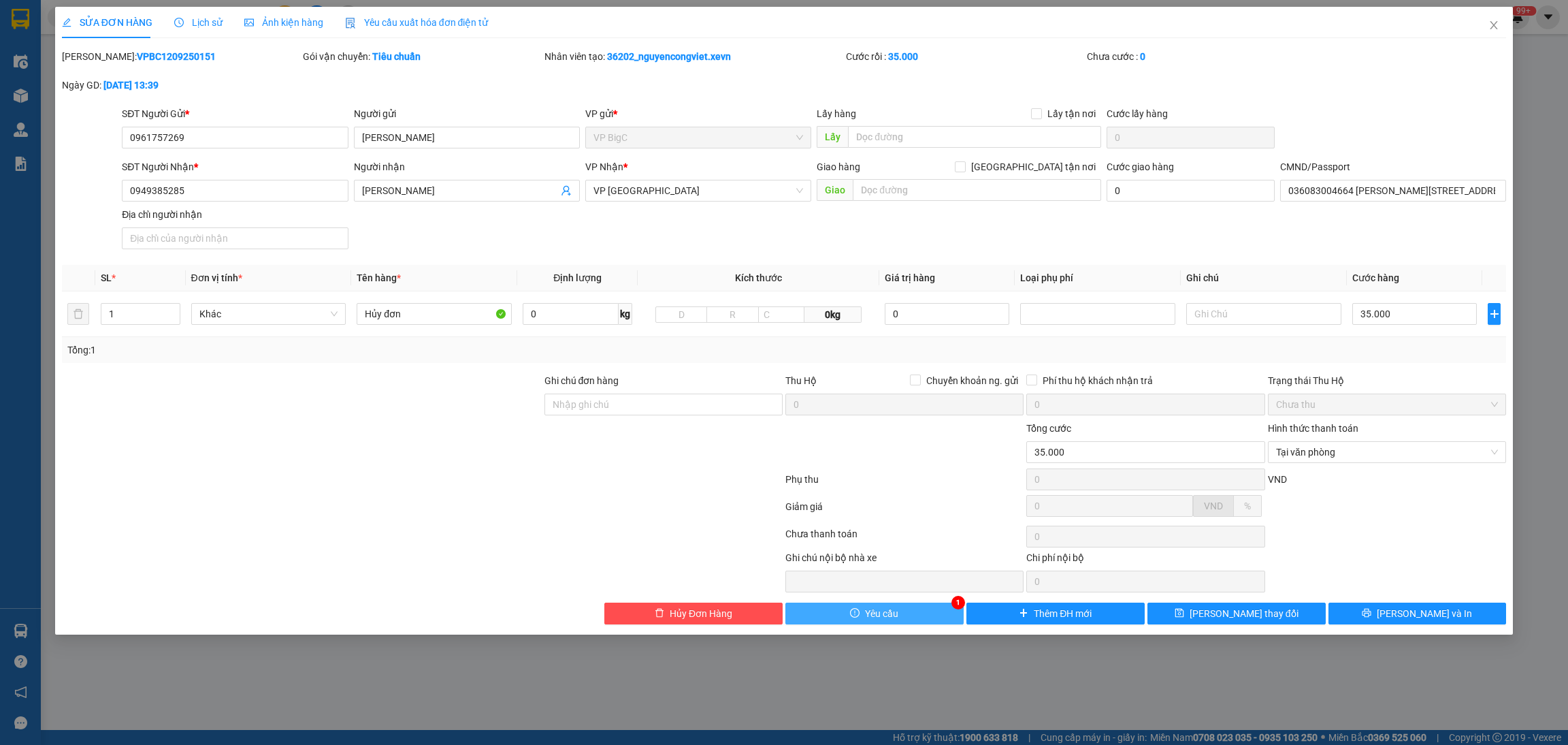
click at [908, 617] on button "Yêu cầu" at bounding box center [874, 613] width 179 height 22
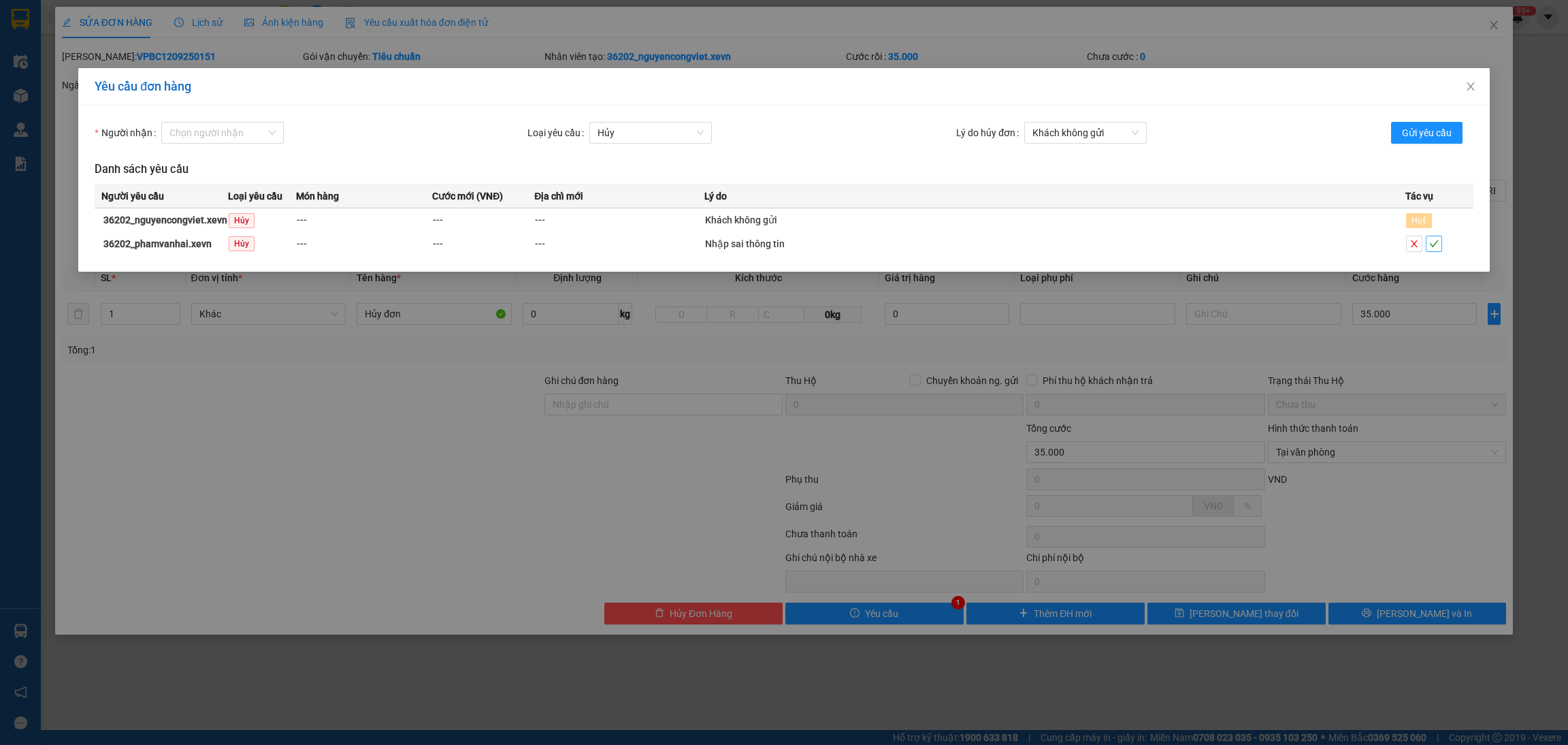
click at [1436, 250] on button "button" at bounding box center [1434, 244] width 16 height 16
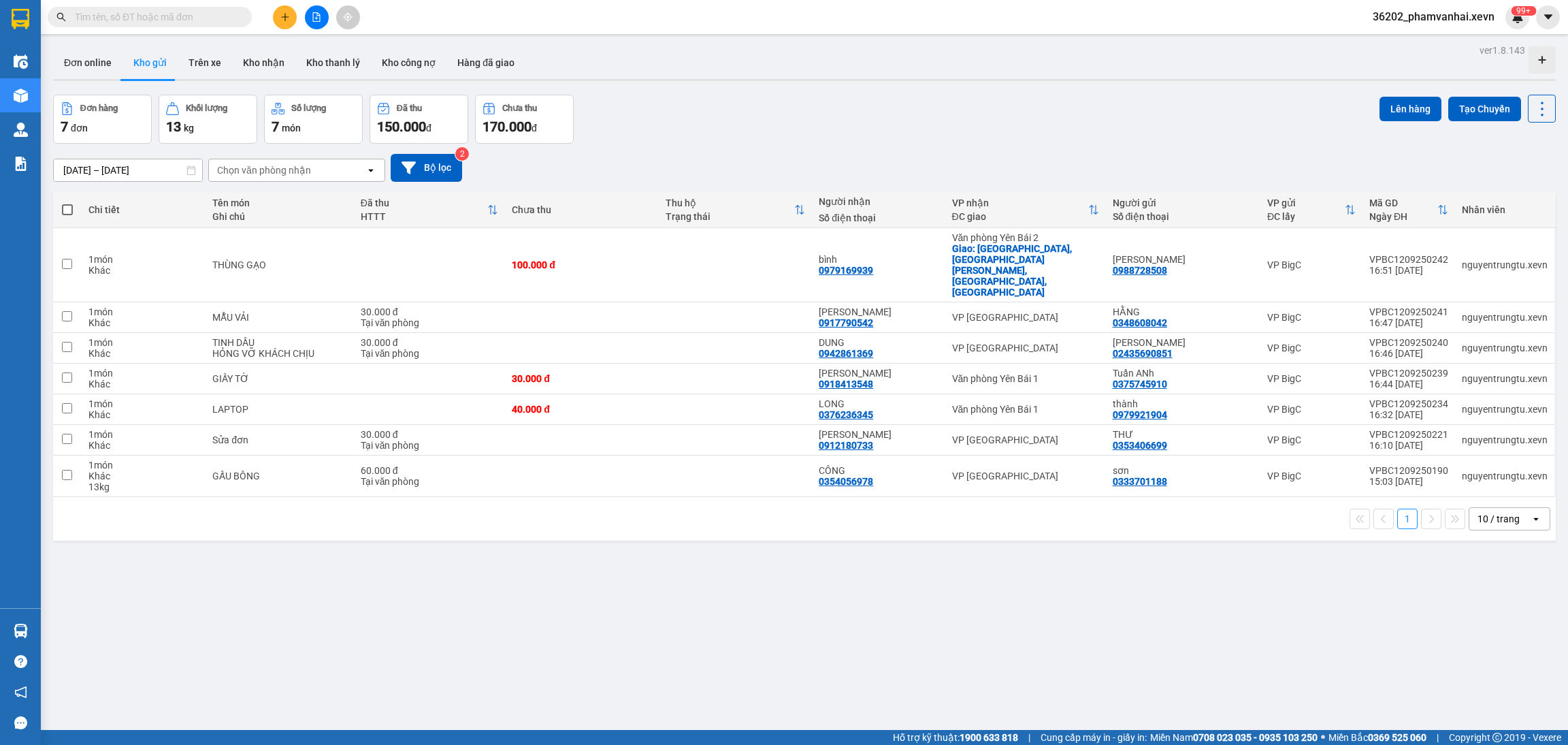
click at [1509, 6] on div "36202_phamvanhai.xevn 99+" at bounding box center [1445, 17] width 167 height 24
click at [1512, 13] on sup "99+" at bounding box center [1524, 11] width 25 height 10
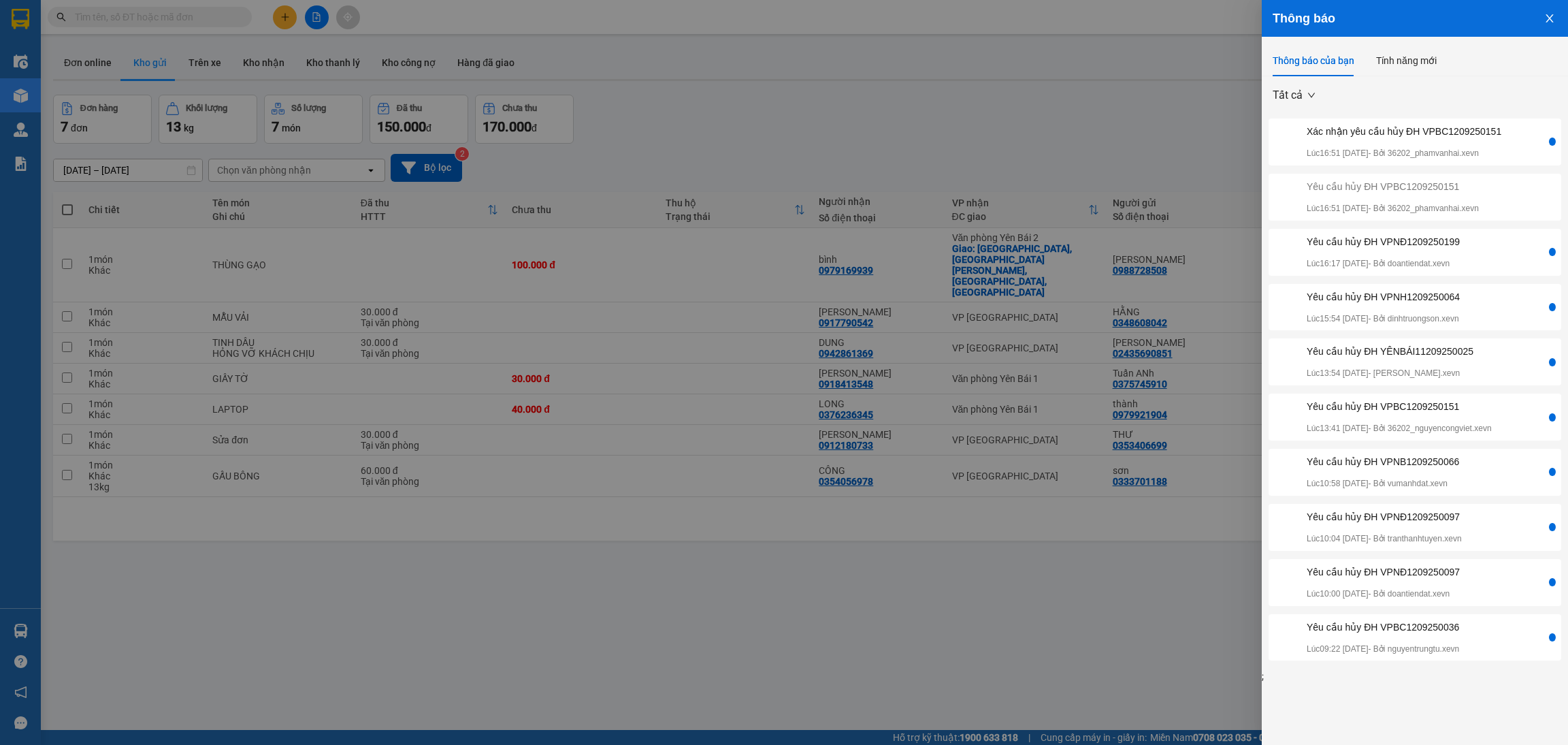
click at [1453, 141] on div "Xác nhận yêu cầu hủy ĐH VPBC1209250151 Lúc 16:51 [DATE] - Bởi 36202_phamvanhai.…" at bounding box center [1404, 141] width 194 height 36
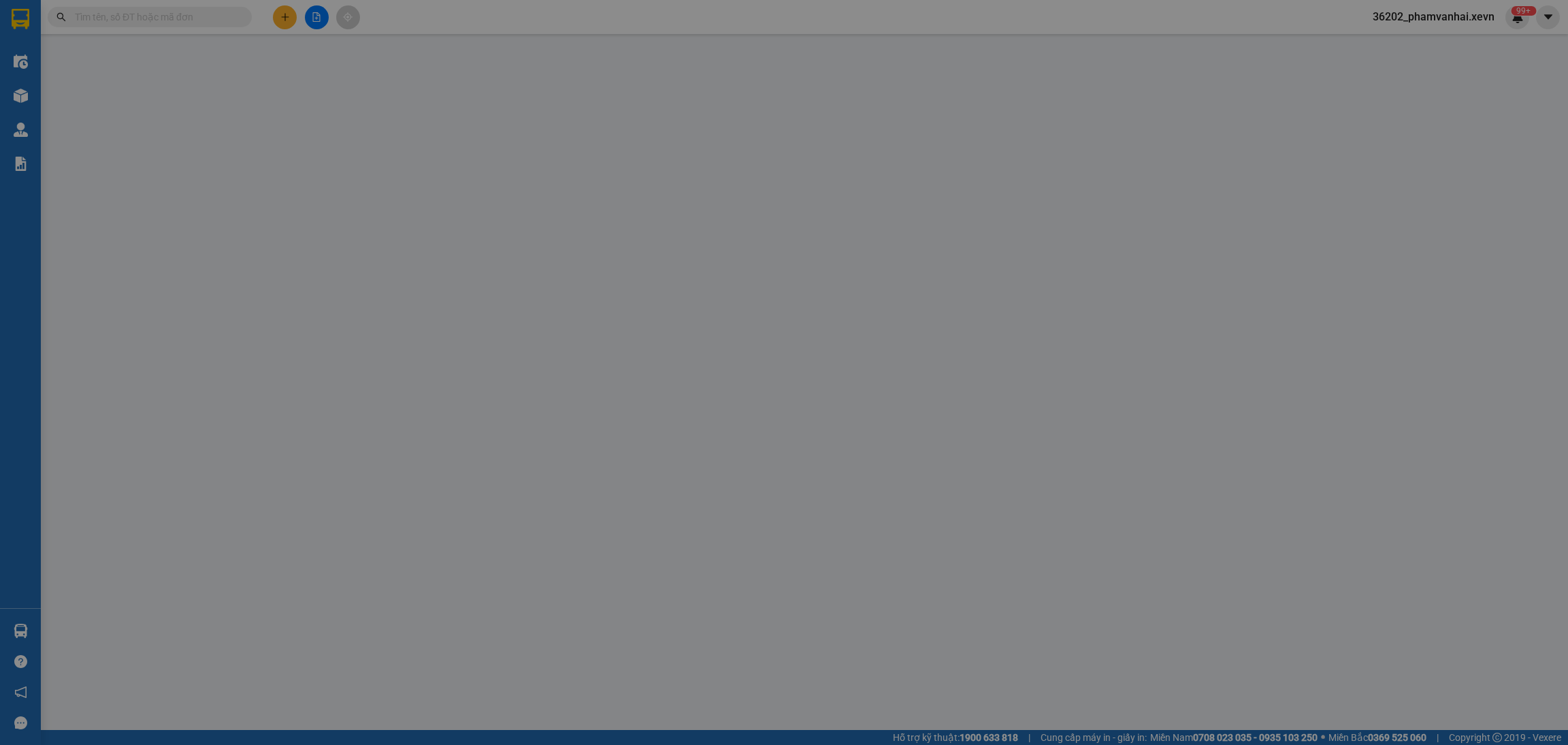
type input "0961757269"
type input "[PERSON_NAME]"
type input "0949385285"
type input "[PERSON_NAME]"
type input "036083004664 [PERSON_NAME][STREET_ADDRESS] CHINH"
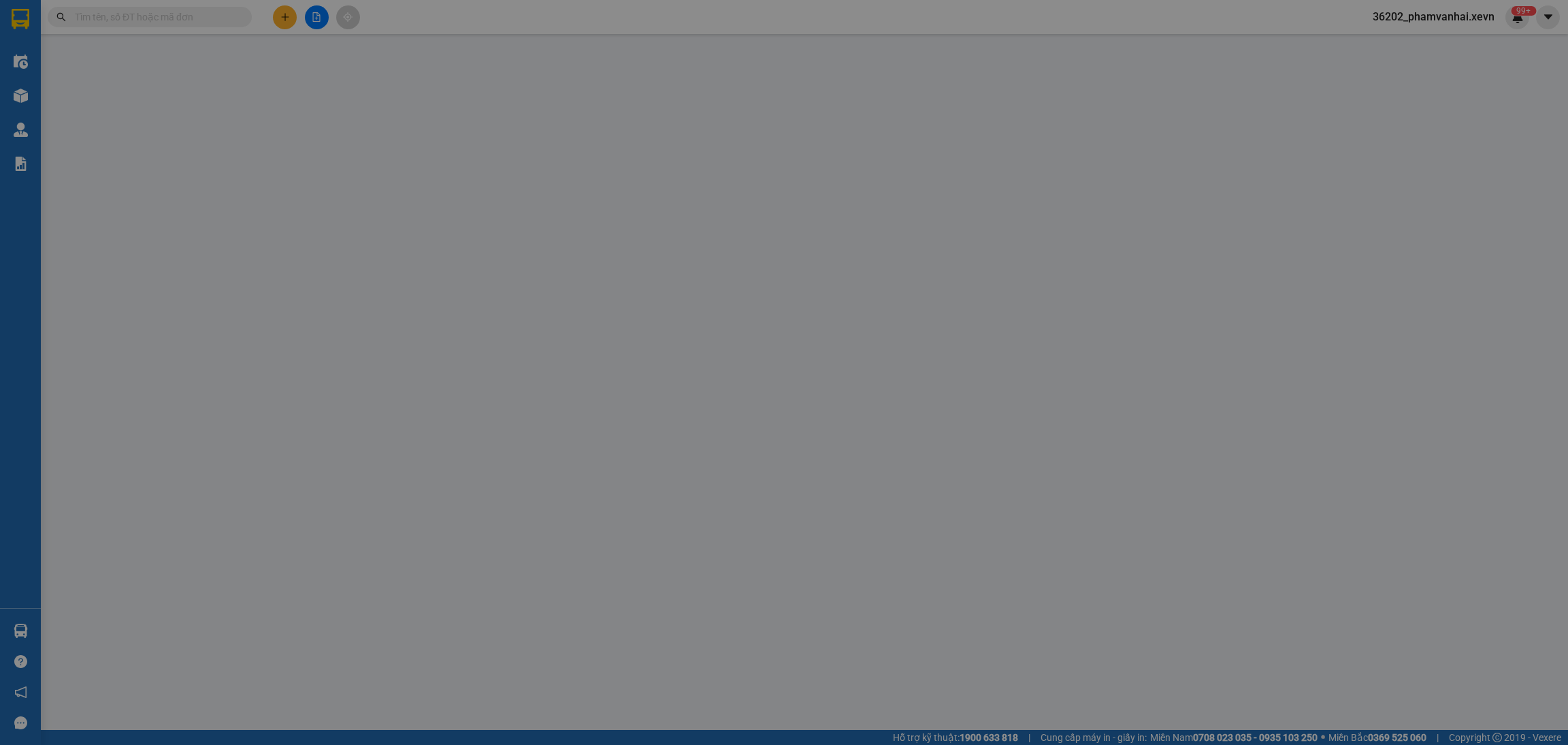
type input "35.000"
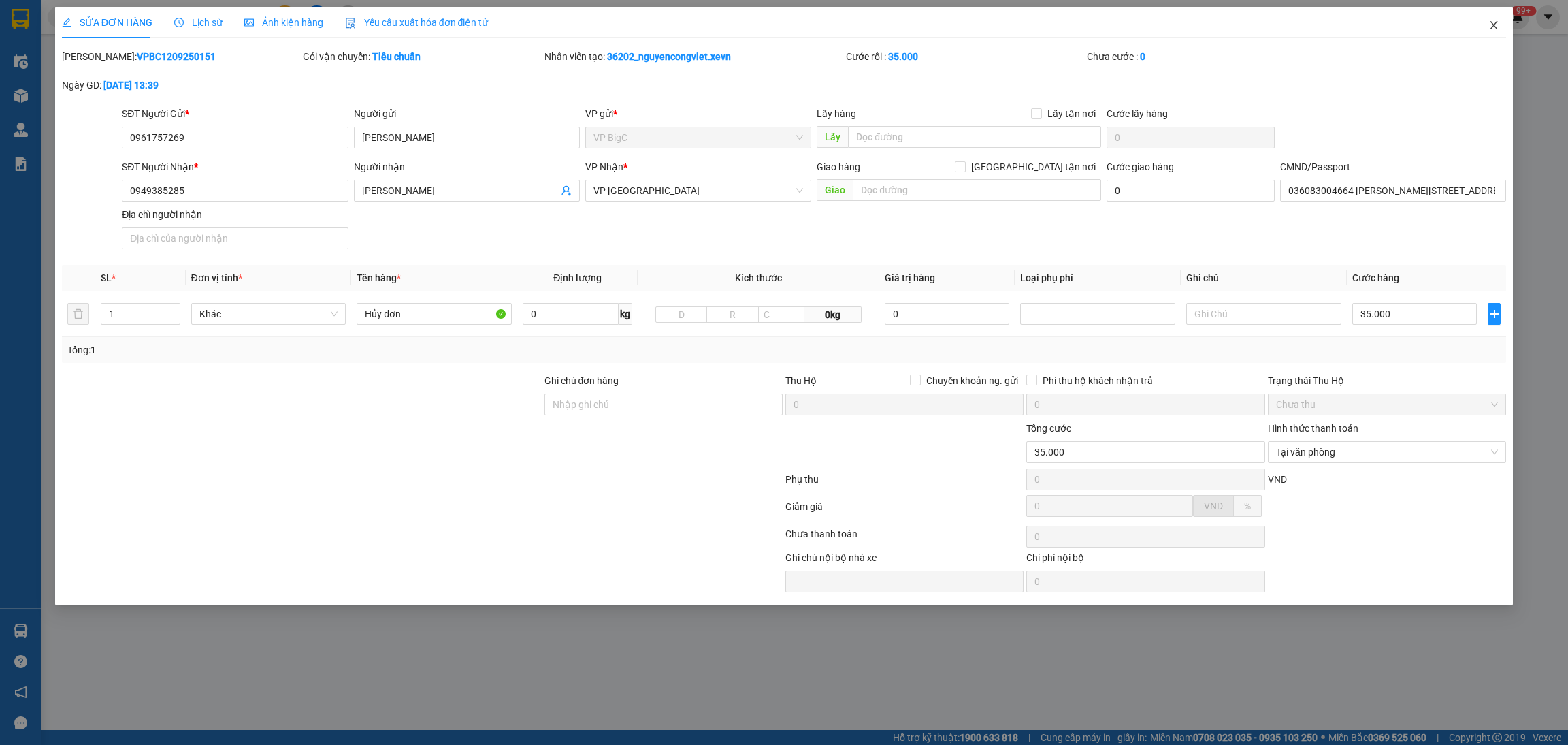
click at [1484, 21] on span "Close" at bounding box center [1494, 25] width 38 height 38
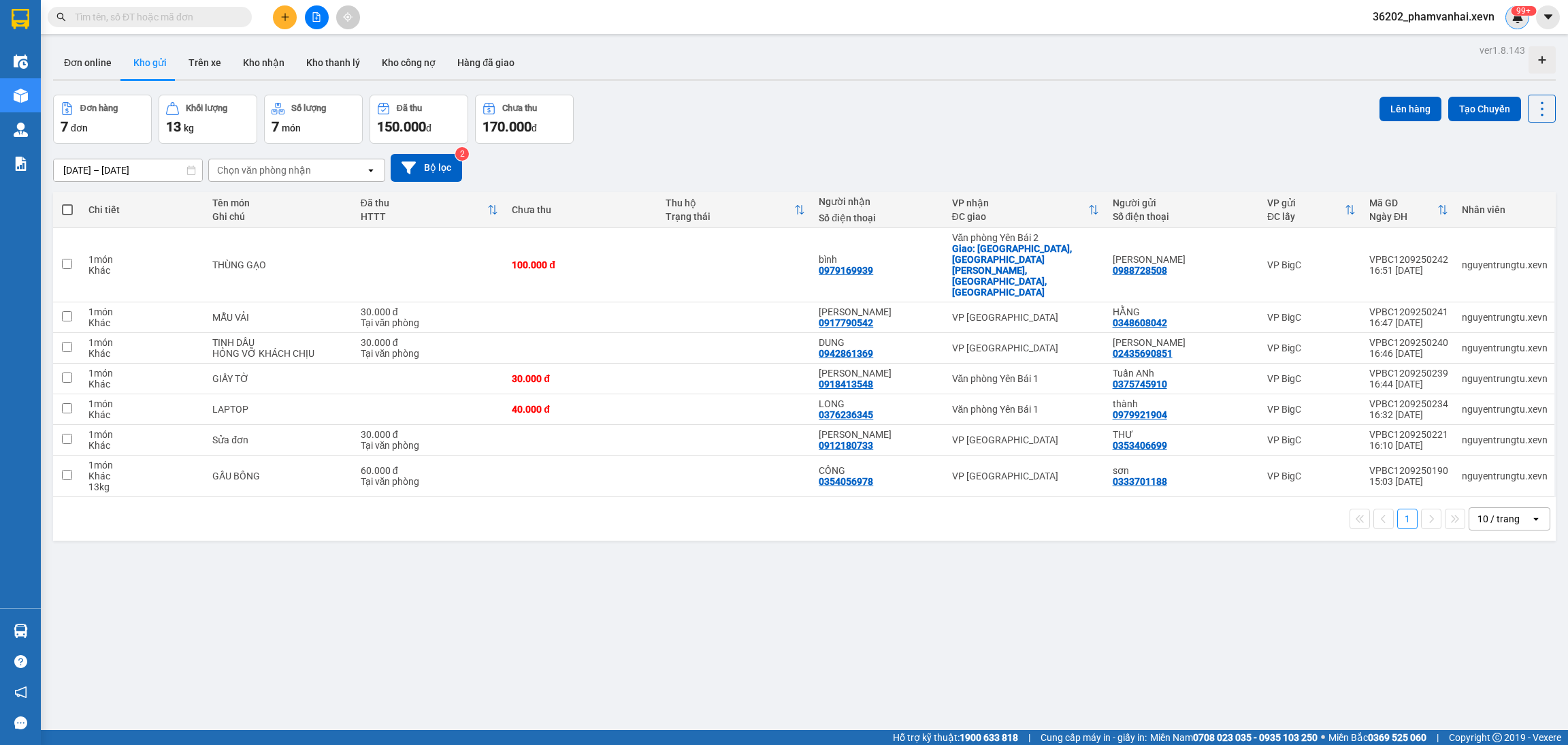
click at [1509, 21] on div "99+" at bounding box center [1517, 17] width 24 height 24
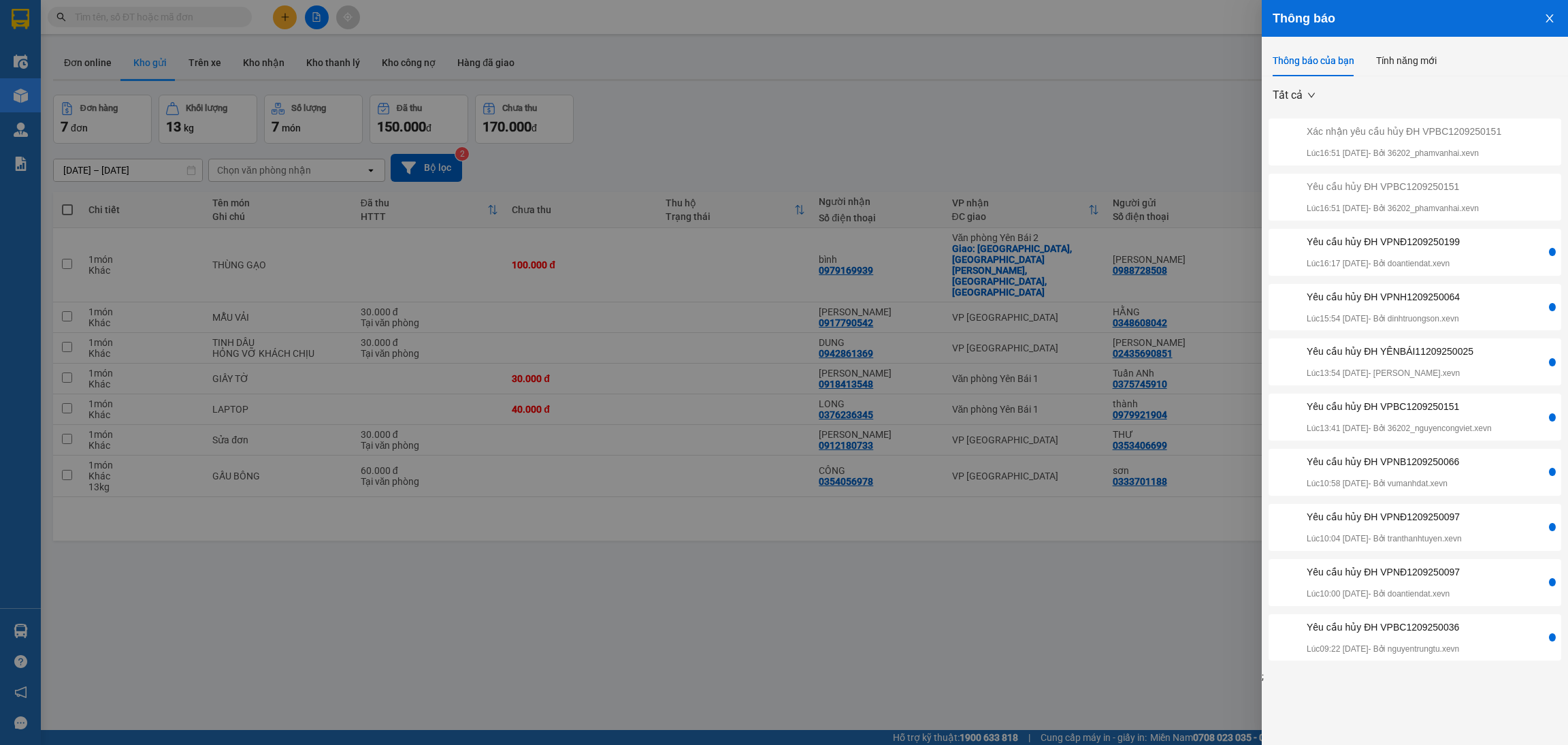
click at [1427, 254] on div "Yêu cầu hủy ĐH VPNĐ1209250199 Lúc 16:17 [DATE] - Bởi doantiendat.xevn" at bounding box center [1383, 251] width 154 height 36
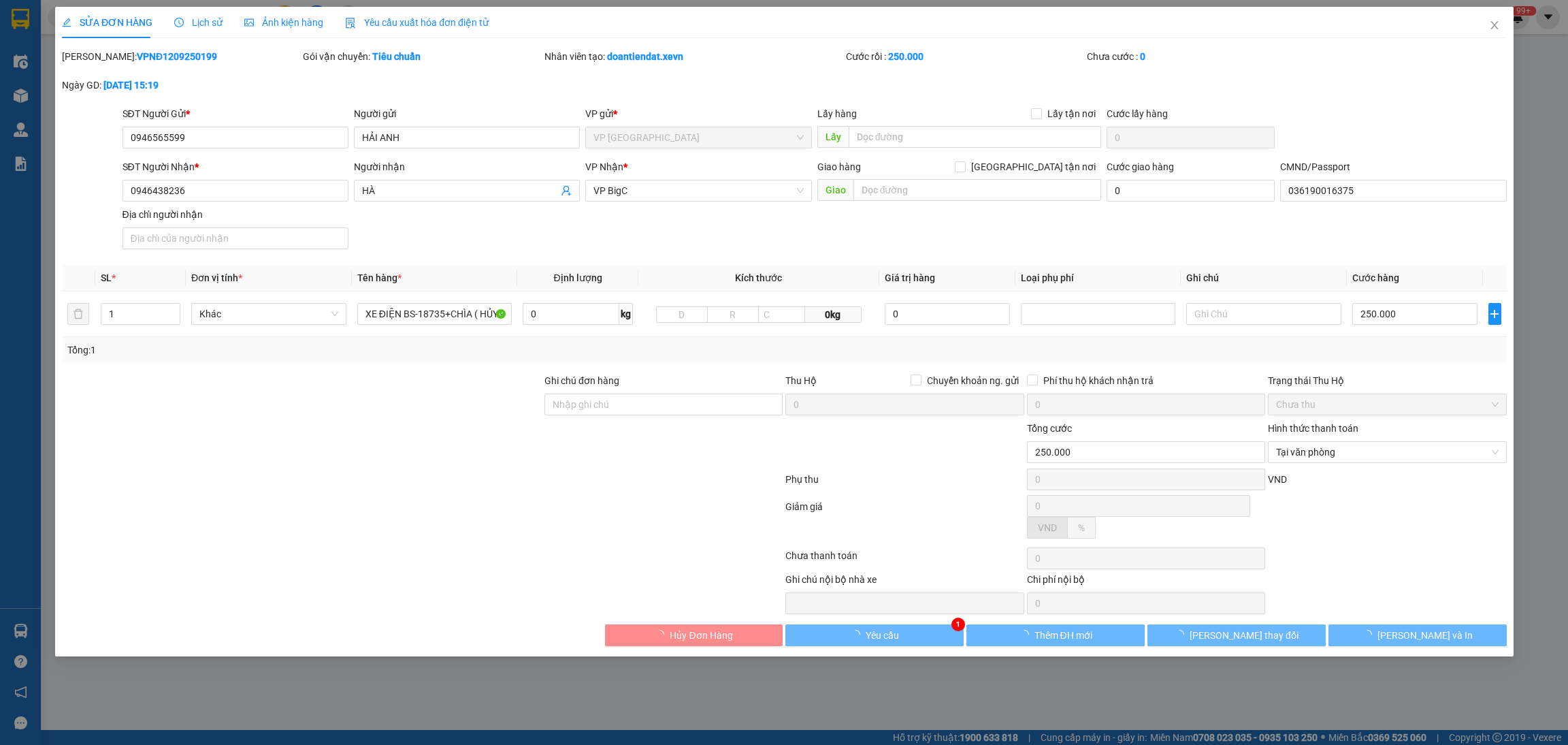
type input "0946565599"
type input "HẢI ANH"
type input "0946438236"
type input "HÀ"
type input "036190016375"
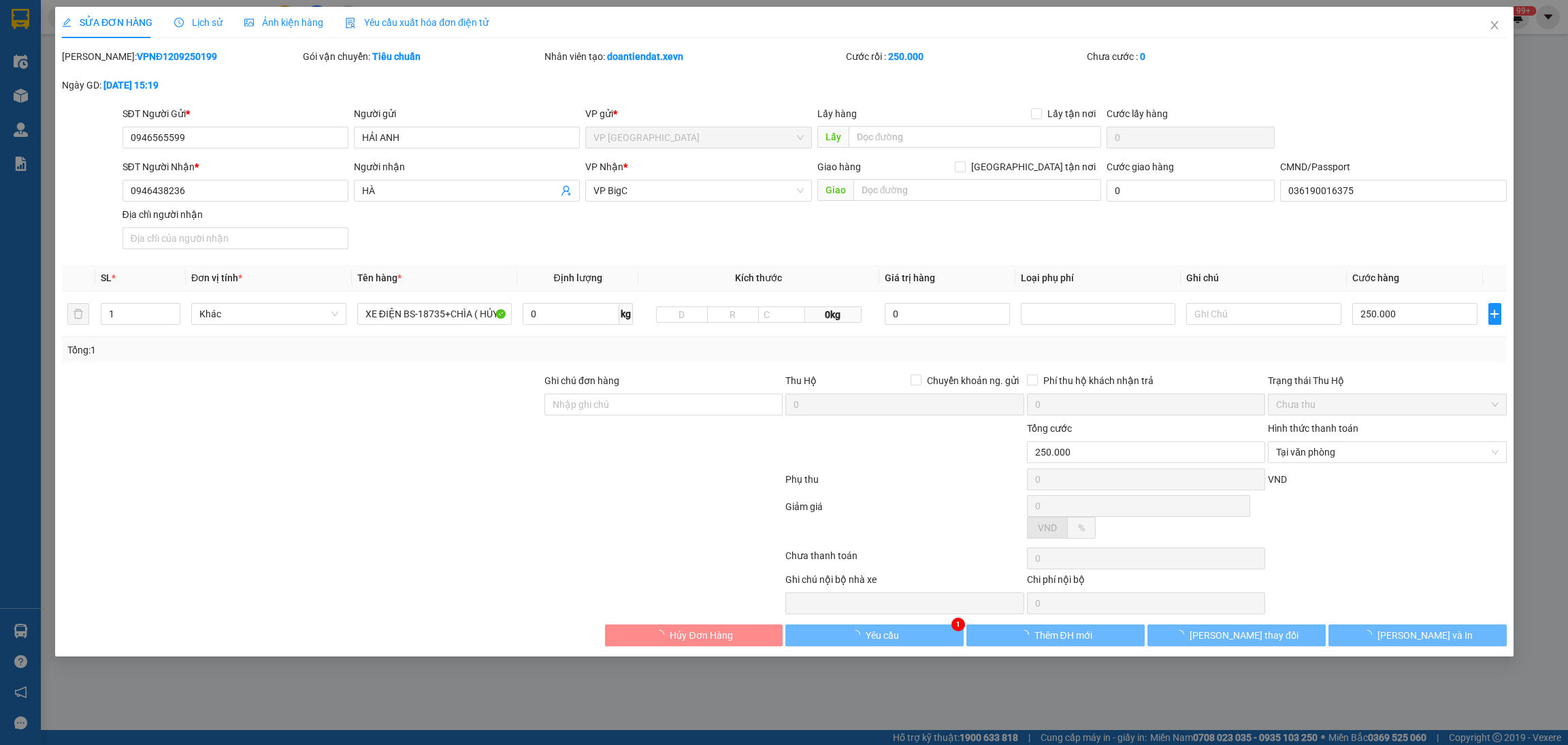
type input "250.000"
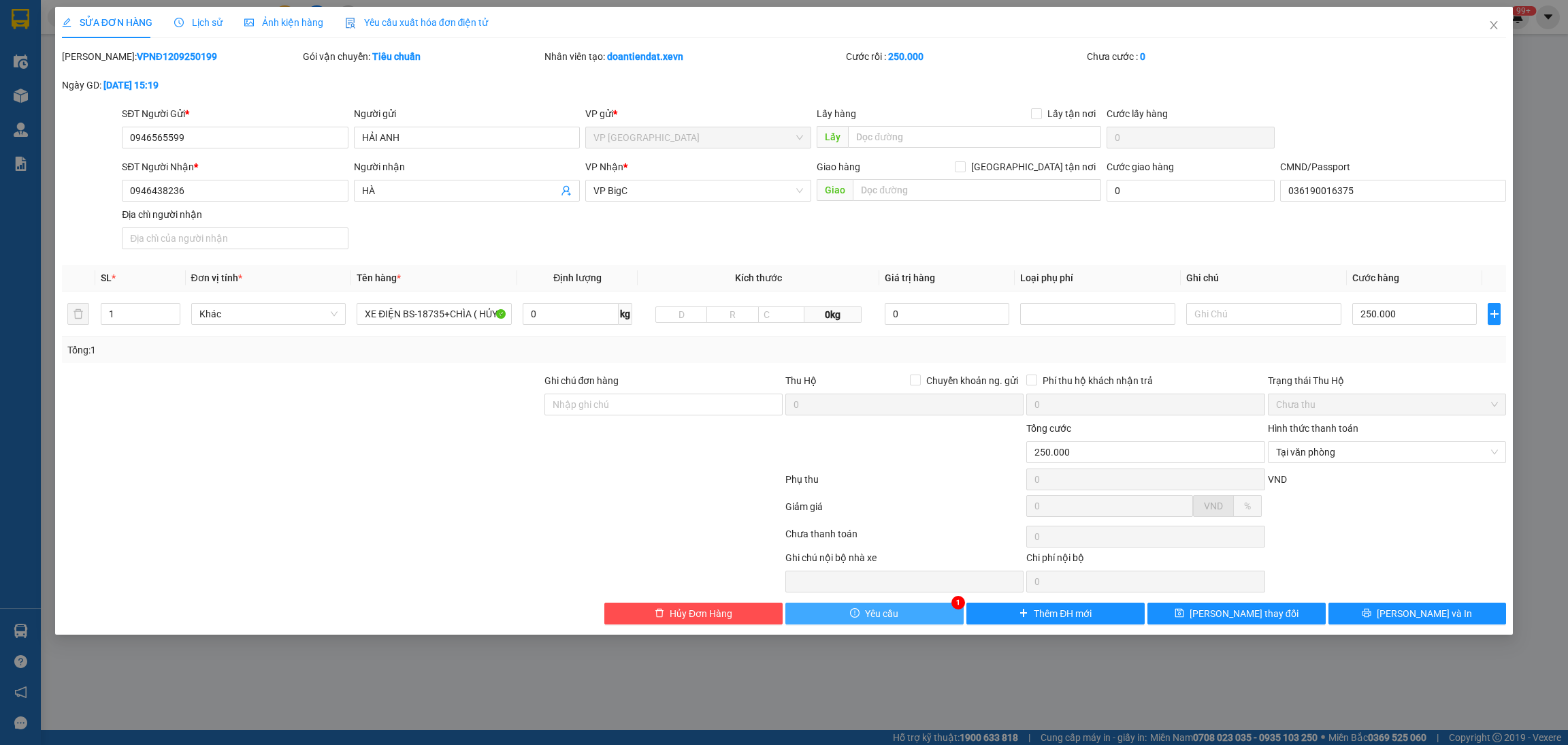
click at [896, 615] on span "Yêu cầu" at bounding box center [881, 613] width 34 height 14
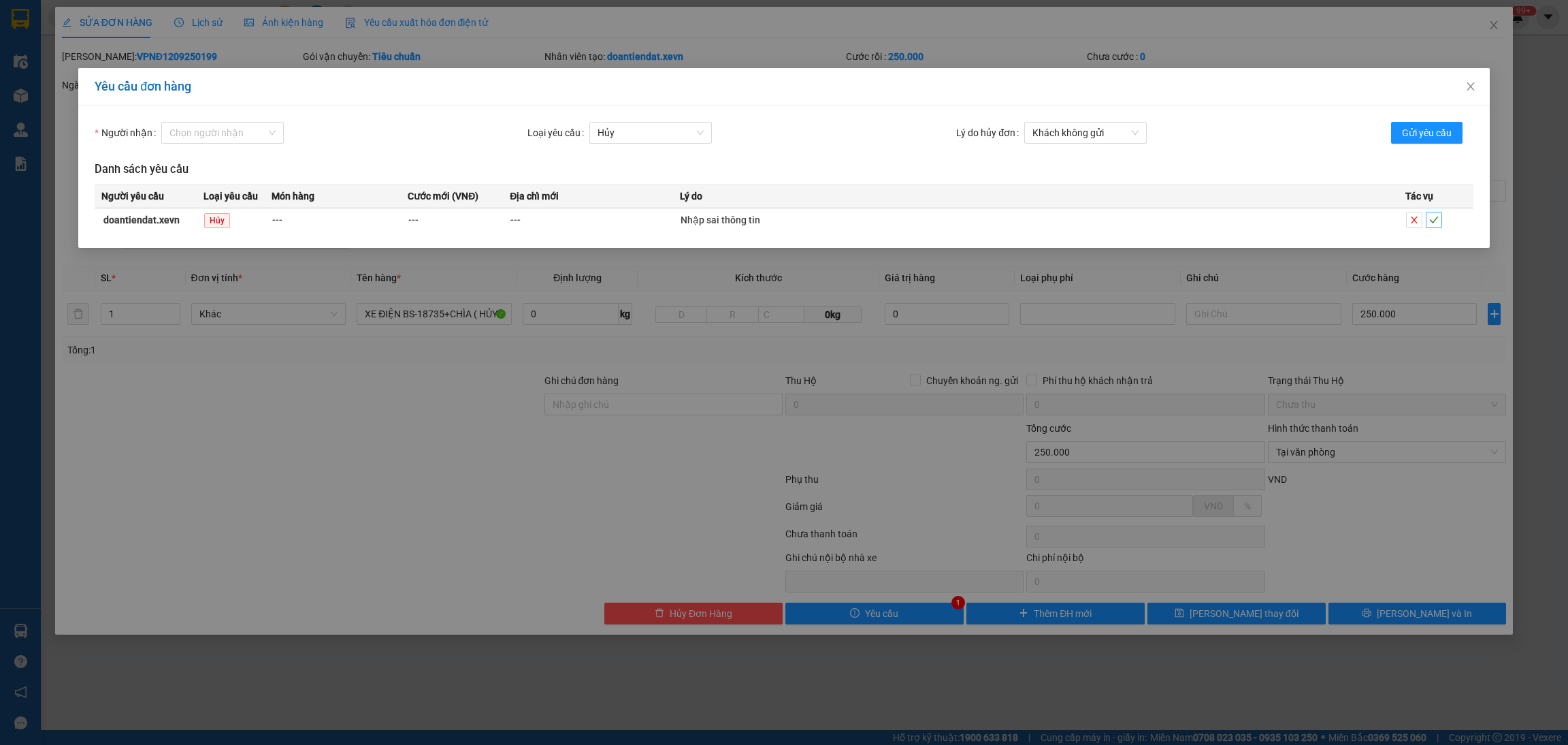
click at [1435, 215] on icon "check" at bounding box center [1434, 220] width 10 height 10
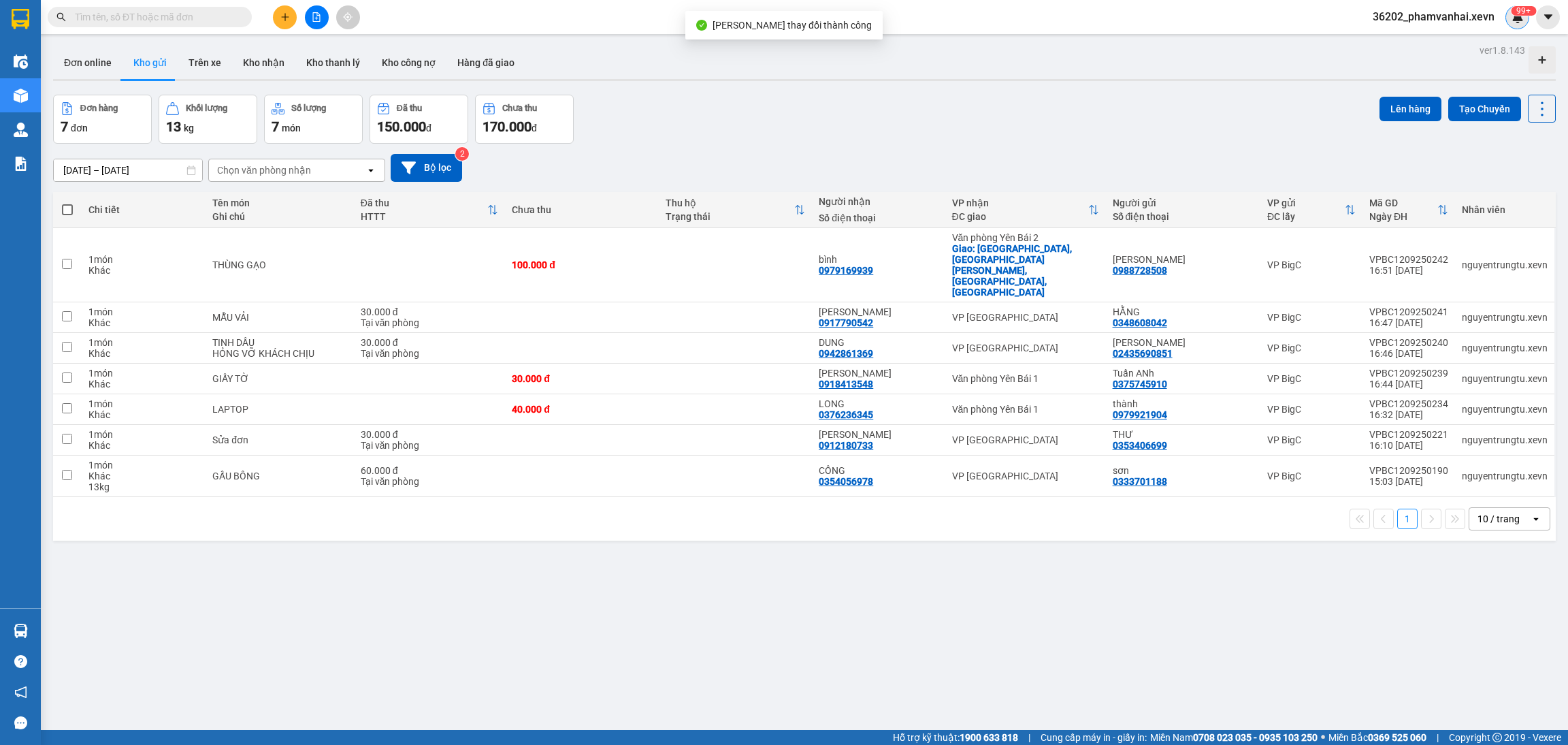
click at [1518, 8] on sup "99+" at bounding box center [1524, 11] width 25 height 10
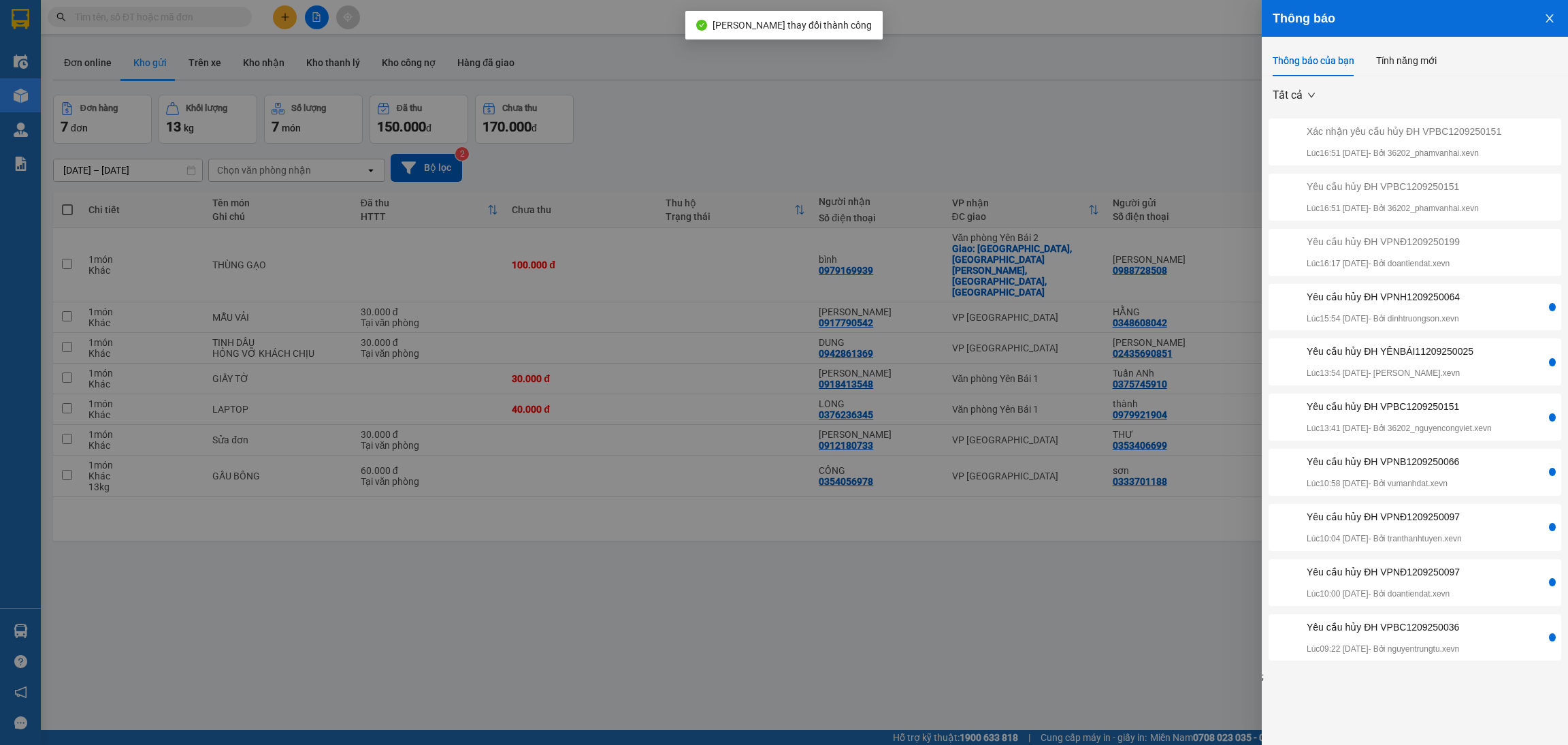
click at [1453, 306] on div "Yêu cầu hủy ĐH VPNH1209250064 Lúc 15:54 [DATE] - Bởi dinhtruongson.xevn" at bounding box center [1383, 306] width 154 height 36
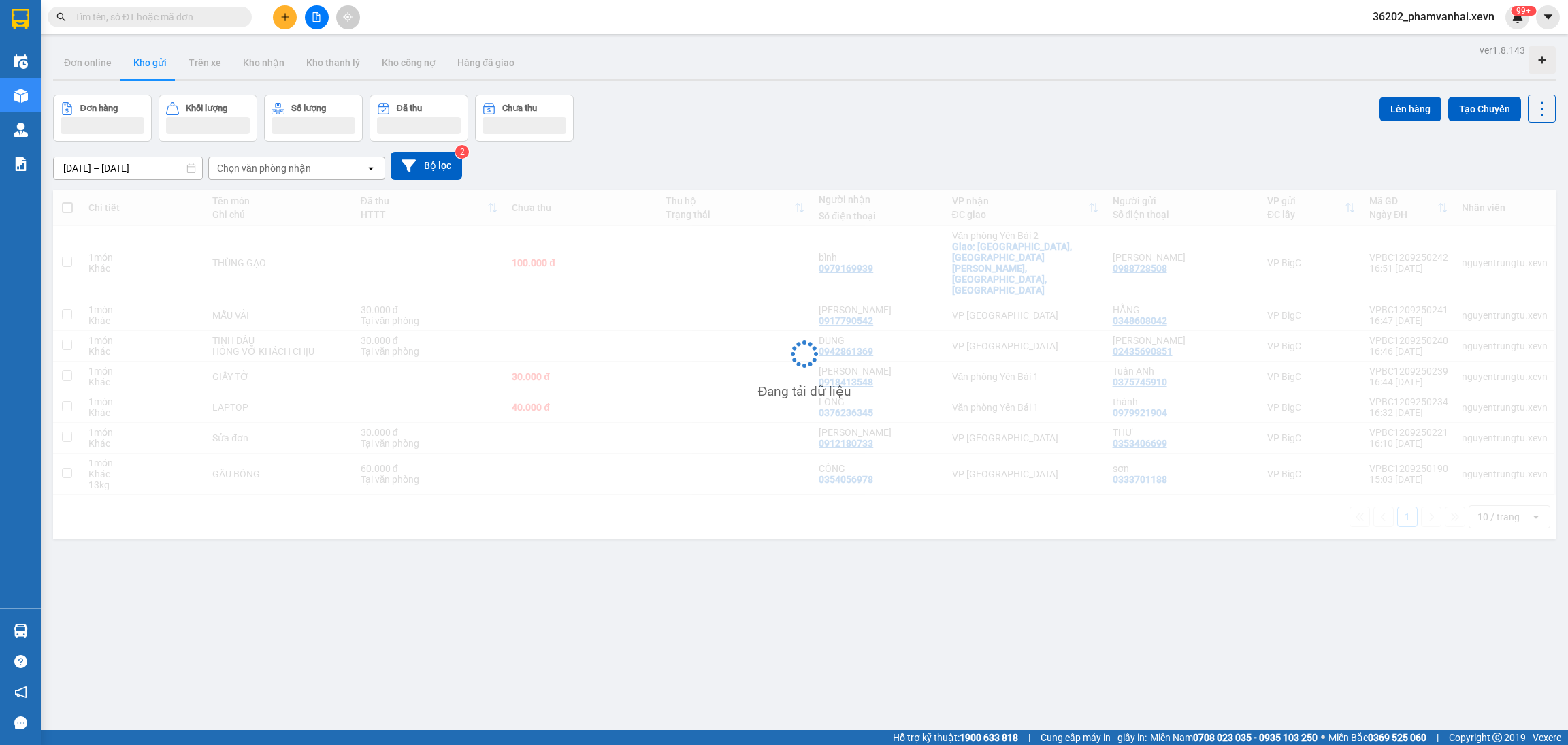
click at [1486, 28] on div "36202_phamvanhai.xevn 99+" at bounding box center [1445, 17] width 167 height 24
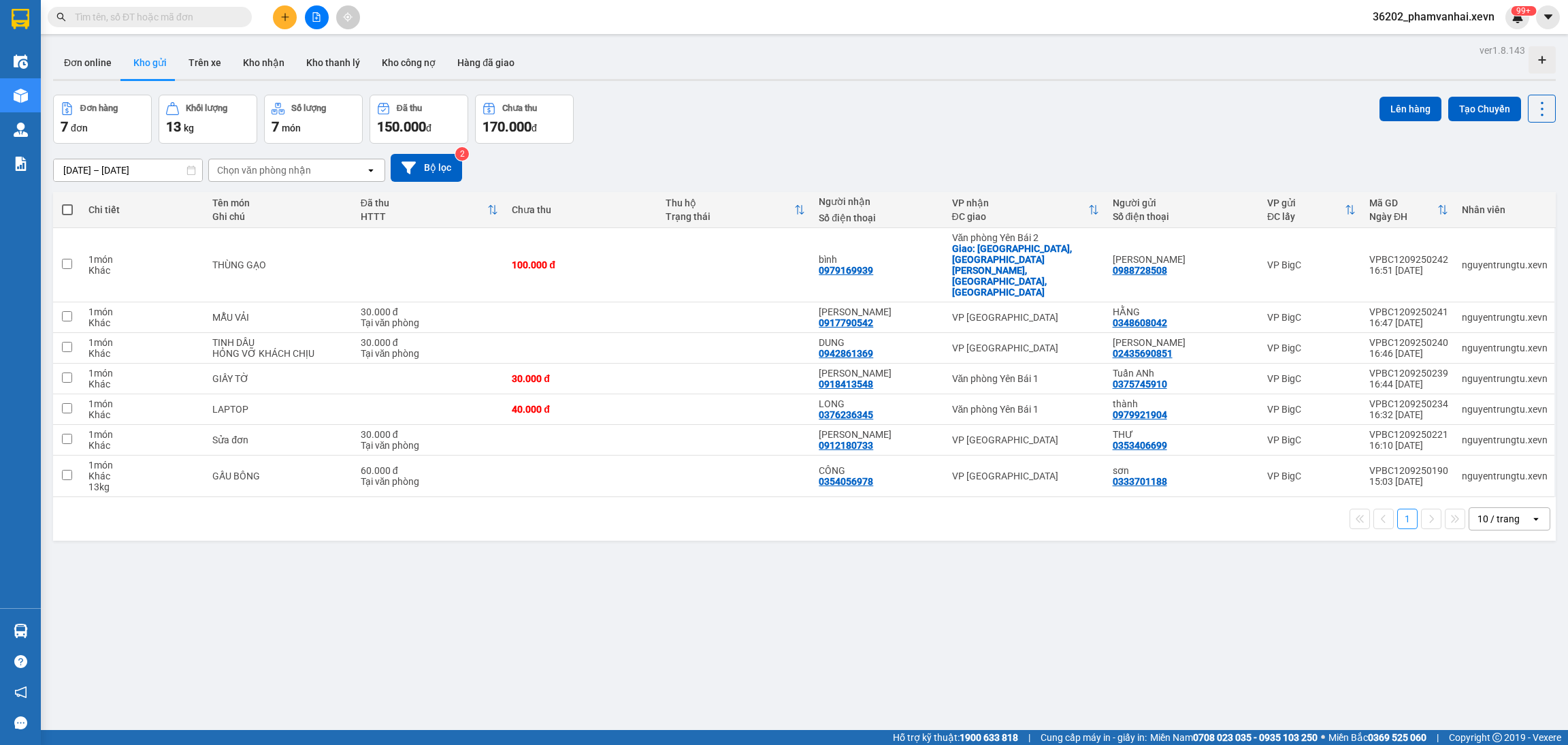
click at [1514, 17] on img at bounding box center [1518, 16] width 13 height 13
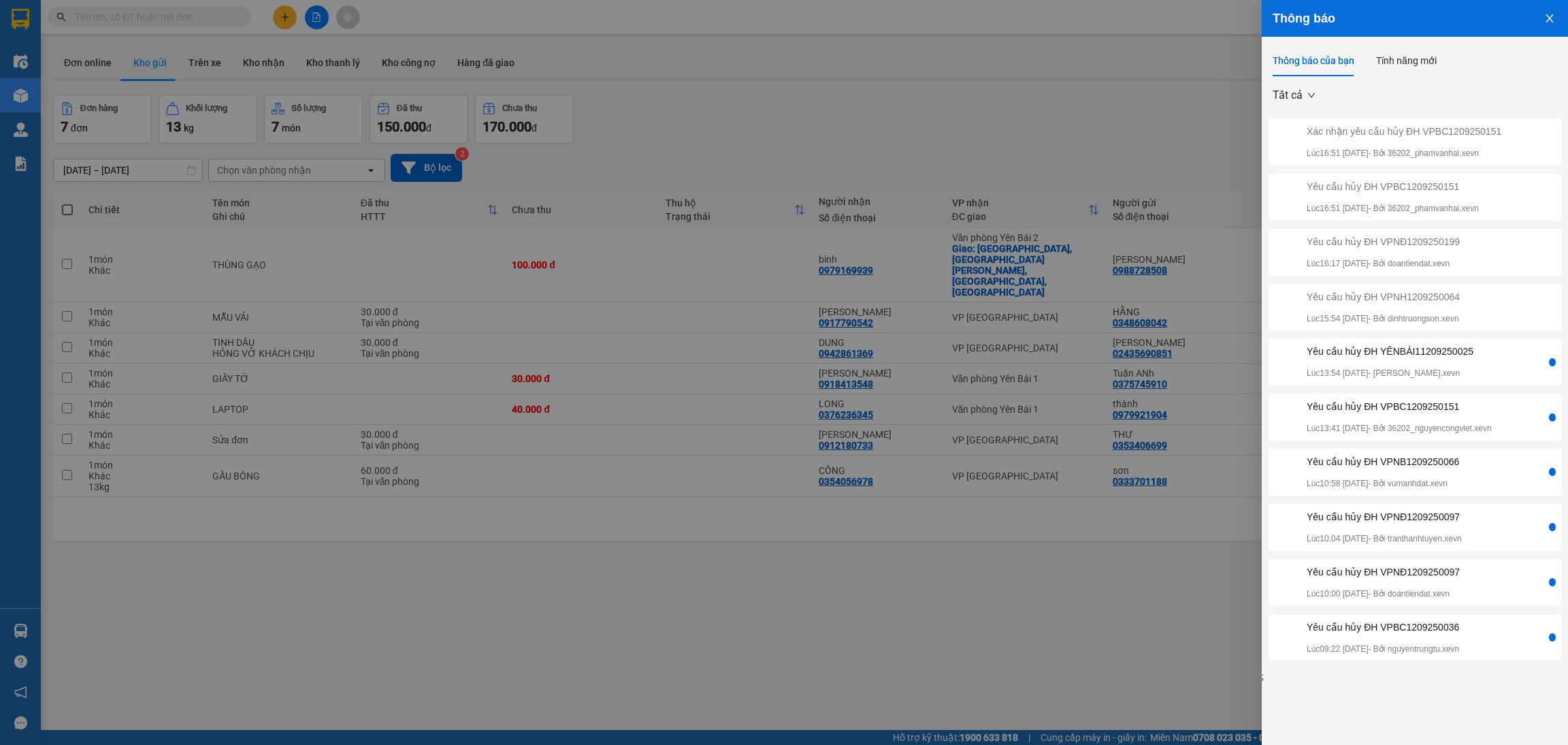
click at [1433, 359] on div "Yêu cầu hủy ĐH YÊNBÁI11209250025 Lúc 13:54 [DATE] - Bởi nguyenthanhtrug.xevn" at bounding box center [1390, 361] width 167 height 36
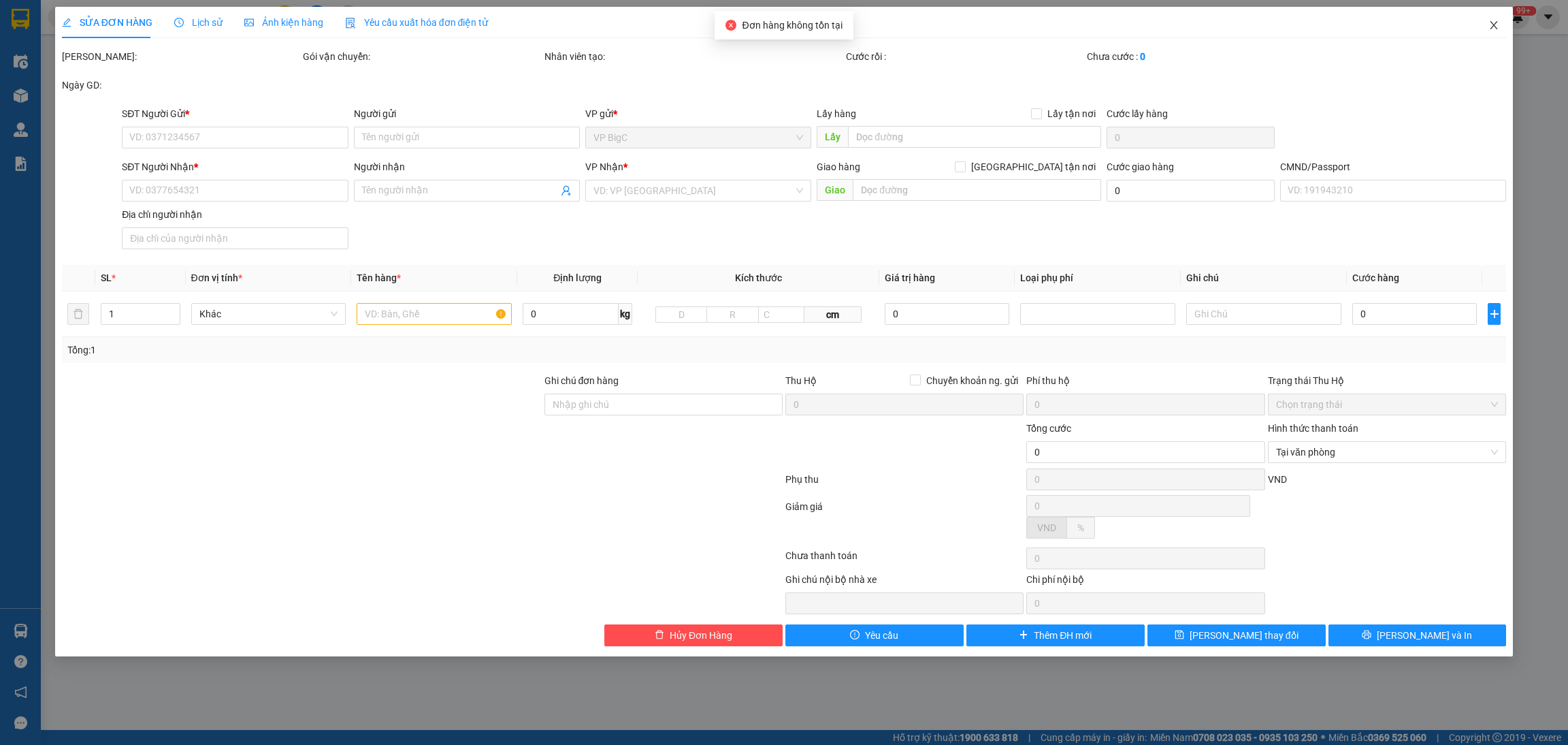
click at [1489, 21] on icon "close" at bounding box center [1494, 24] width 11 height 11
